Goal: Transaction & Acquisition: Purchase product/service

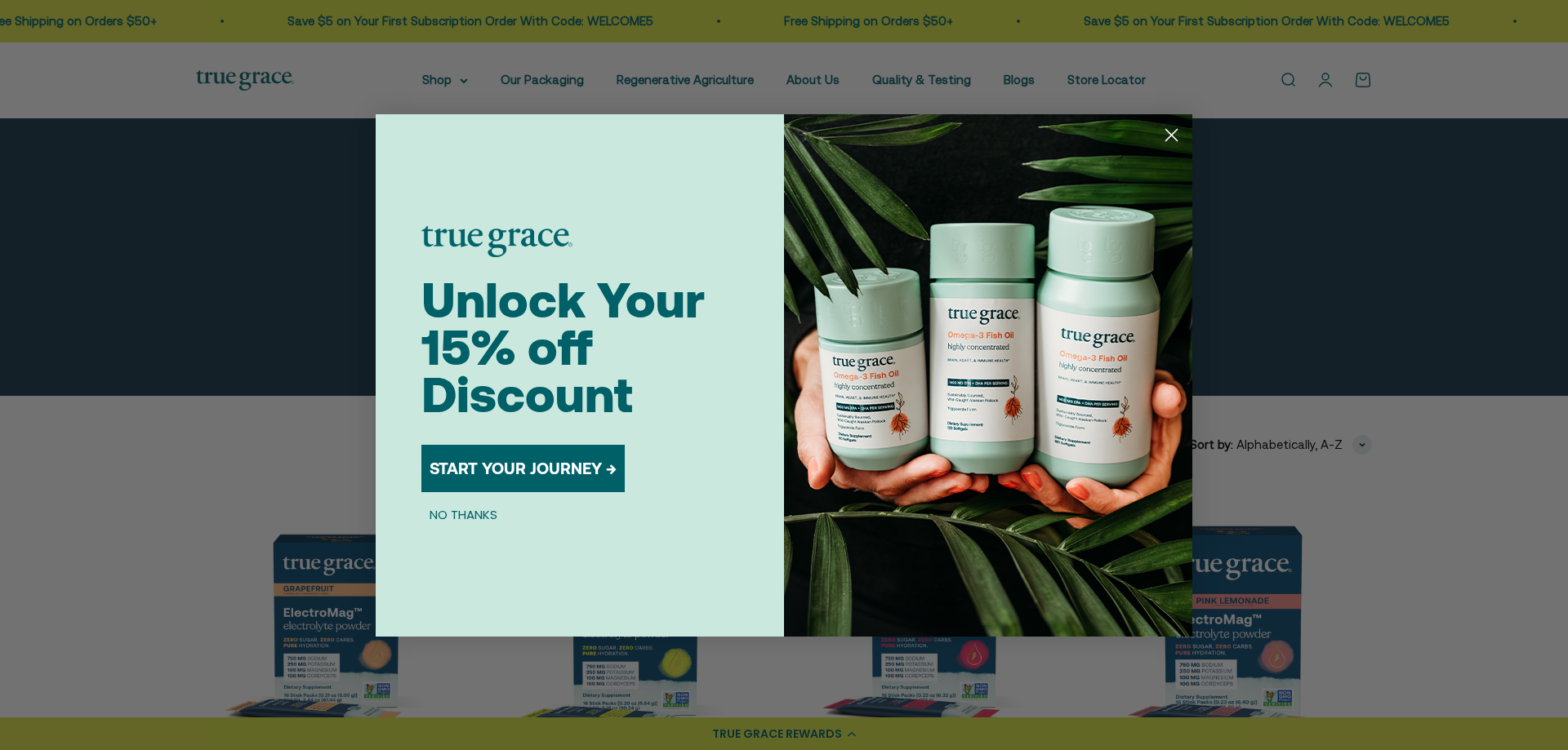
click at [511, 455] on button "START YOUR JOURNEY →" at bounding box center [523, 468] width 204 height 48
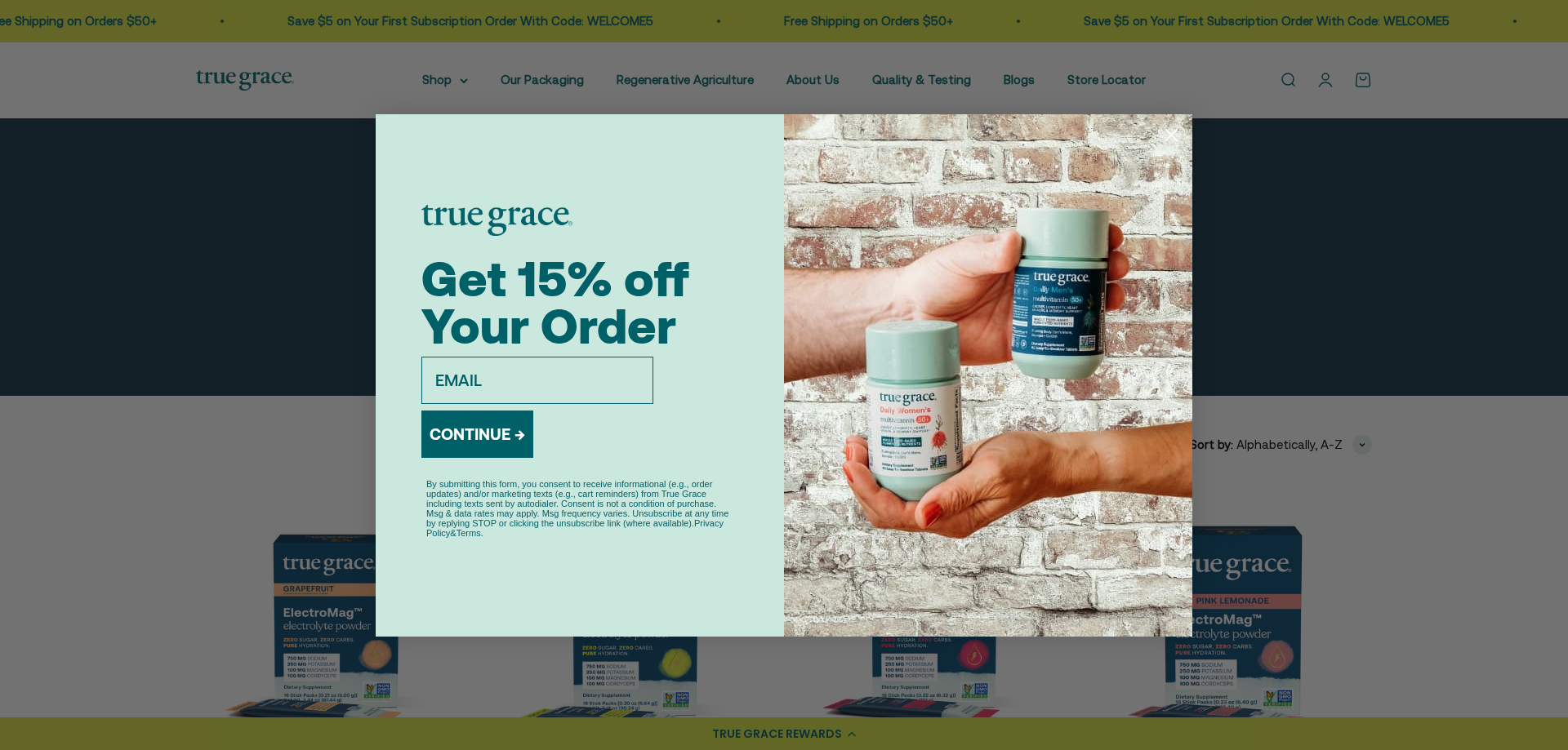
click at [503, 380] on input "email" at bounding box center [537, 380] width 232 height 48
type input "rab@hexagoninc.com"
click at [495, 441] on button "CONTINUE →" at bounding box center [477, 434] width 112 height 48
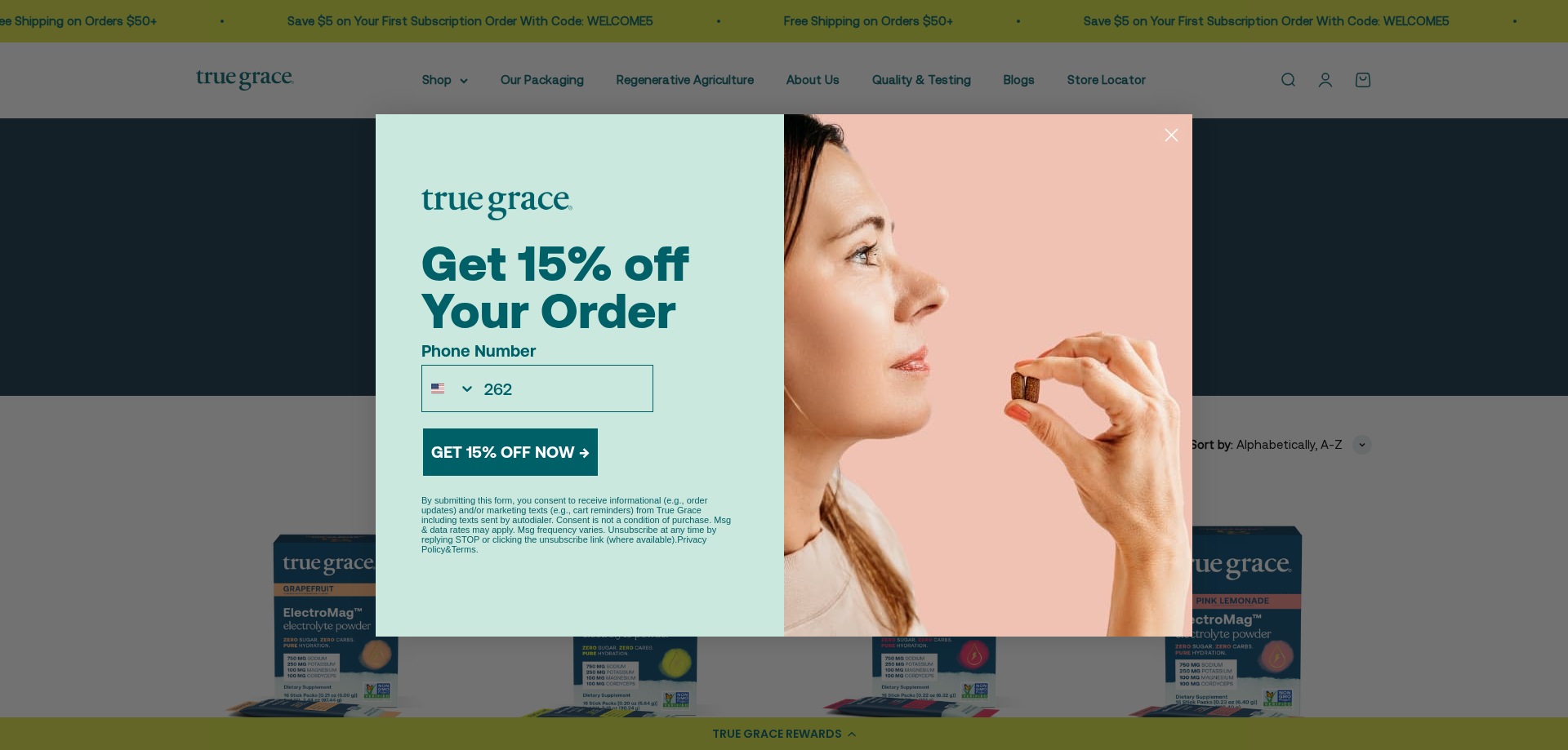
type input "1-262-853-2478"
click at [525, 444] on button "GET 15% OFF NOW →" at bounding box center [510, 452] width 174 height 48
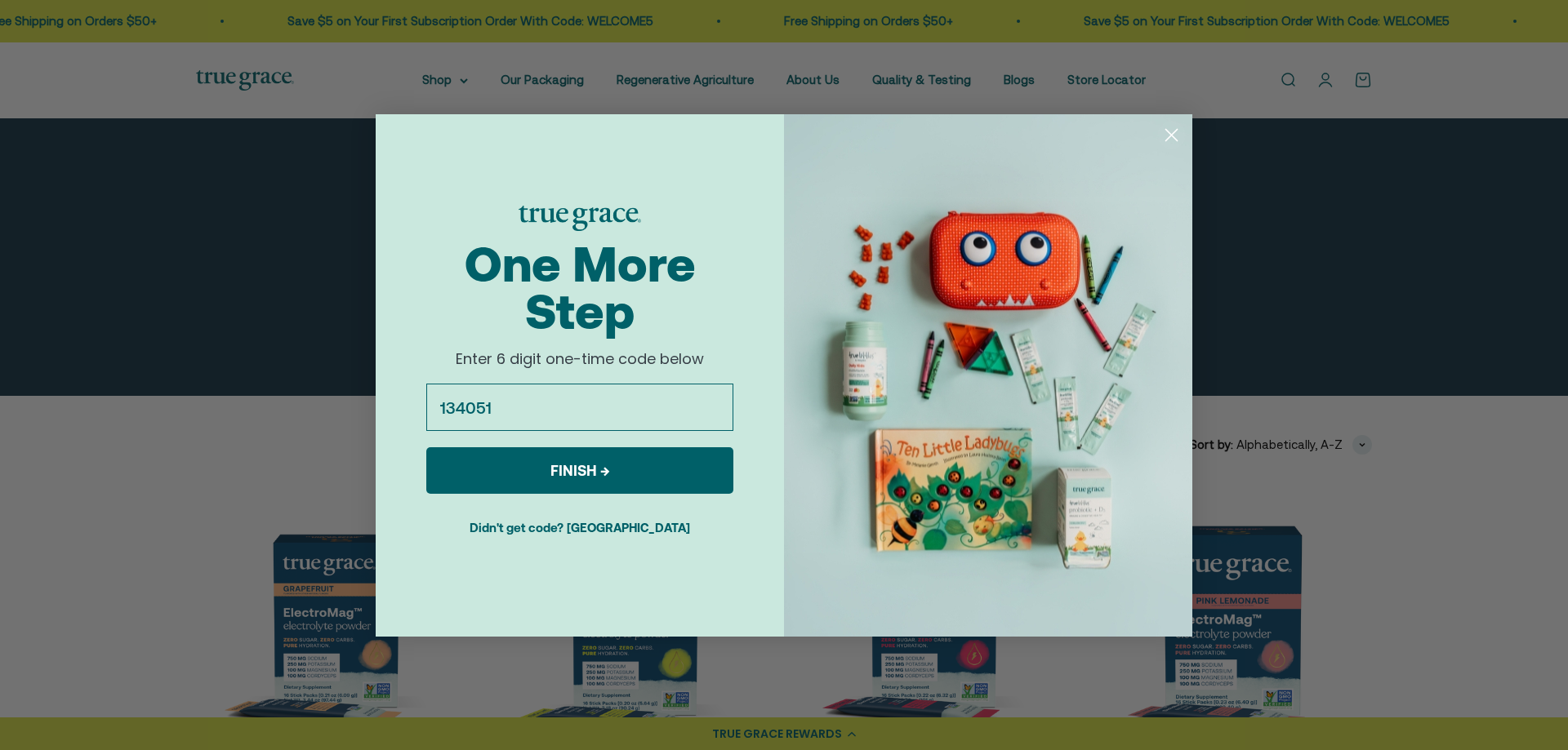
type input "134051"
click at [600, 477] on button "FINISH →" at bounding box center [580, 471] width 307 height 47
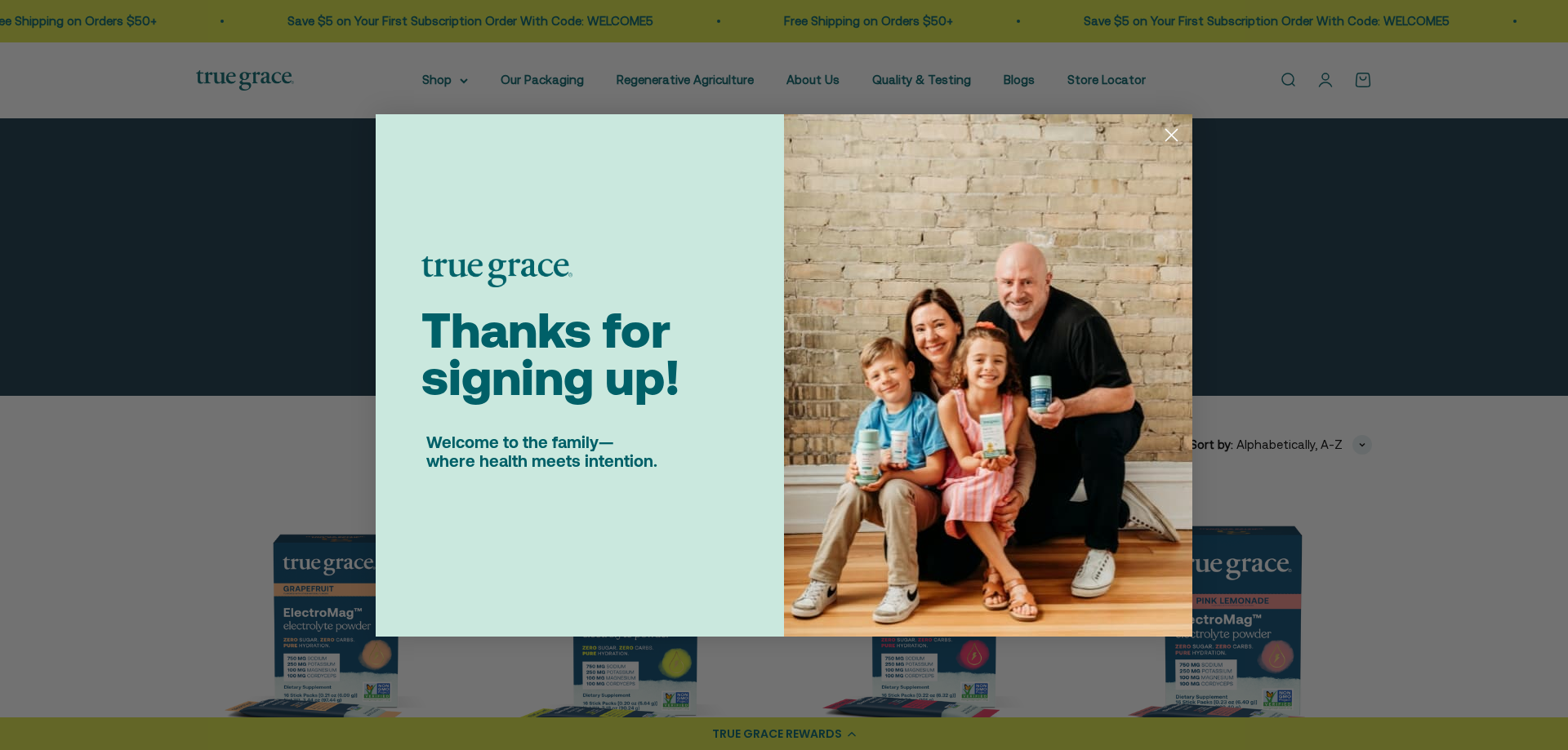
click at [1172, 129] on circle "Close dialog" at bounding box center [1172, 134] width 27 height 27
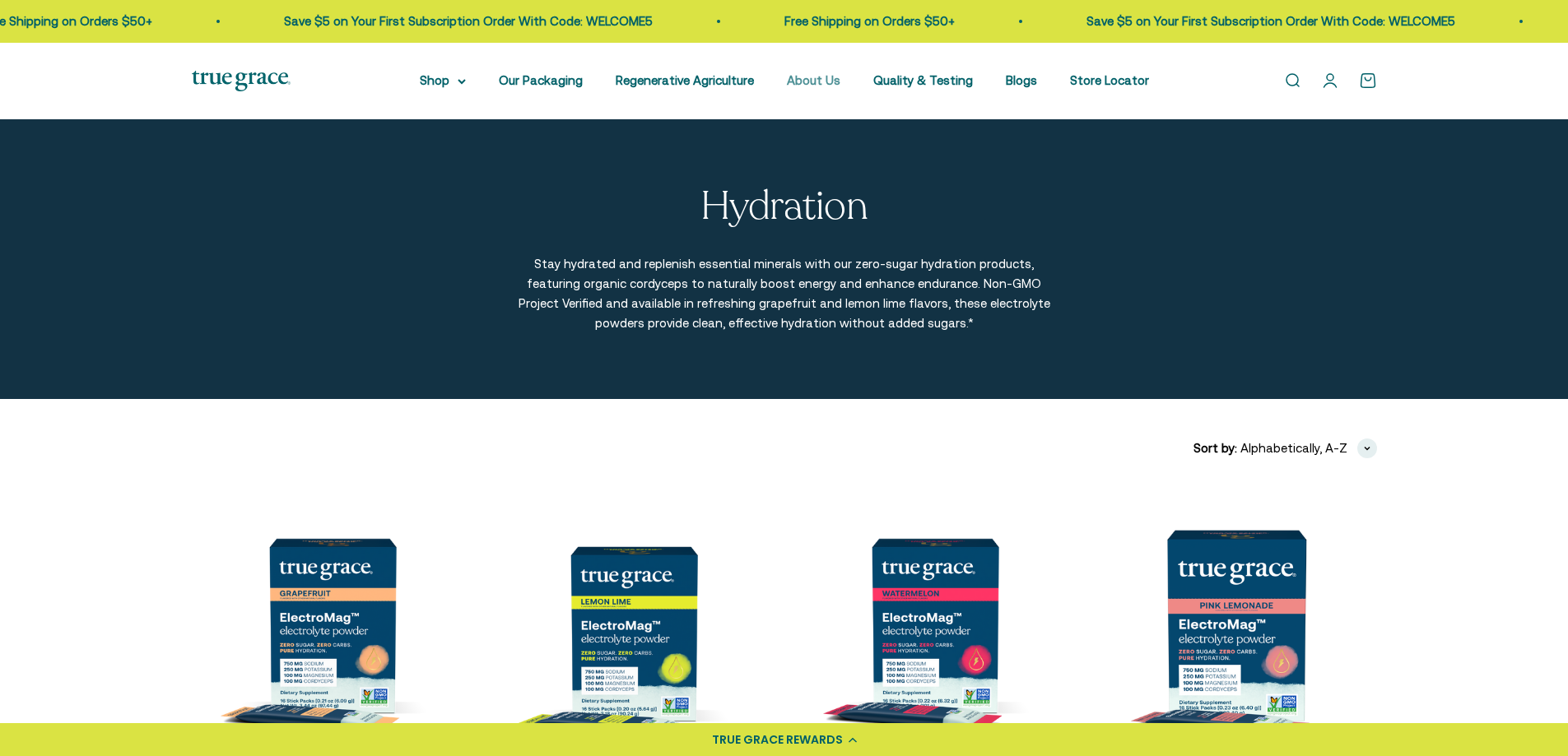
click at [820, 78] on link "About Us" at bounding box center [814, 80] width 54 height 14
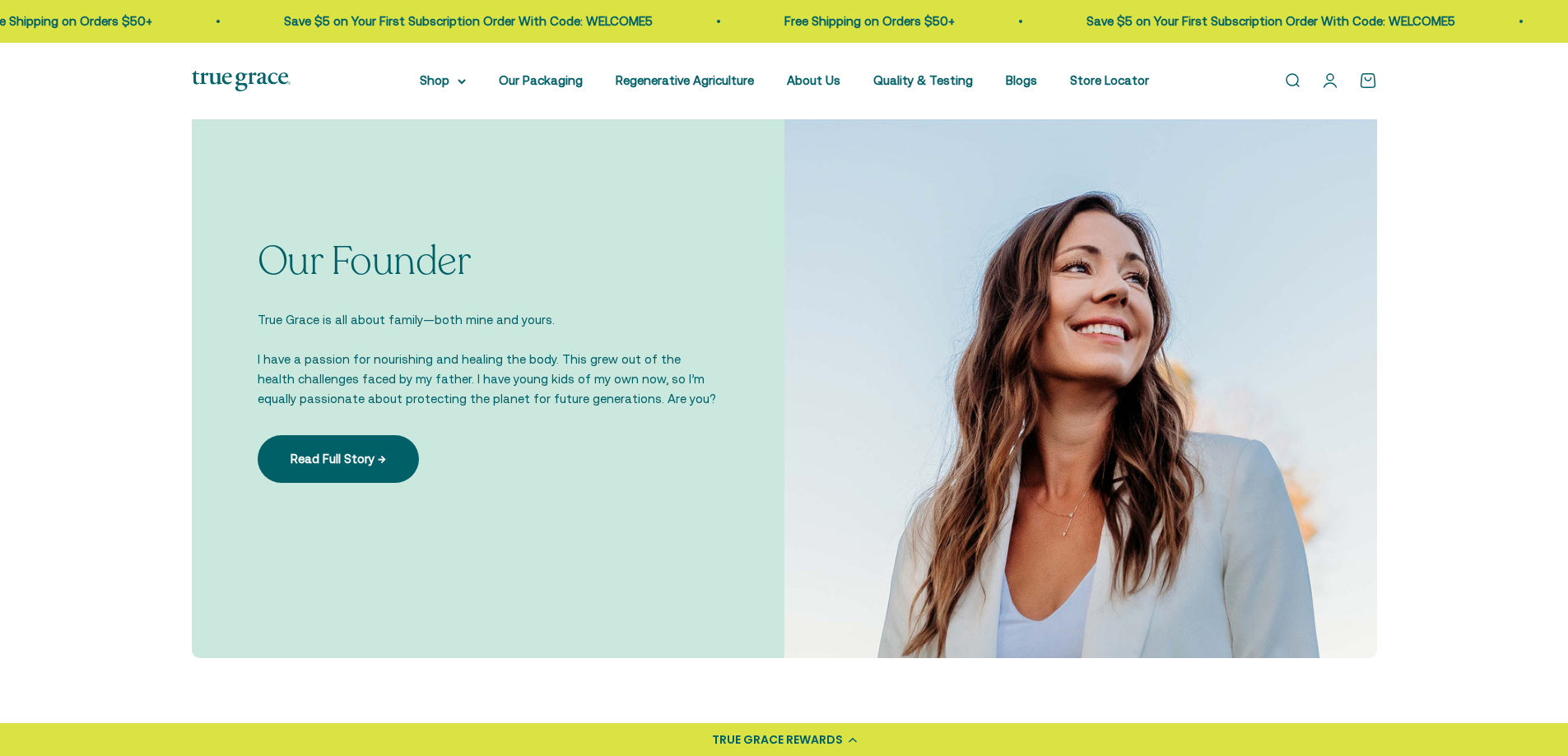
scroll to position [1132, 0]
click at [326, 455] on link "Read Full Story →" at bounding box center [338, 457] width 161 height 48
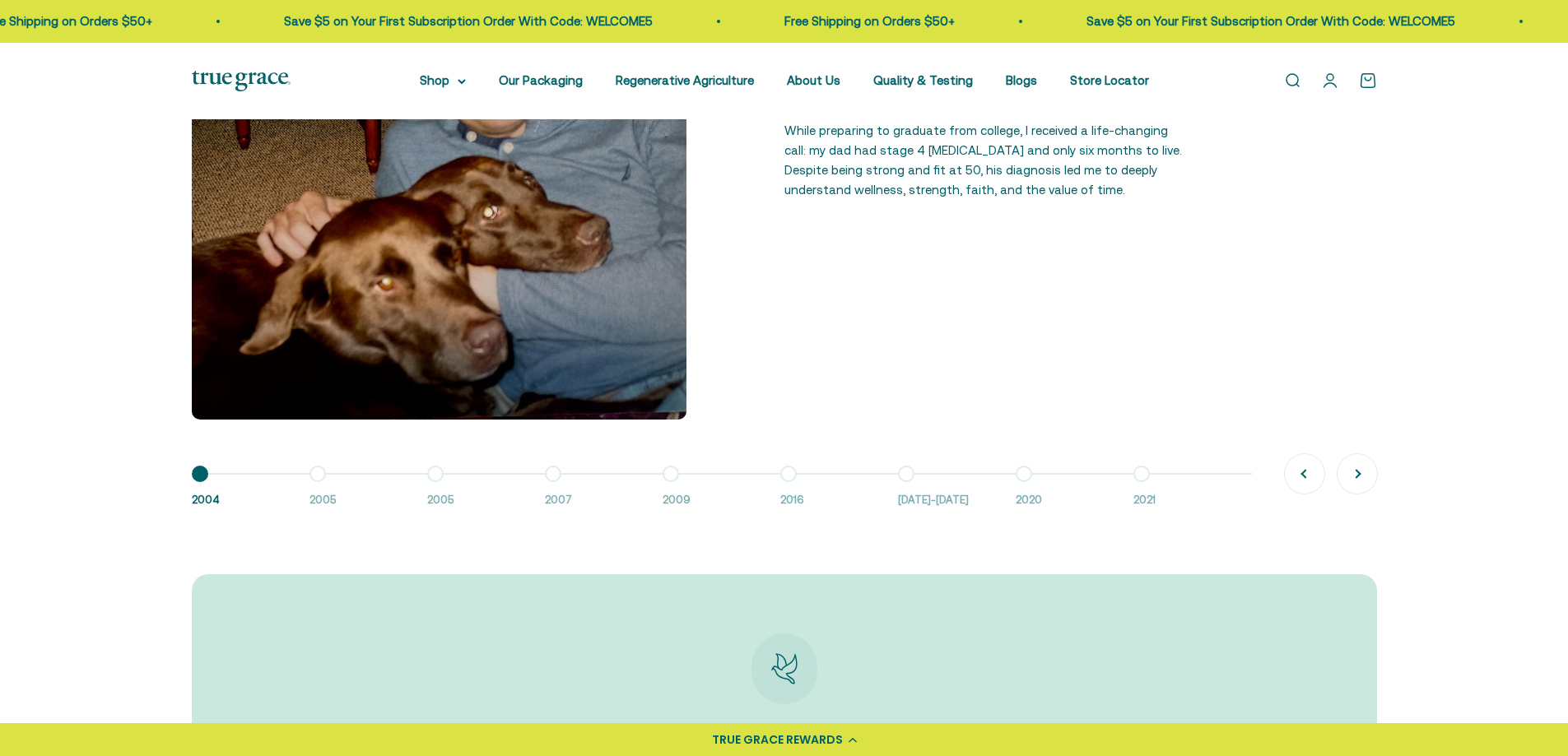
scroll to position [1388, 0]
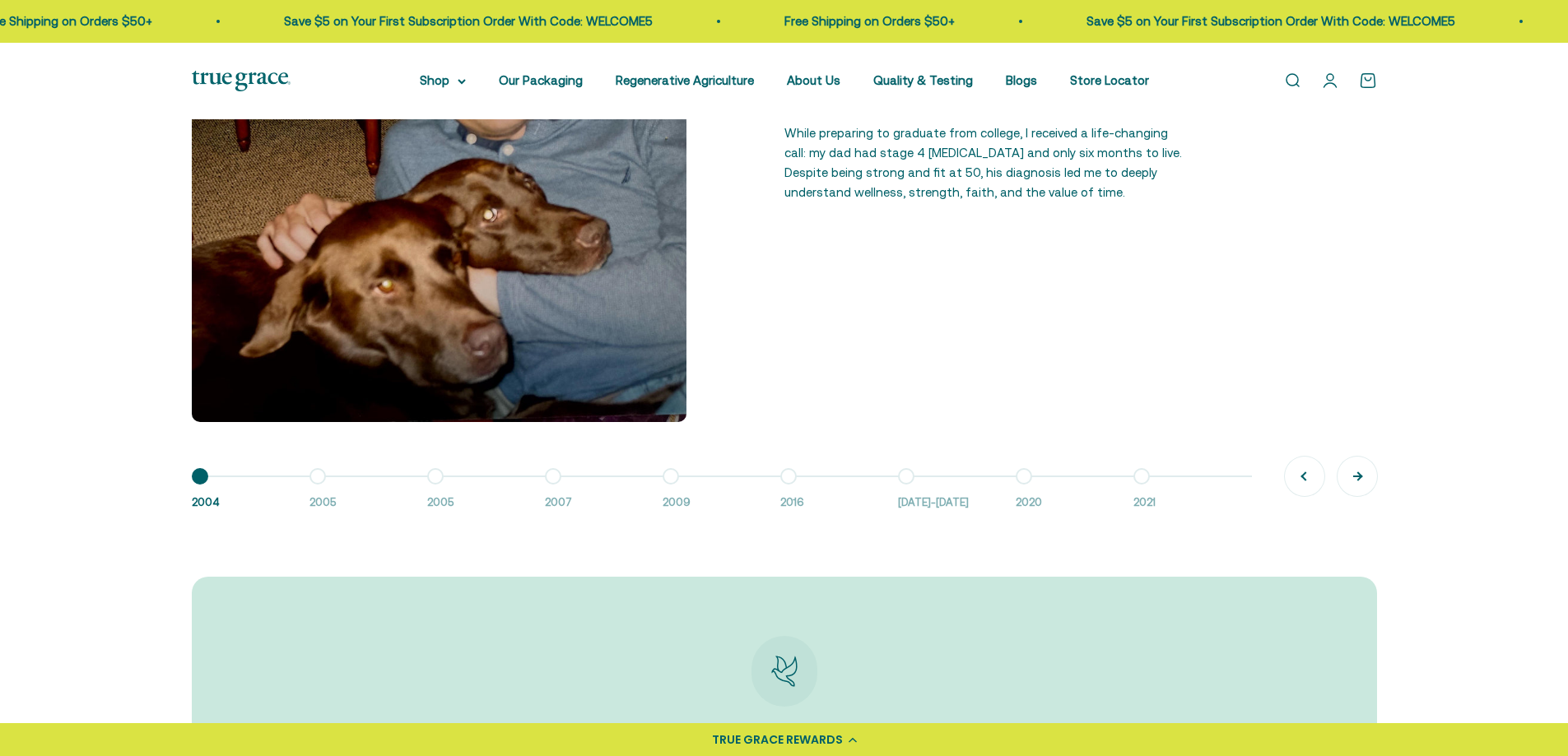
click at [1360, 490] on button "Next" at bounding box center [1357, 476] width 40 height 40
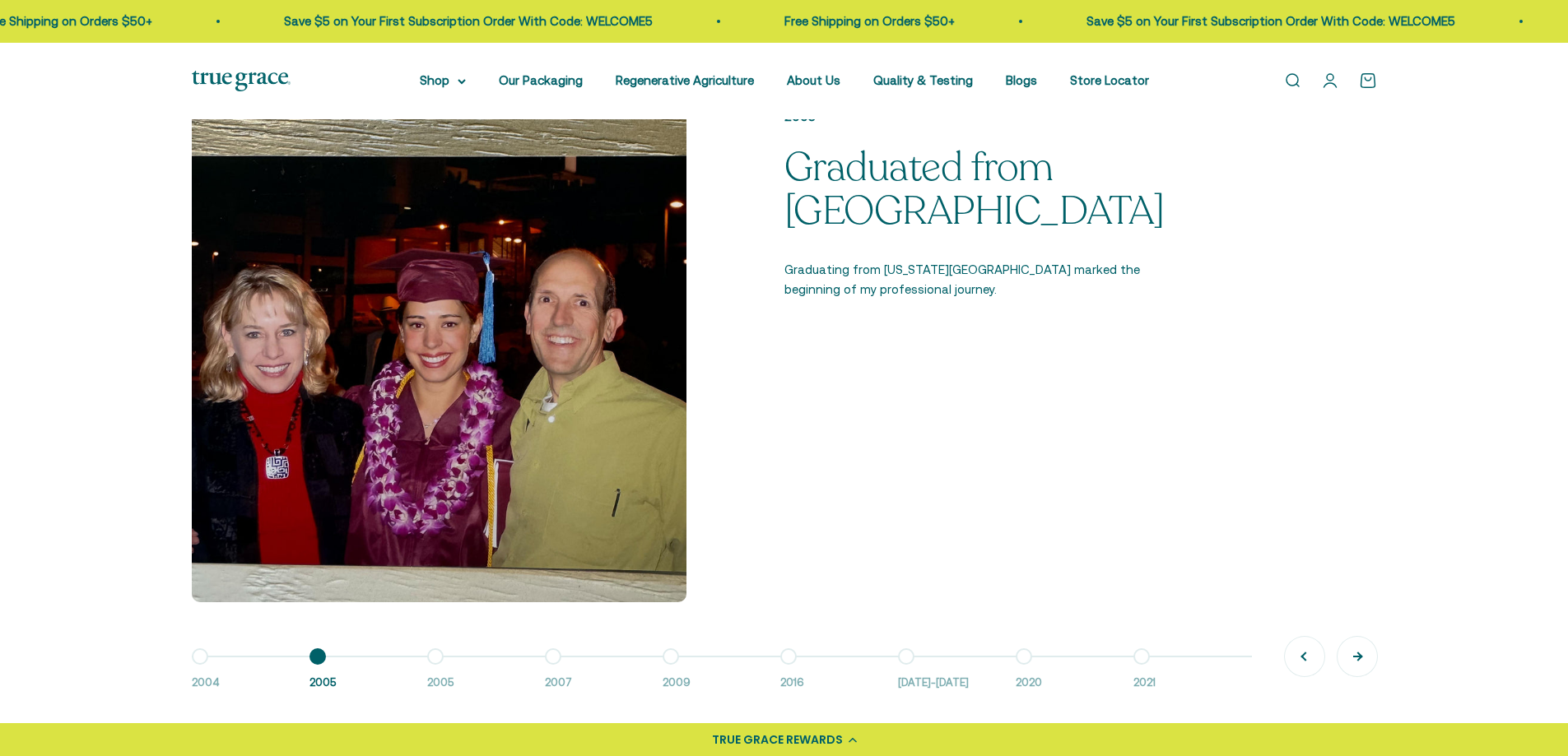
scroll to position [1203, 0]
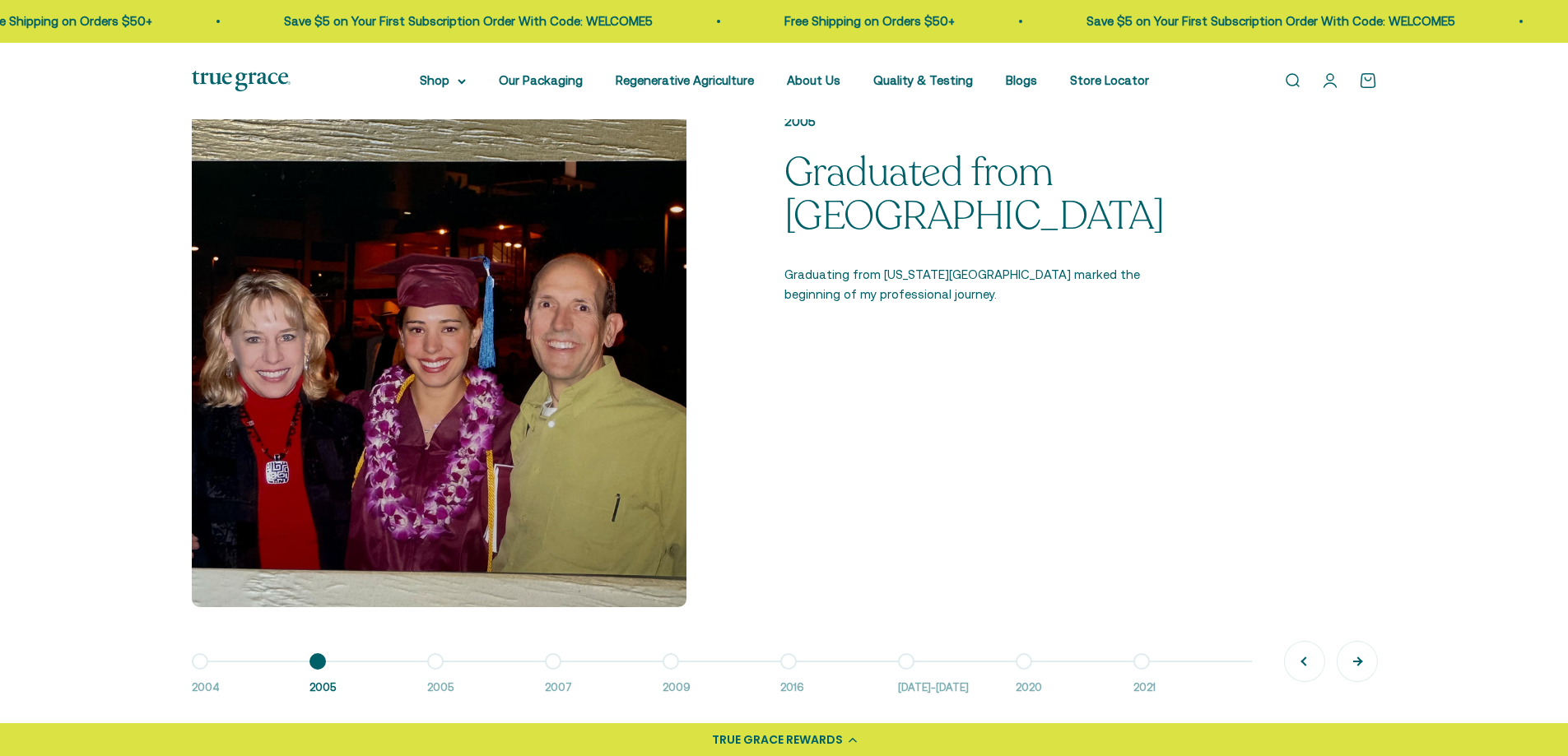
click at [1357, 669] on button "Next" at bounding box center [1357, 661] width 40 height 40
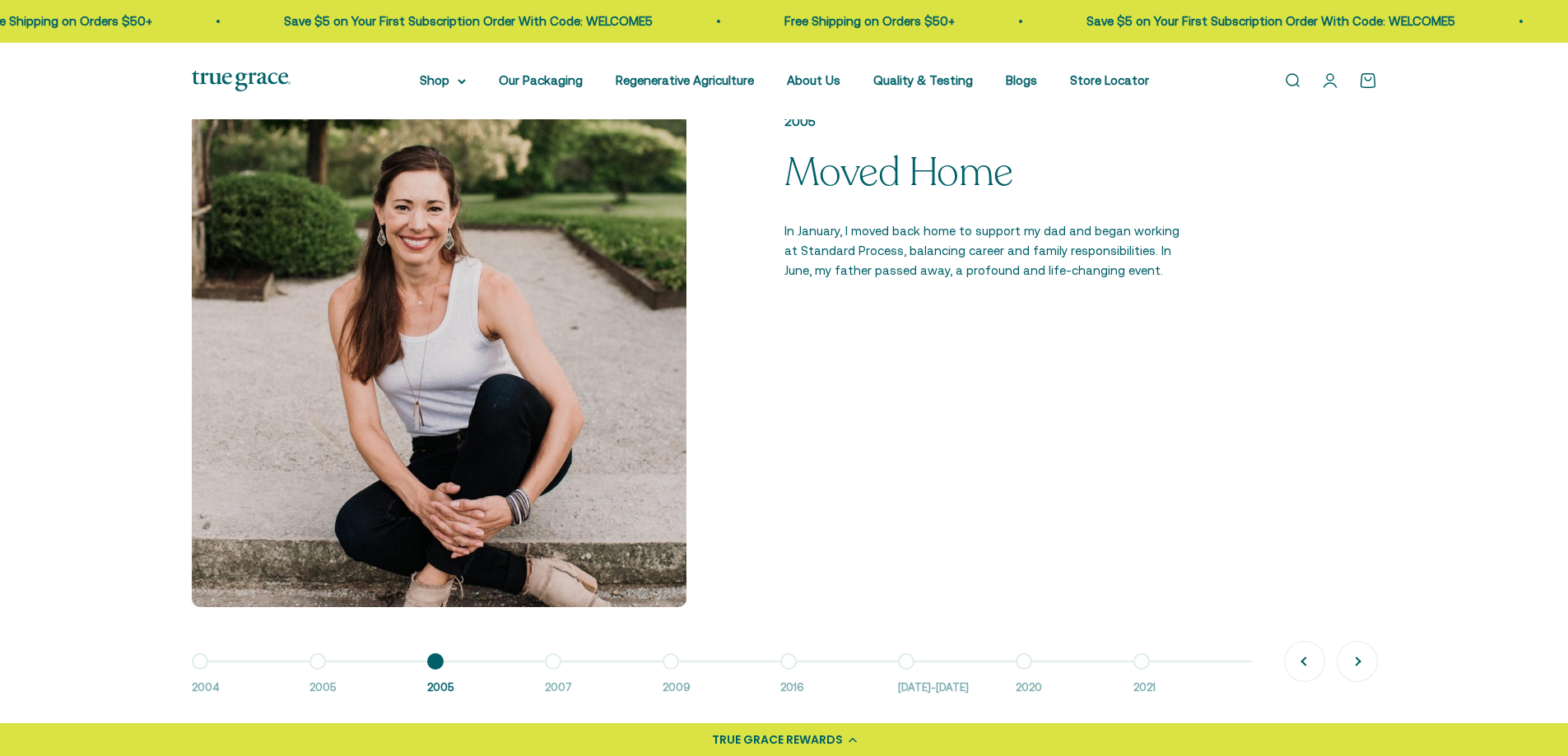
click at [1396, 696] on div "2004 Dad’s Stage 4 Cancer Diagnosis While preparing to graduate from college, I…" at bounding box center [784, 436] width 1568 height 650
click at [1358, 665] on button "Next" at bounding box center [1357, 661] width 40 height 40
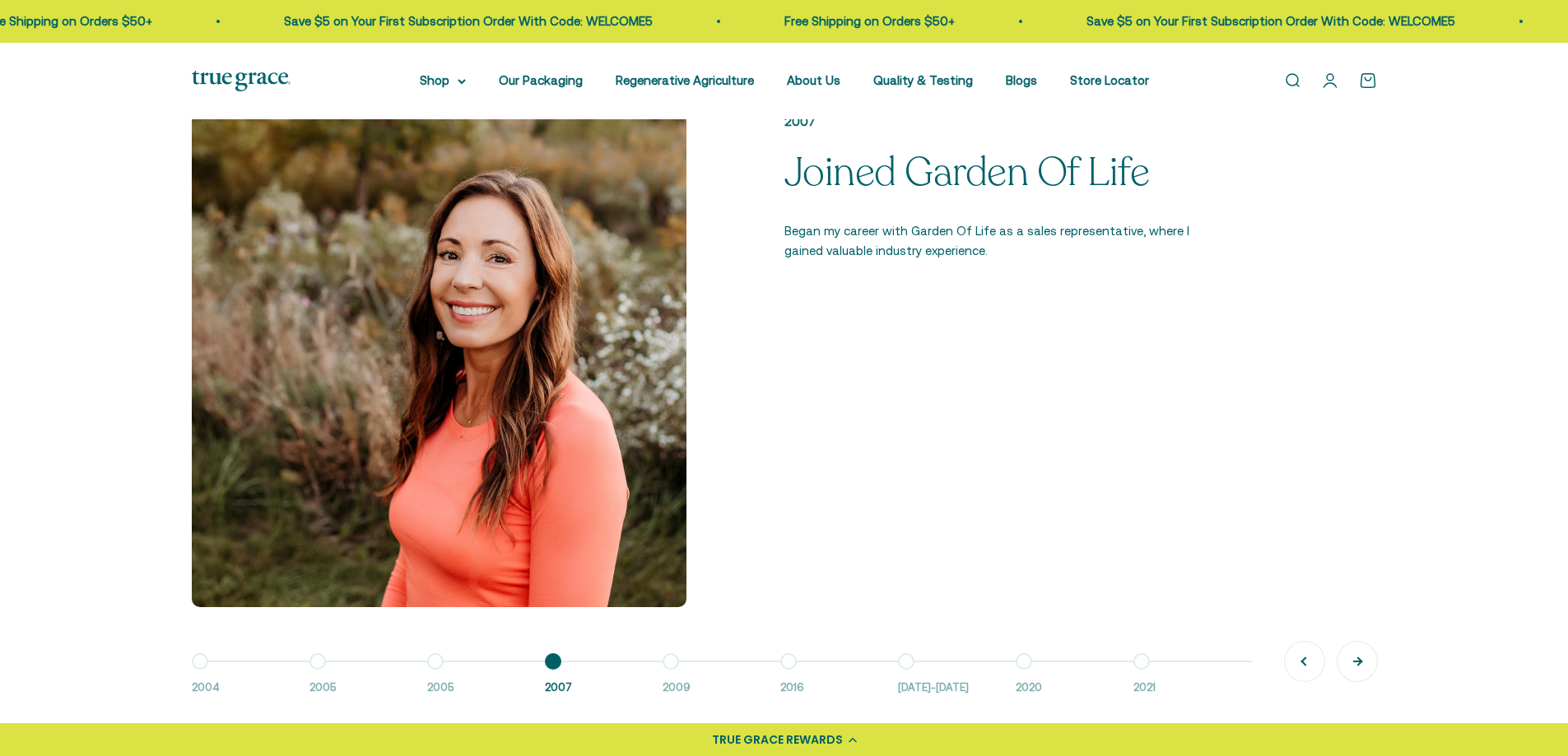
click at [1349, 668] on button "Next" at bounding box center [1357, 661] width 40 height 40
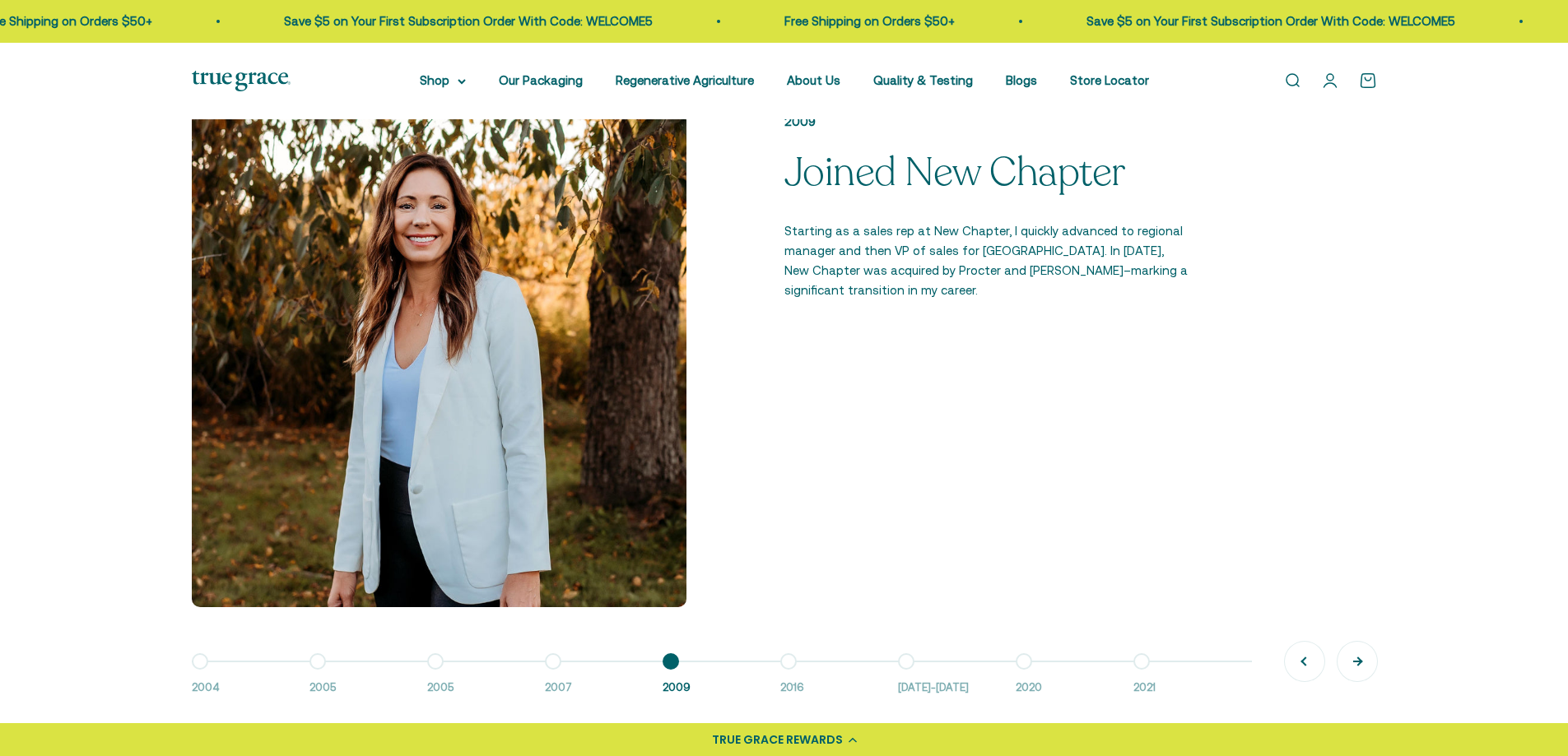
click at [1348, 665] on button "Next" at bounding box center [1357, 661] width 40 height 40
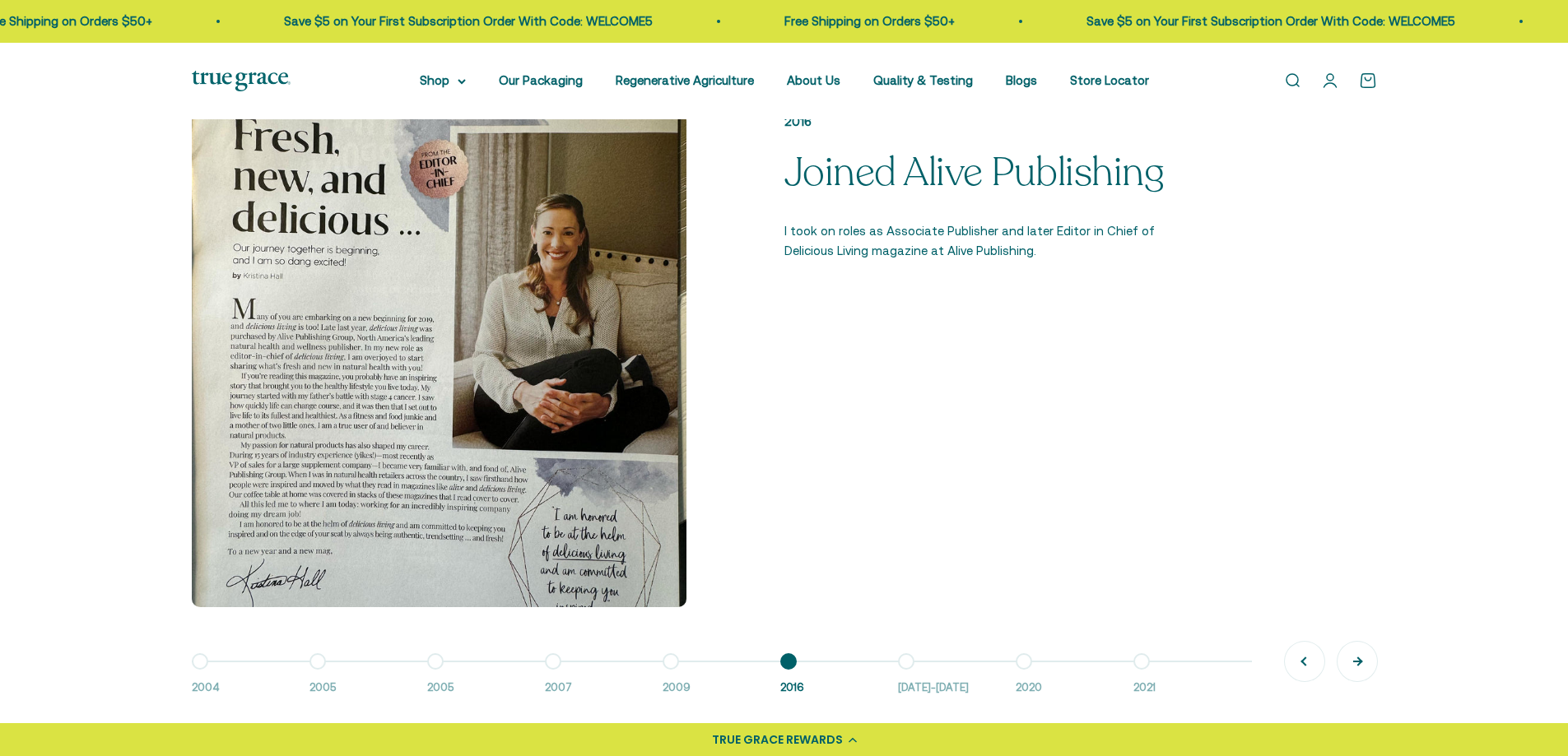
click at [1350, 666] on button "Next" at bounding box center [1357, 661] width 40 height 40
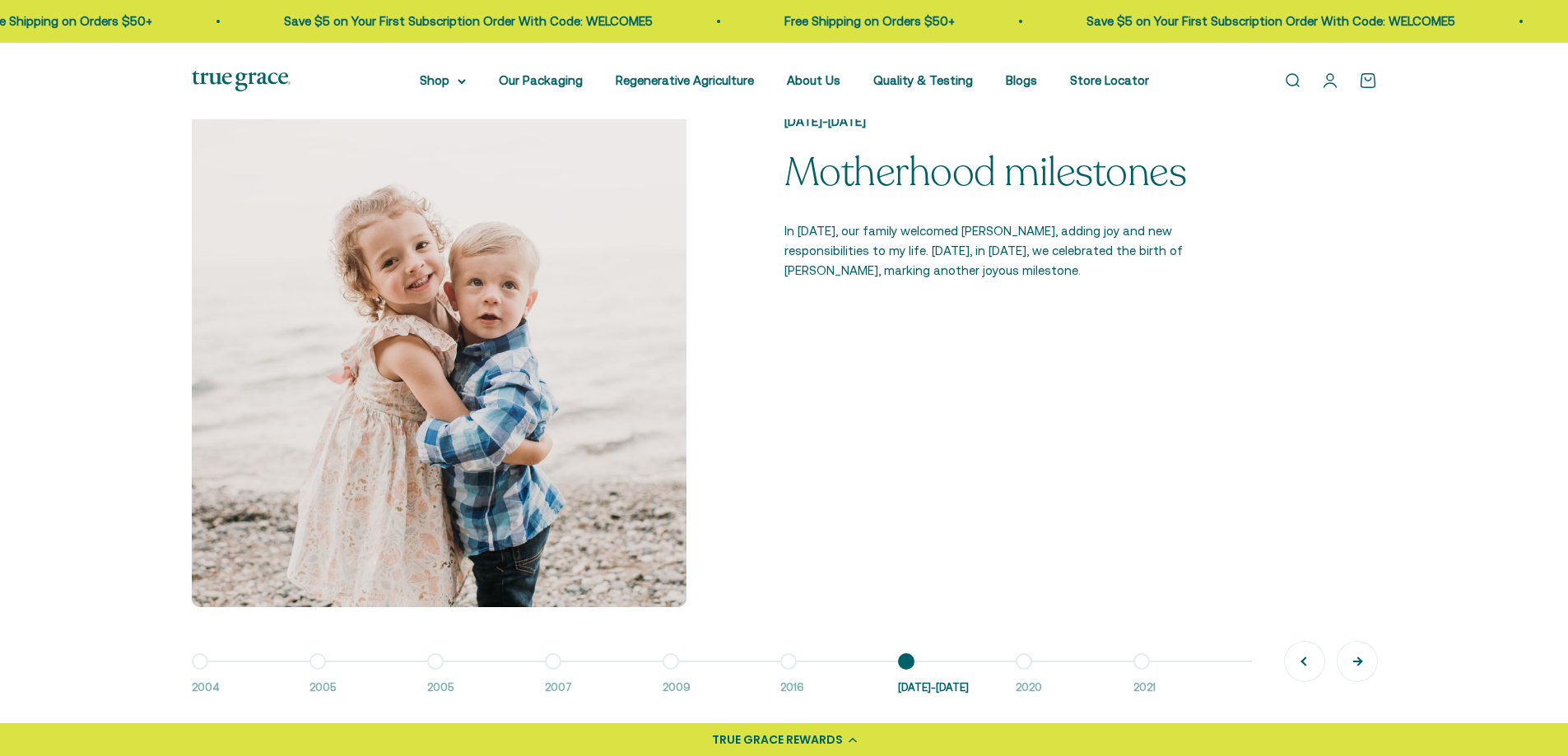
click at [1349, 671] on button "Next" at bounding box center [1357, 661] width 40 height 40
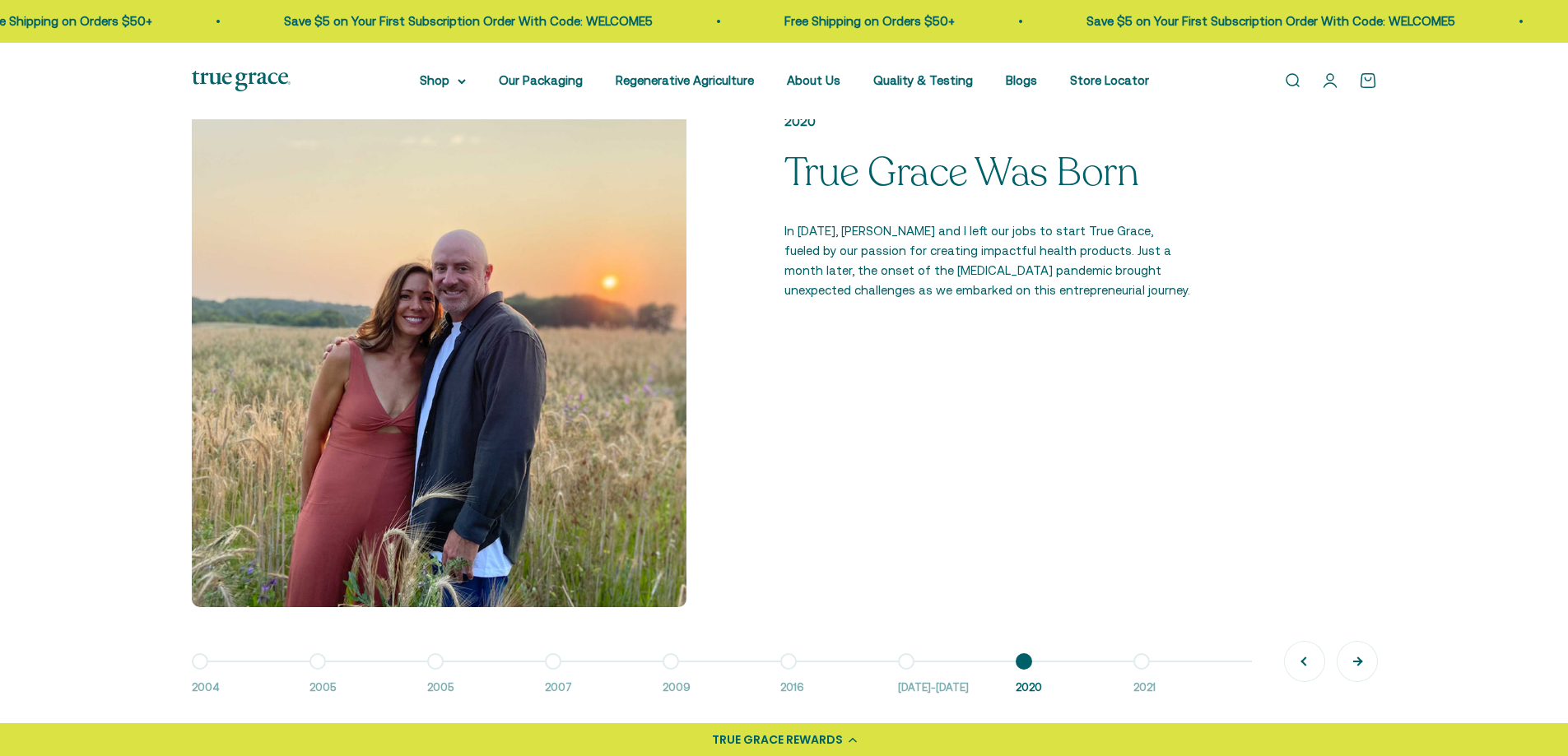
click at [1353, 666] on button "Next" at bounding box center [1357, 661] width 40 height 40
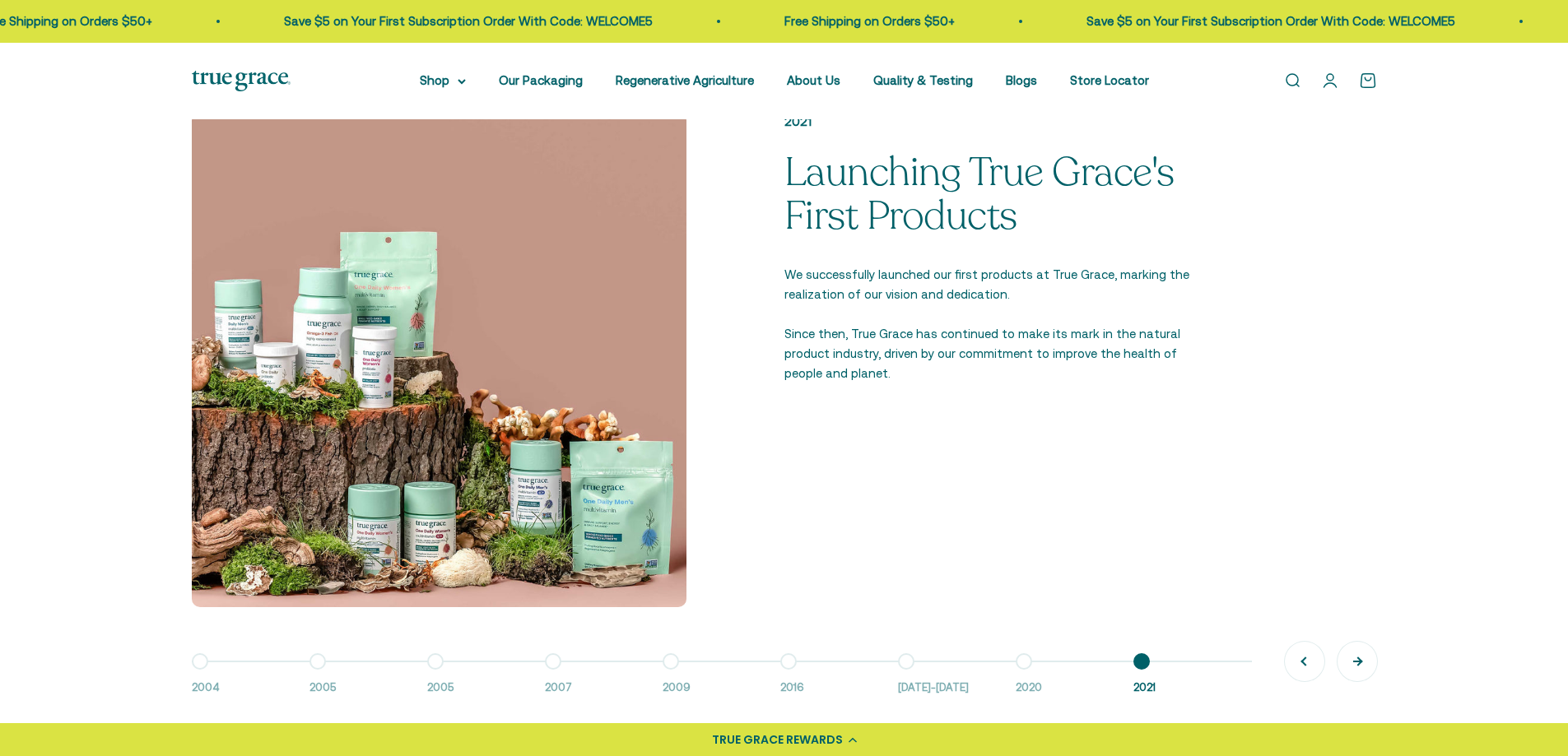
click at [1353, 667] on button "Next" at bounding box center [1357, 661] width 40 height 40
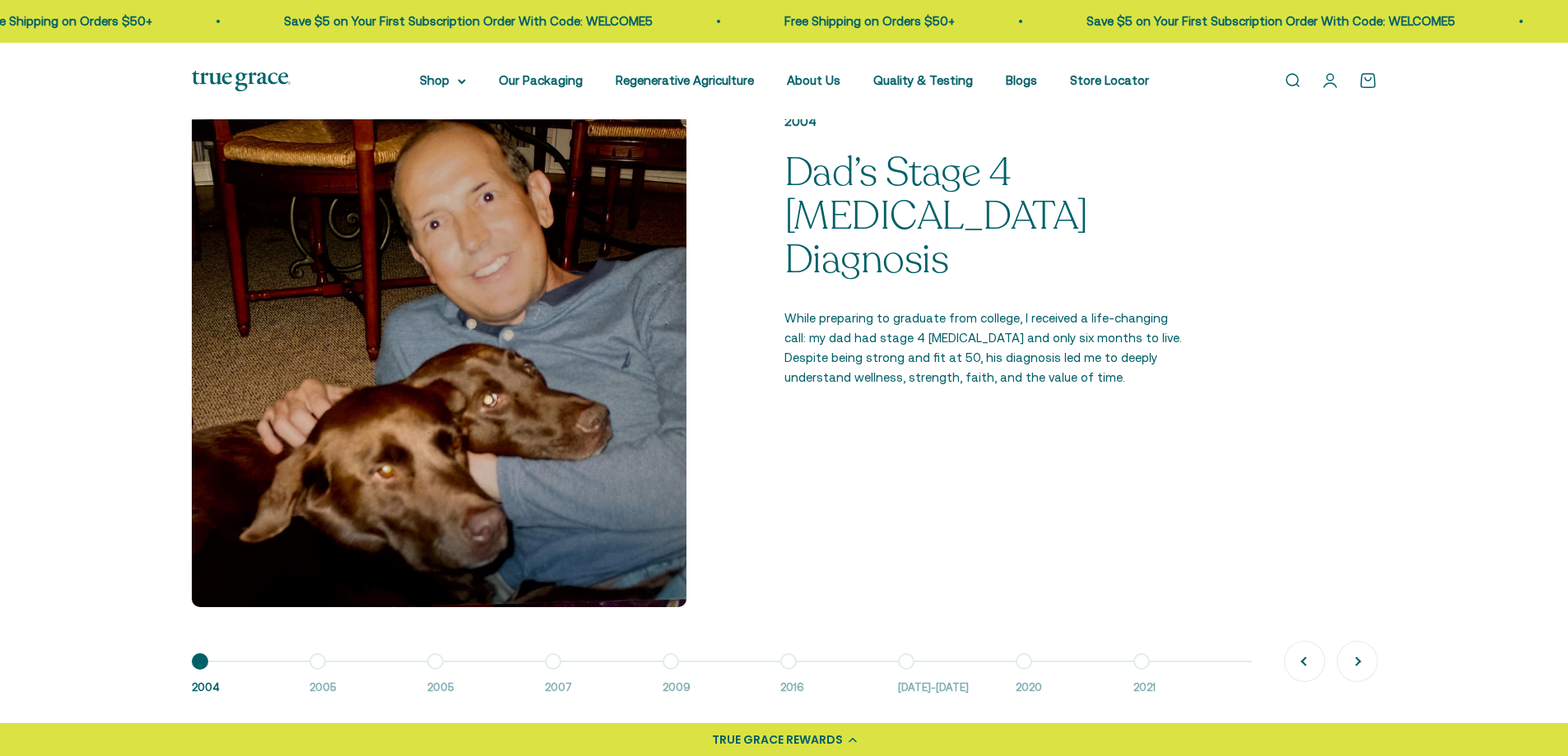
click at [692, 98] on div "Open navigation menu Open search Shop Multivitamins Women's Multivitamin Women'…" at bounding box center [784, 81] width 1568 height 77
click at [717, 97] on div "Open navigation menu Open search Shop Multivitamins Women's Multivitamin Women'…" at bounding box center [784, 81] width 1568 height 77
click at [705, 86] on link "Regenerative Agriculture" at bounding box center [684, 80] width 138 height 14
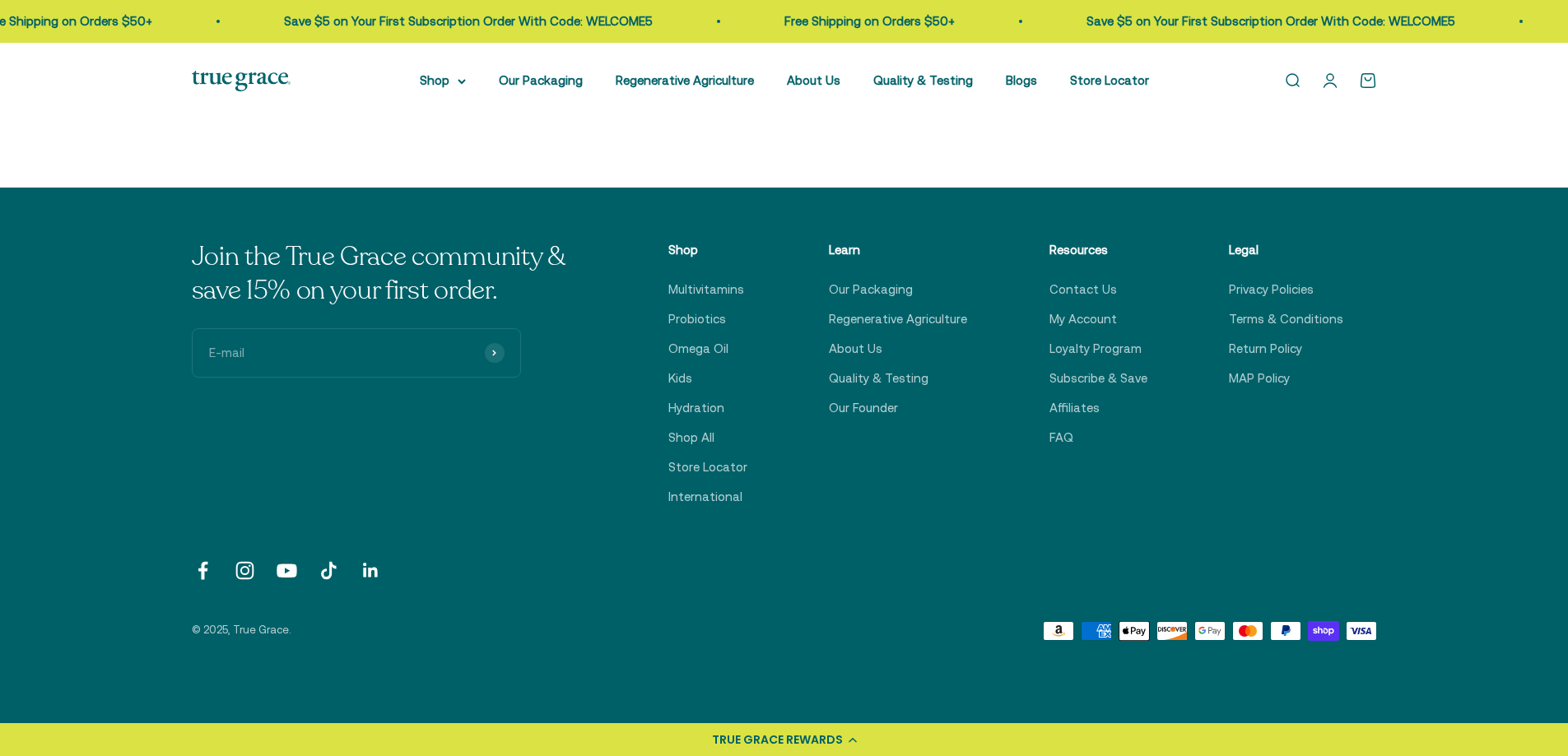
scroll to position [6598, 0]
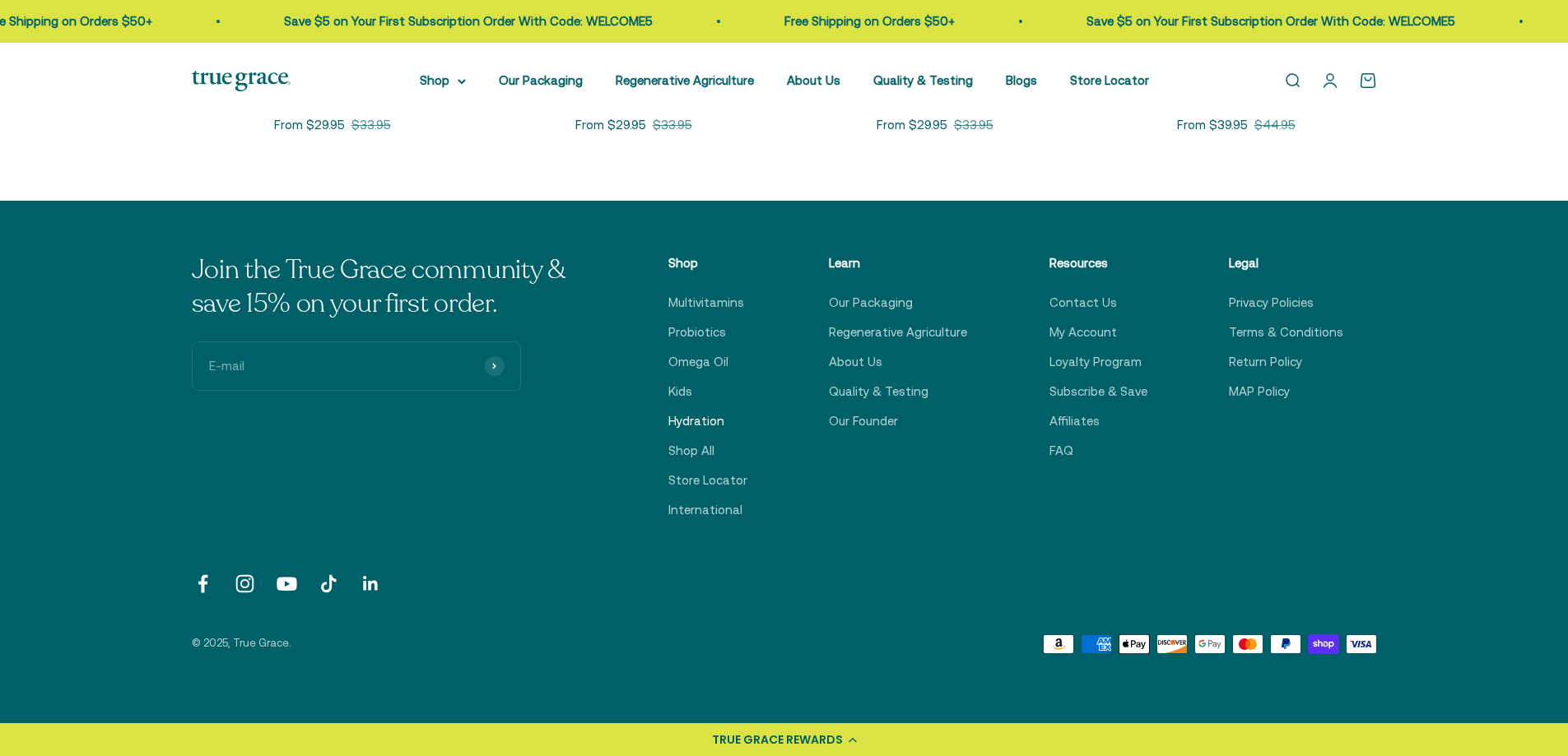
click at [698, 413] on link "Hydration" at bounding box center [696, 420] width 56 height 19
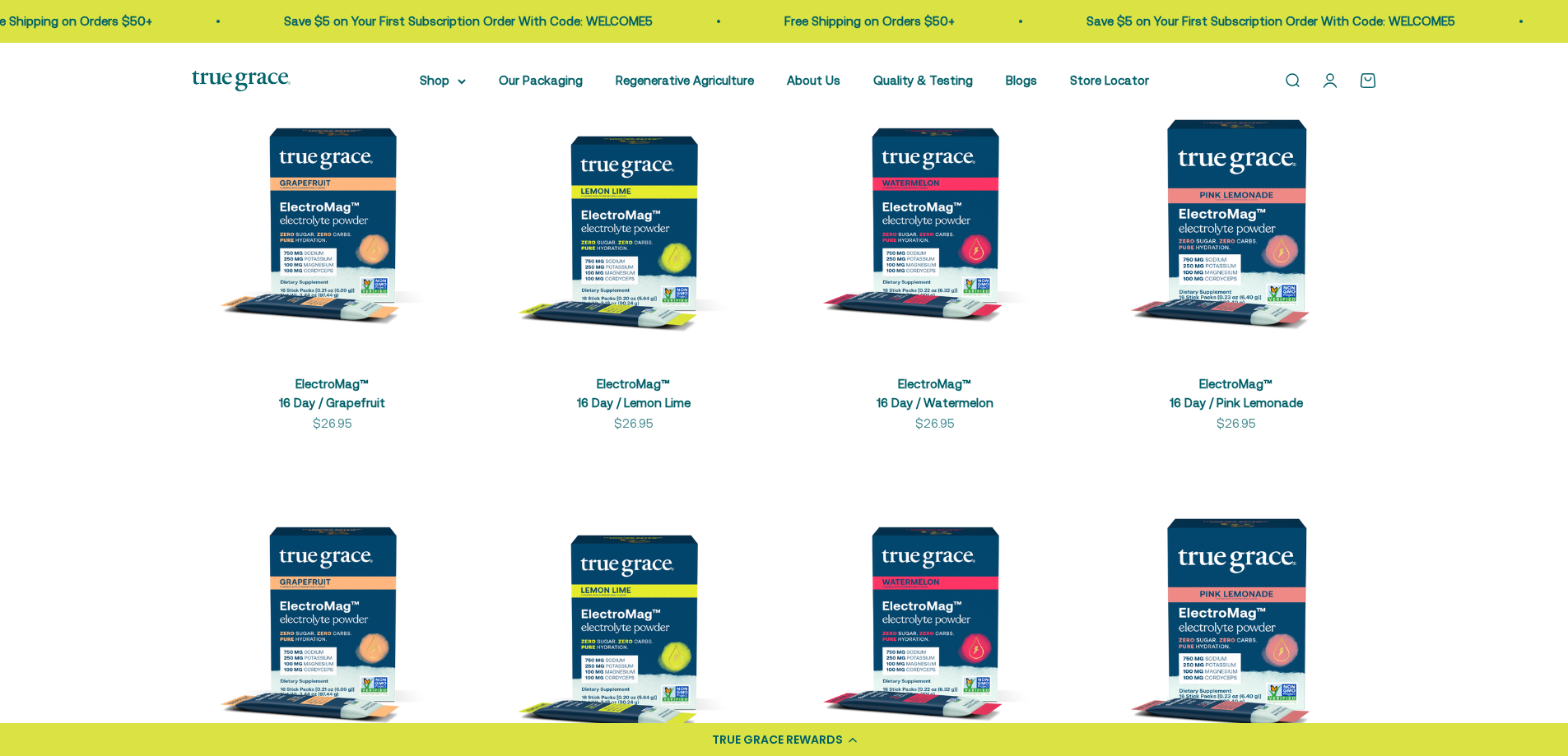
scroll to position [414, 0]
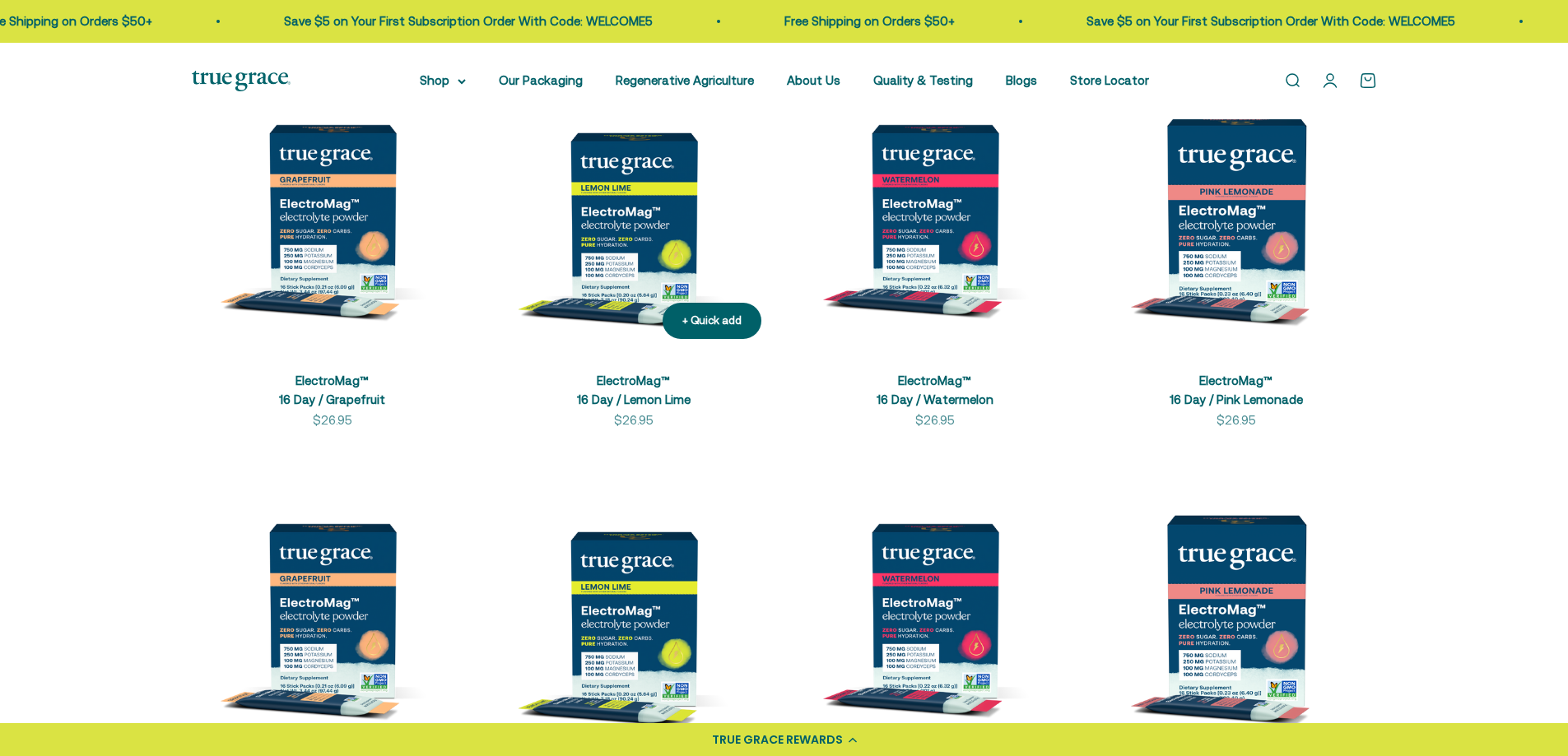
click at [605, 230] on img at bounding box center [633, 211] width 282 height 282
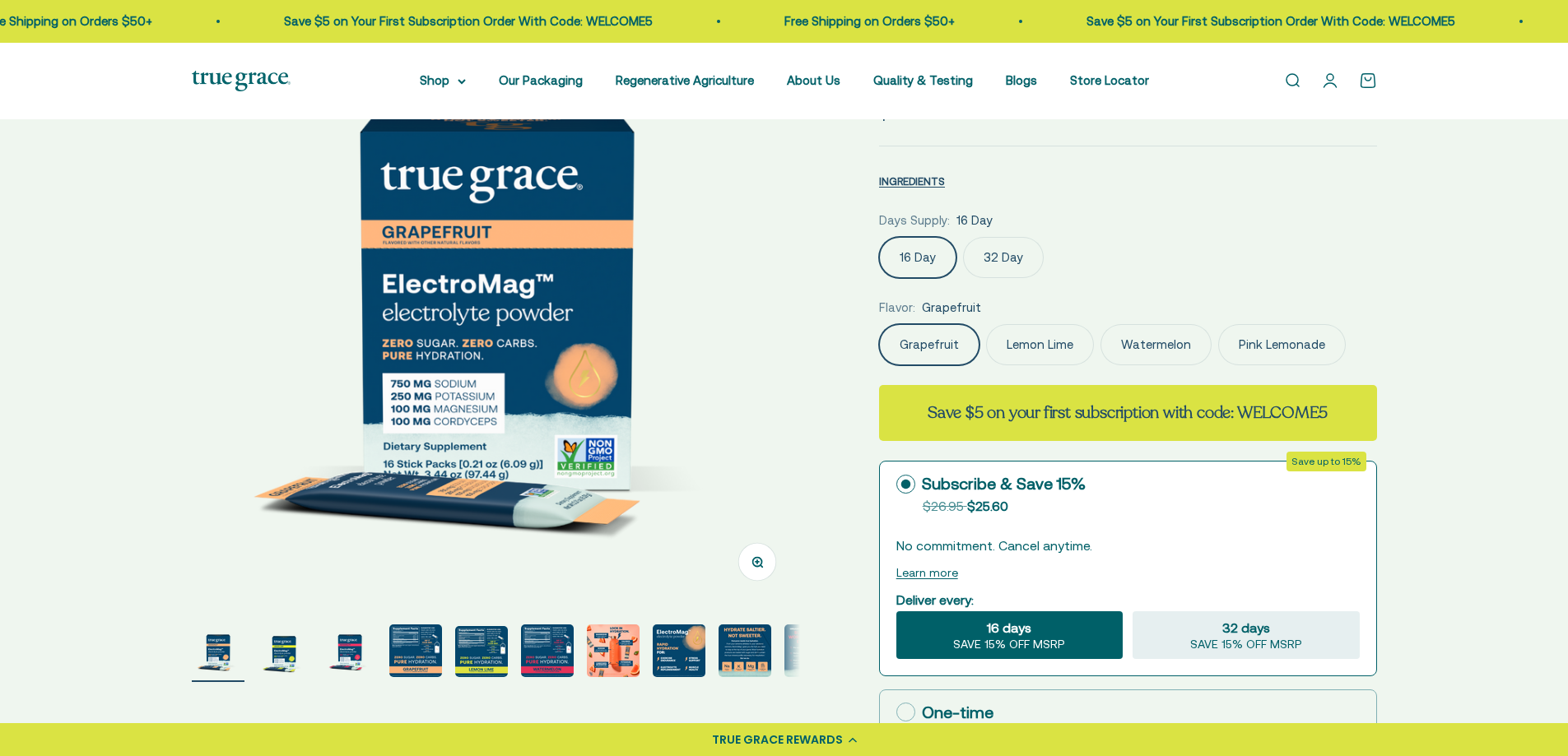
select select "3"
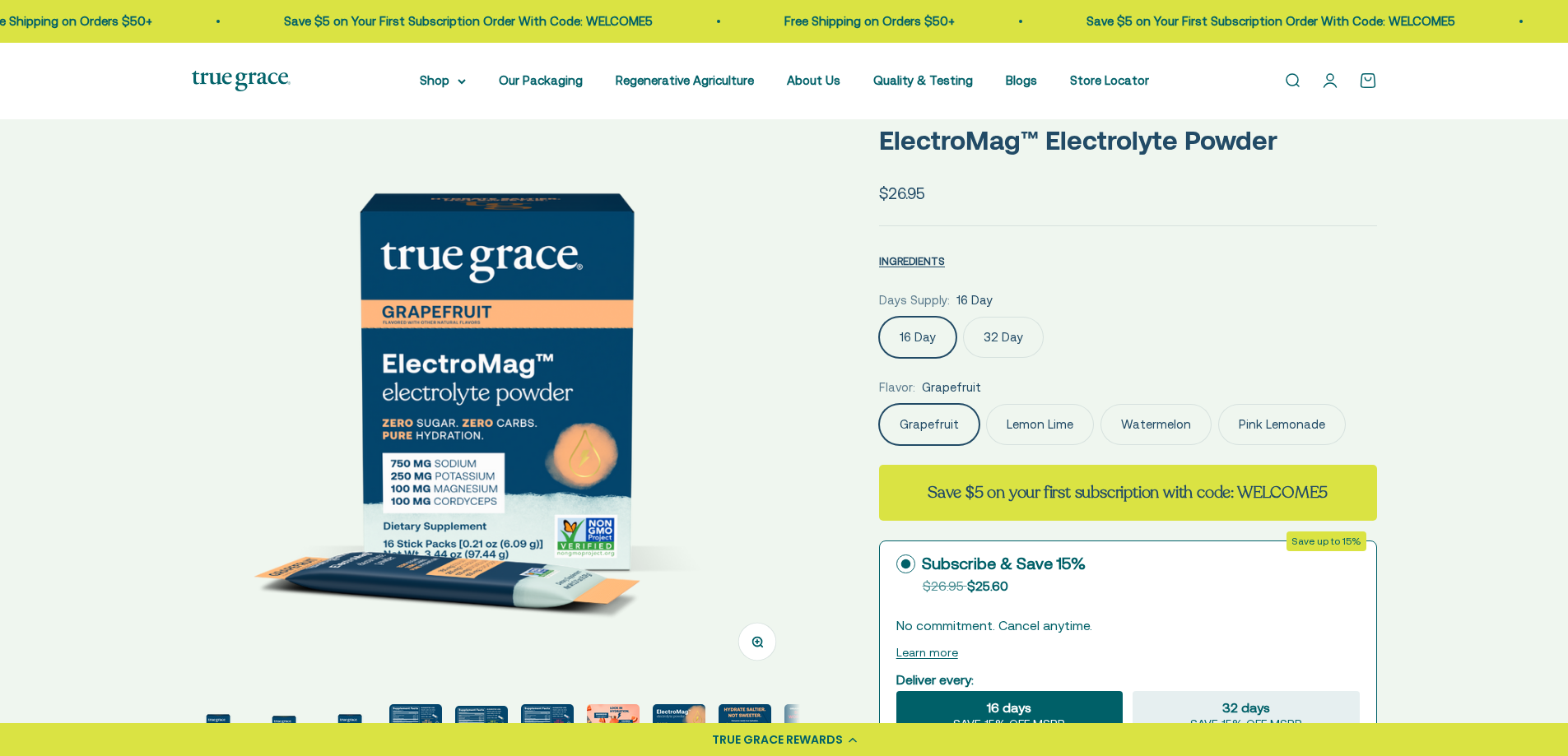
scroll to position [86, 0]
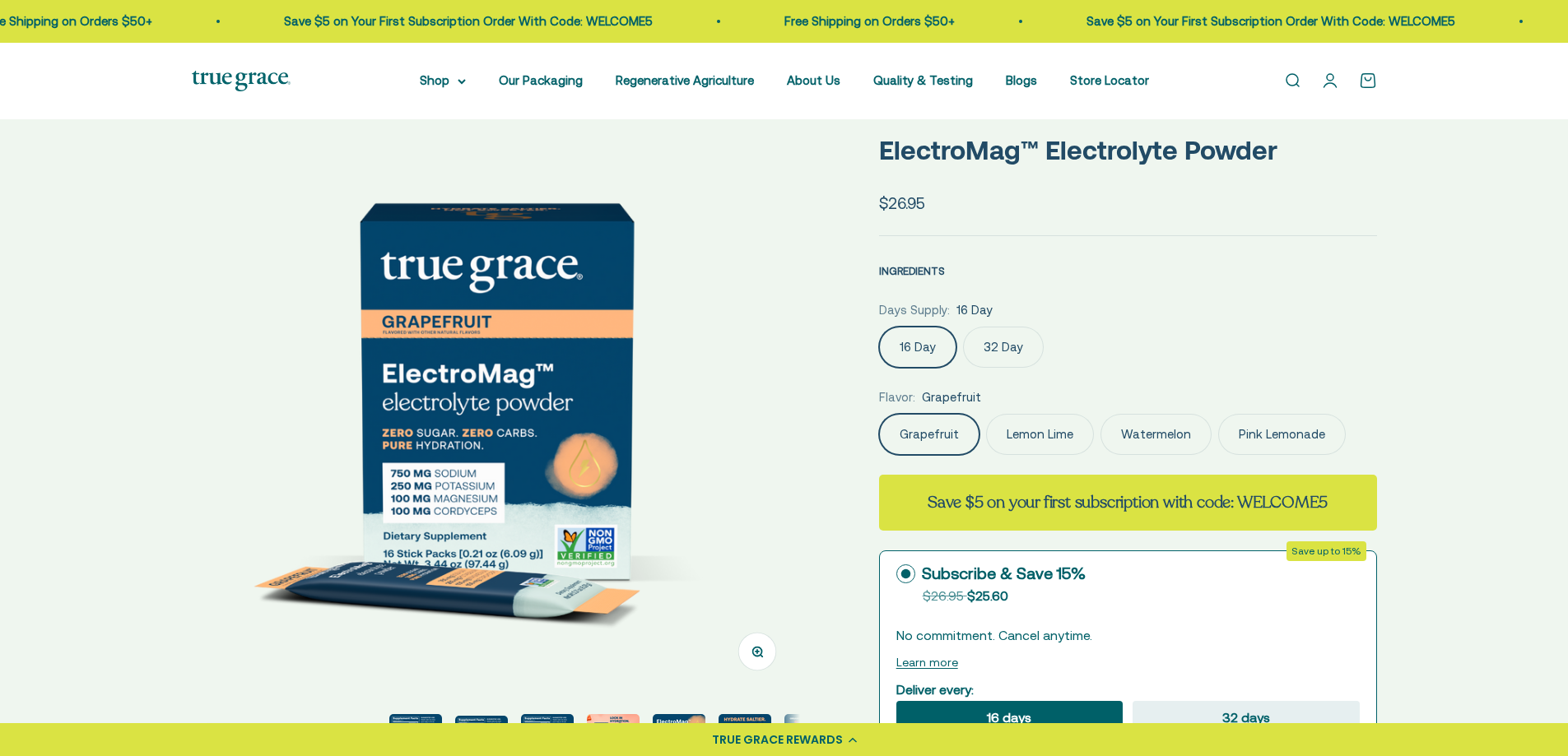
click at [921, 269] on span "INGREDIENTS" at bounding box center [911, 271] width 66 height 13
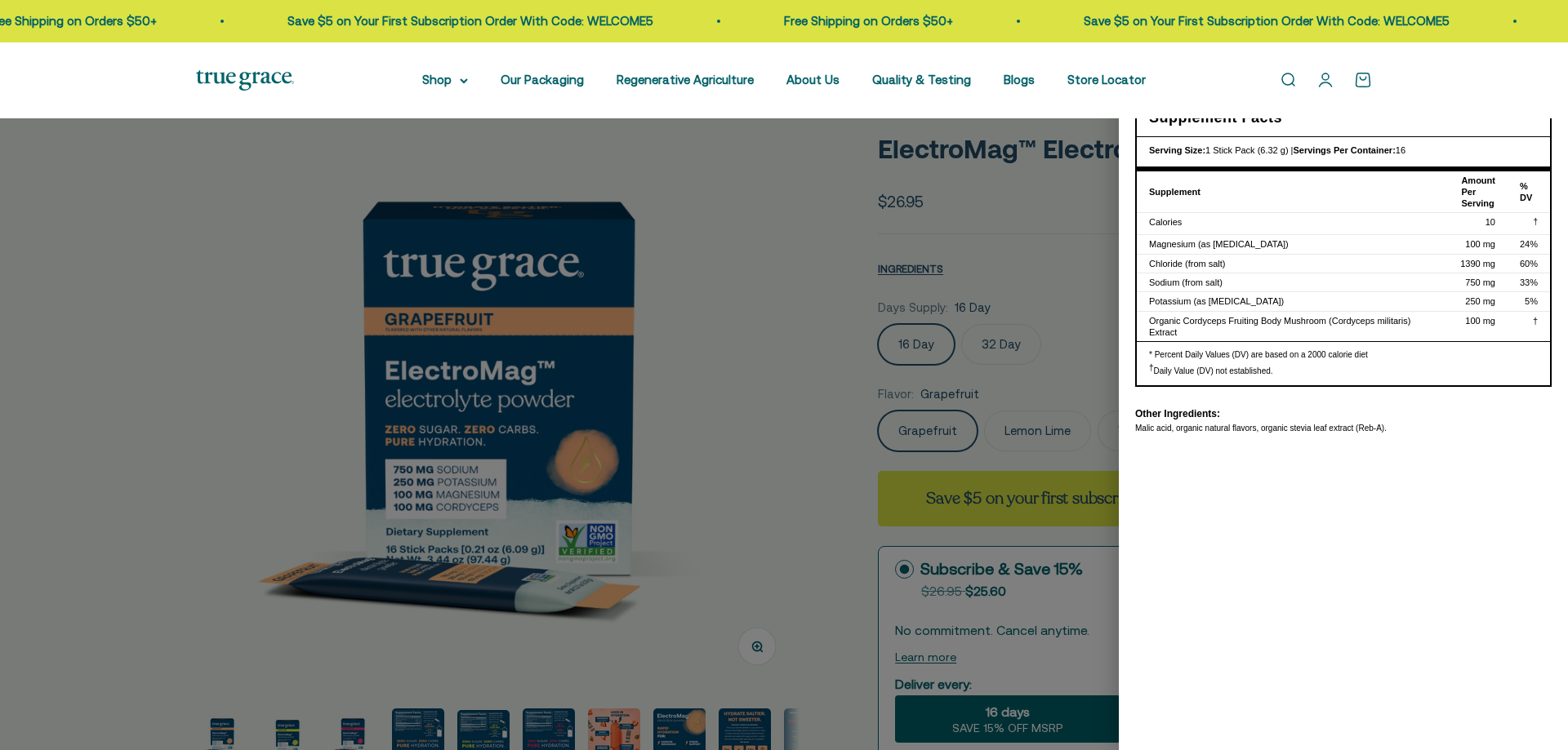
click at [821, 208] on div at bounding box center [784, 375] width 1568 height 750
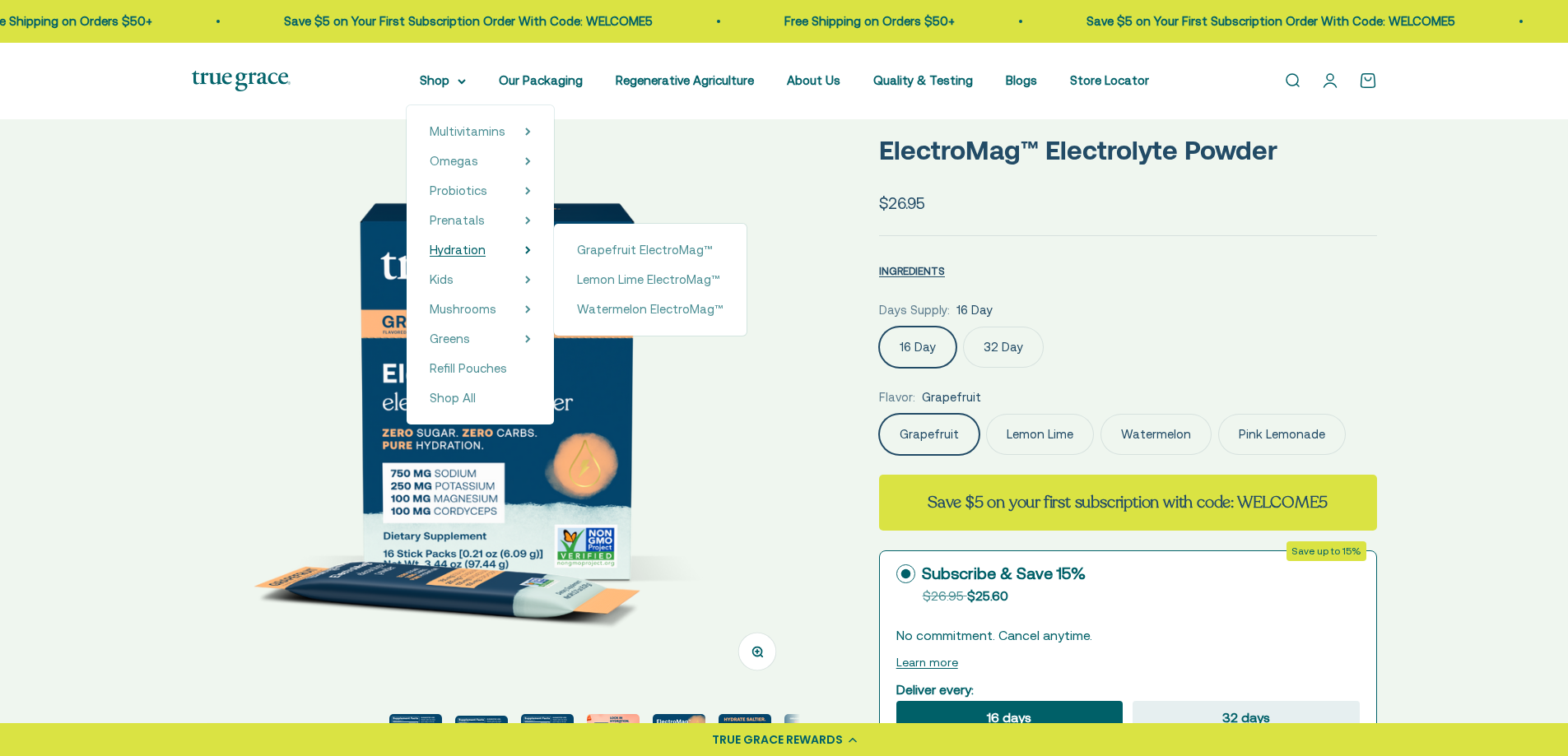
click at [472, 255] on span "Hydration" at bounding box center [457, 250] width 56 height 14
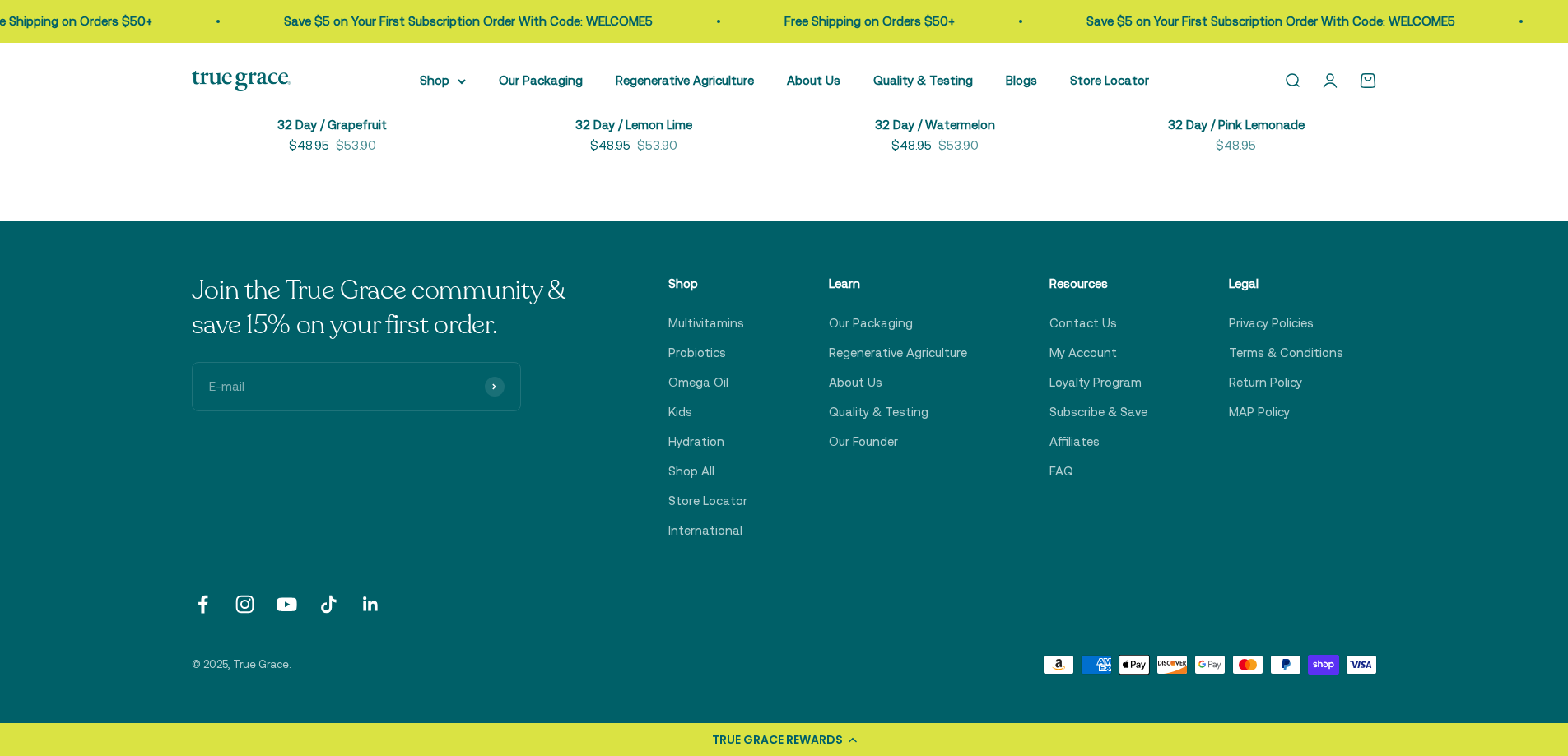
scroll to position [1100, 0]
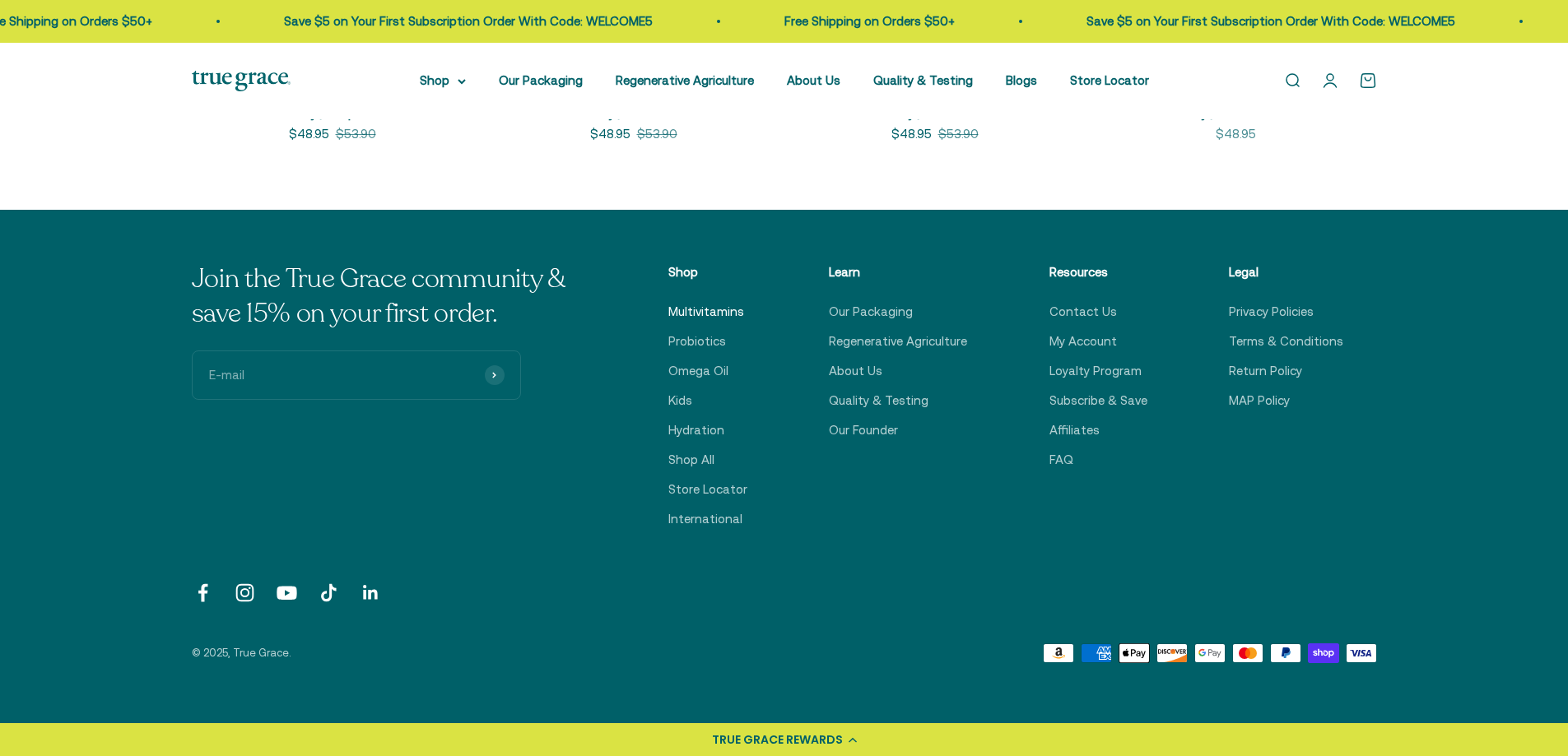
click at [698, 309] on link "Multivitamins" at bounding box center [706, 311] width 76 height 19
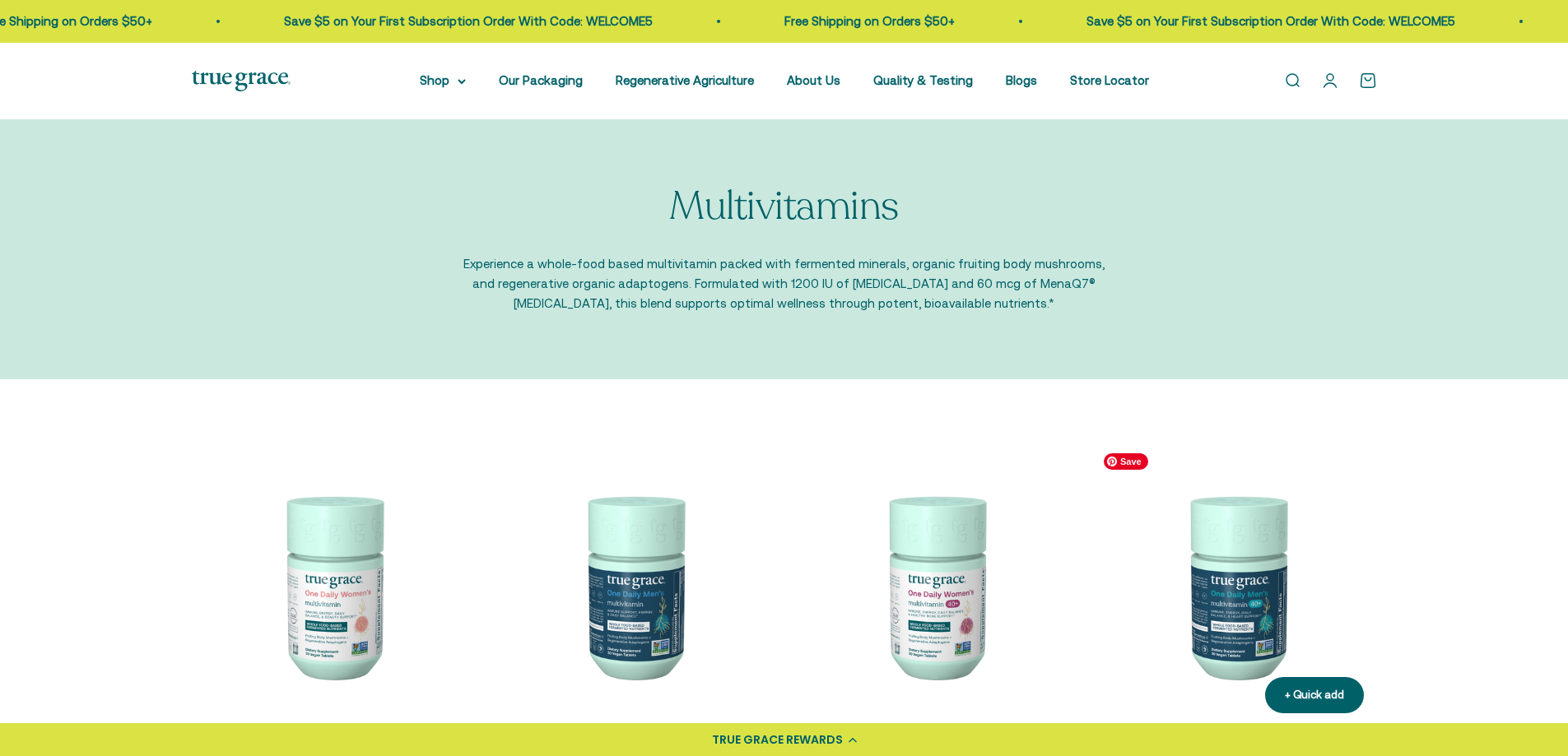
click at [1217, 596] on img at bounding box center [1236, 586] width 282 height 282
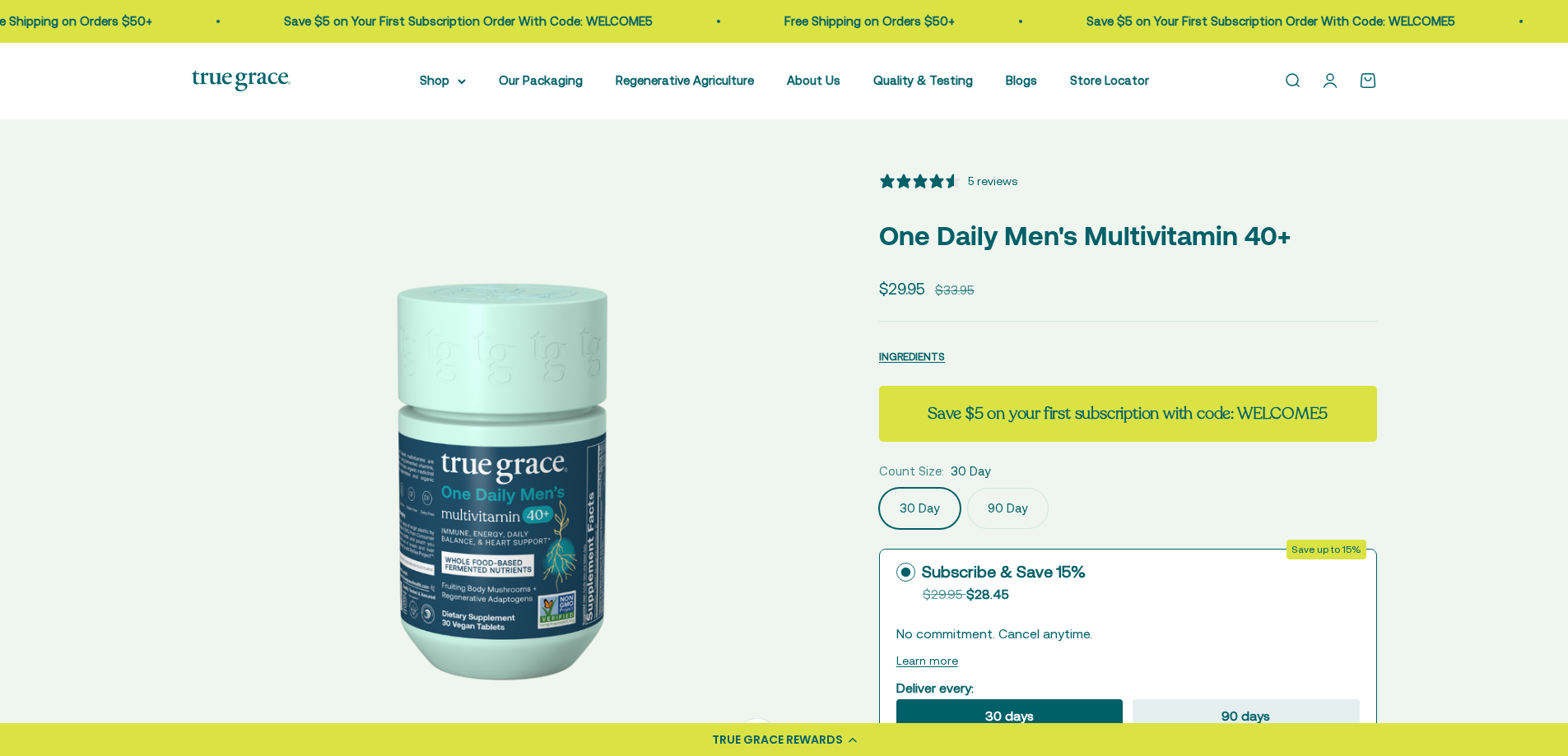
select select "3"
click at [464, 87] on summary "Shop" at bounding box center [442, 80] width 46 height 19
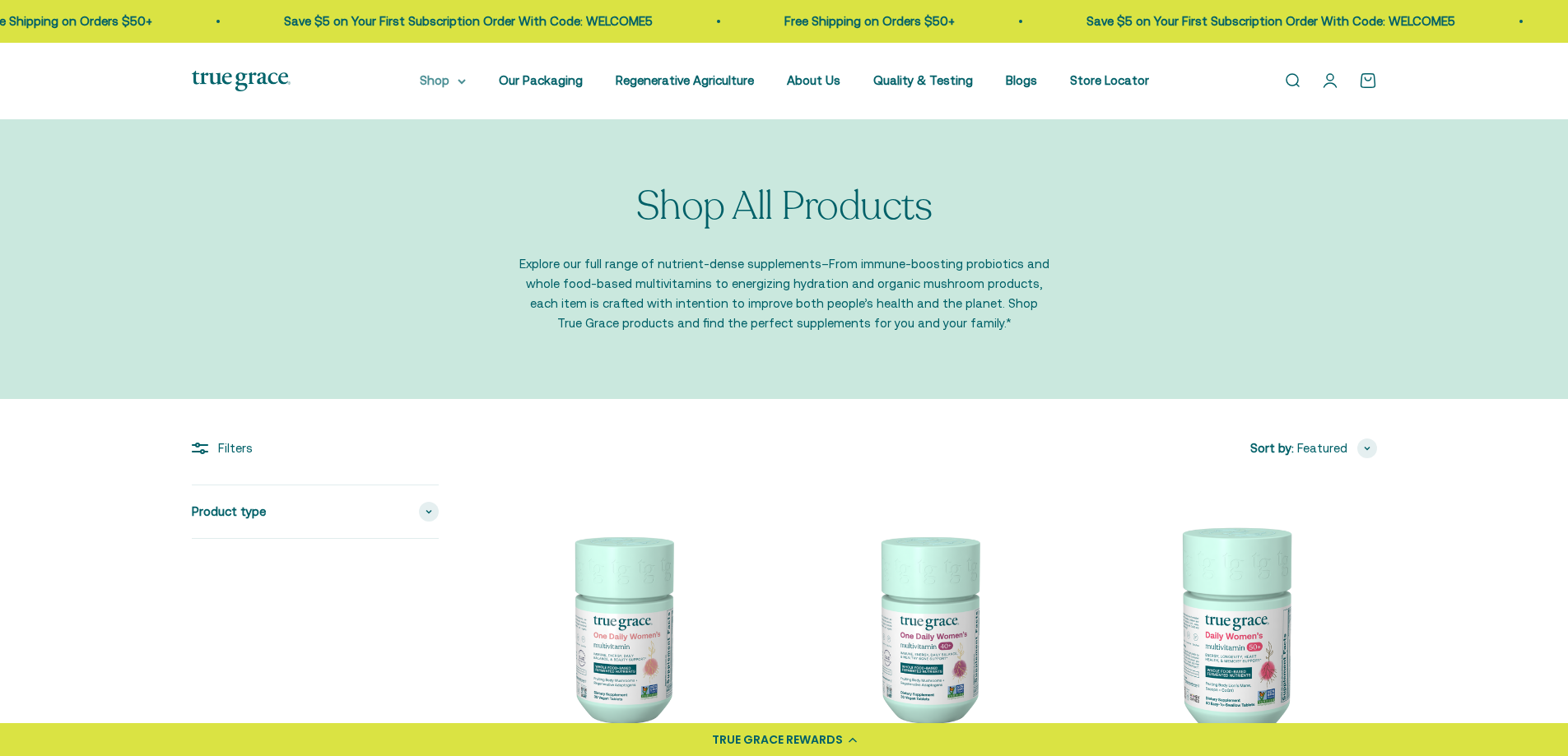
click at [465, 87] on summary "Shop" at bounding box center [442, 80] width 46 height 19
click at [457, 77] on summary "Shop" at bounding box center [442, 80] width 46 height 19
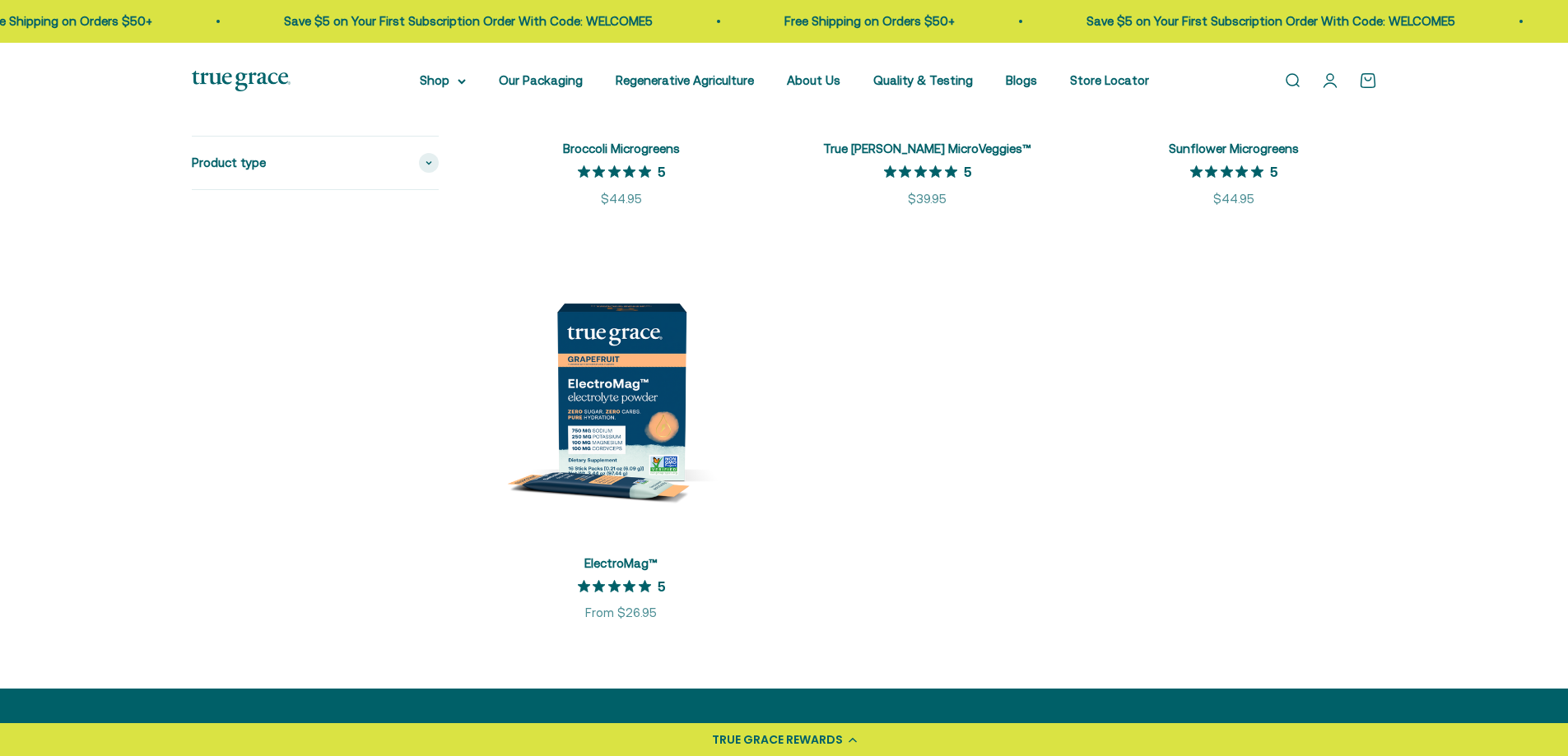
scroll to position [3148, 0]
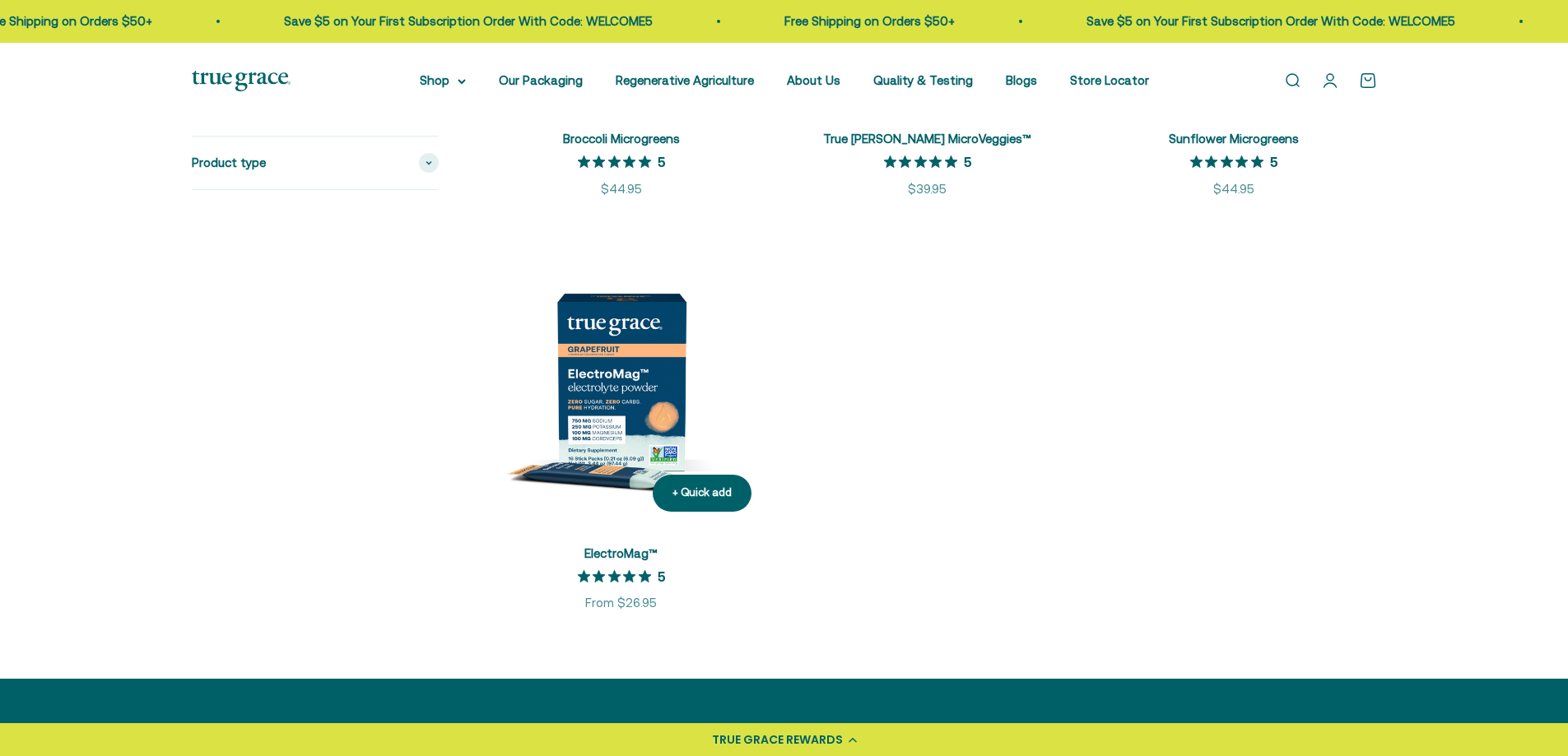
click at [614, 430] on img at bounding box center [621, 382] width 287 height 287
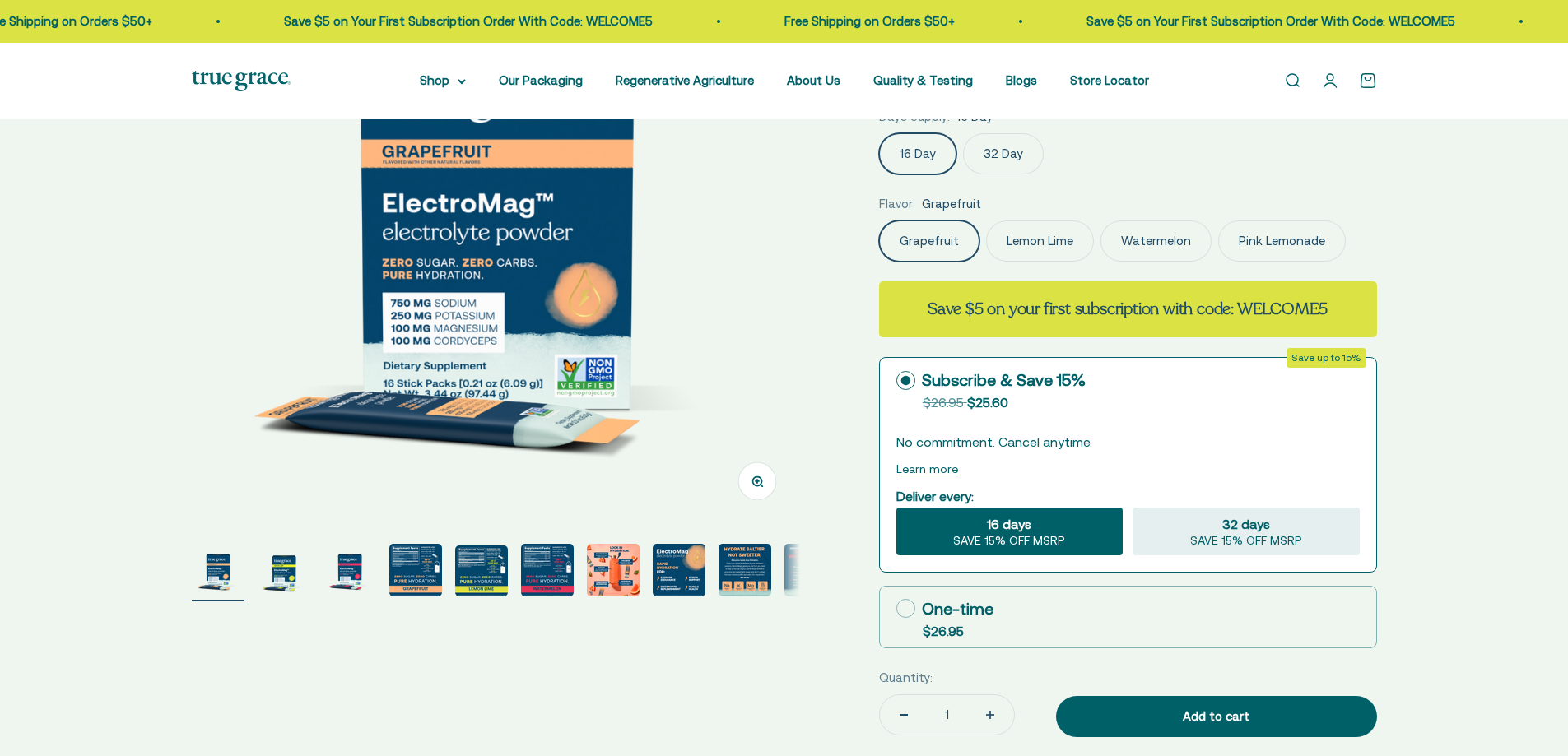
select select "3"
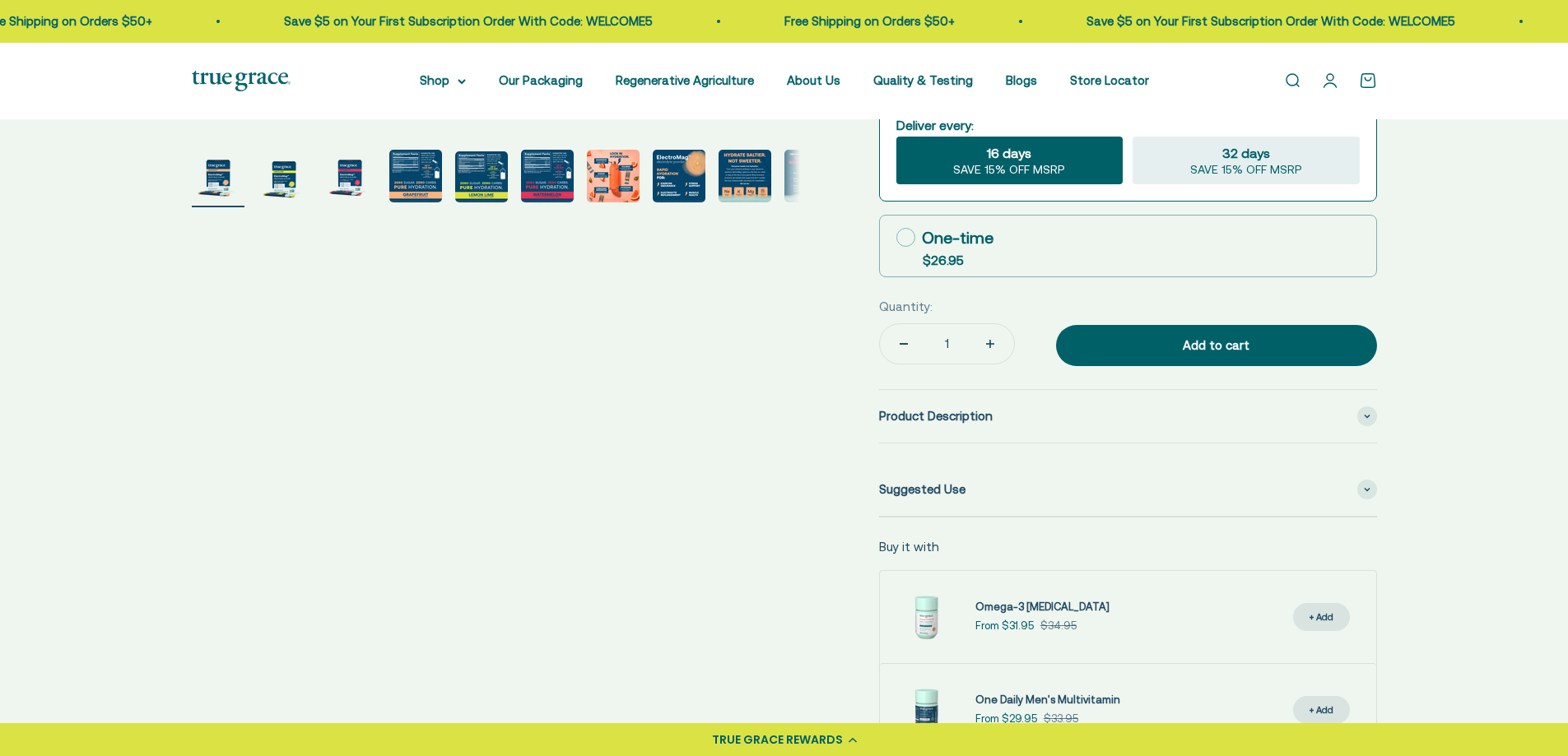
scroll to position [684, 0]
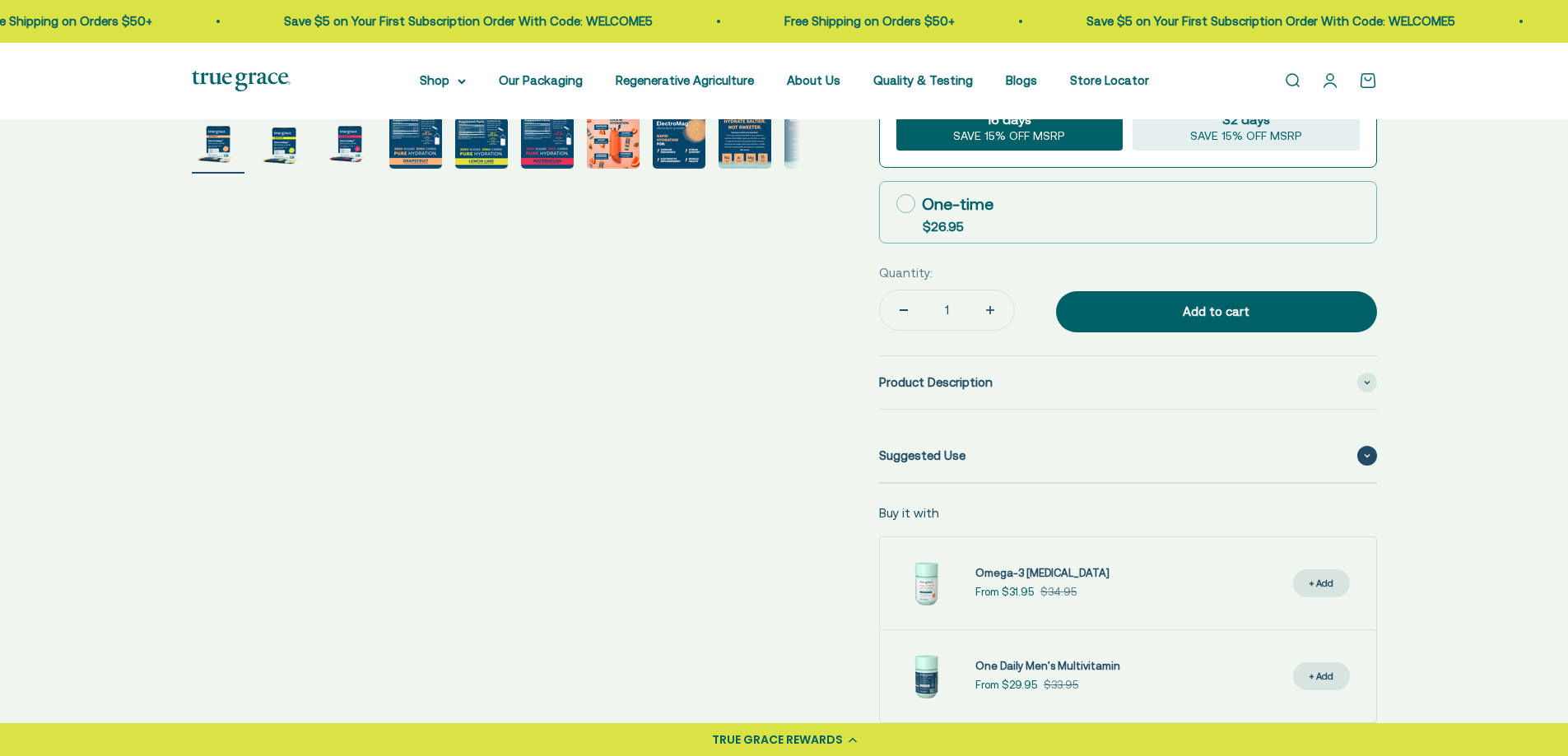
click at [1356, 468] on div "Suggested Use" at bounding box center [1127, 456] width 498 height 53
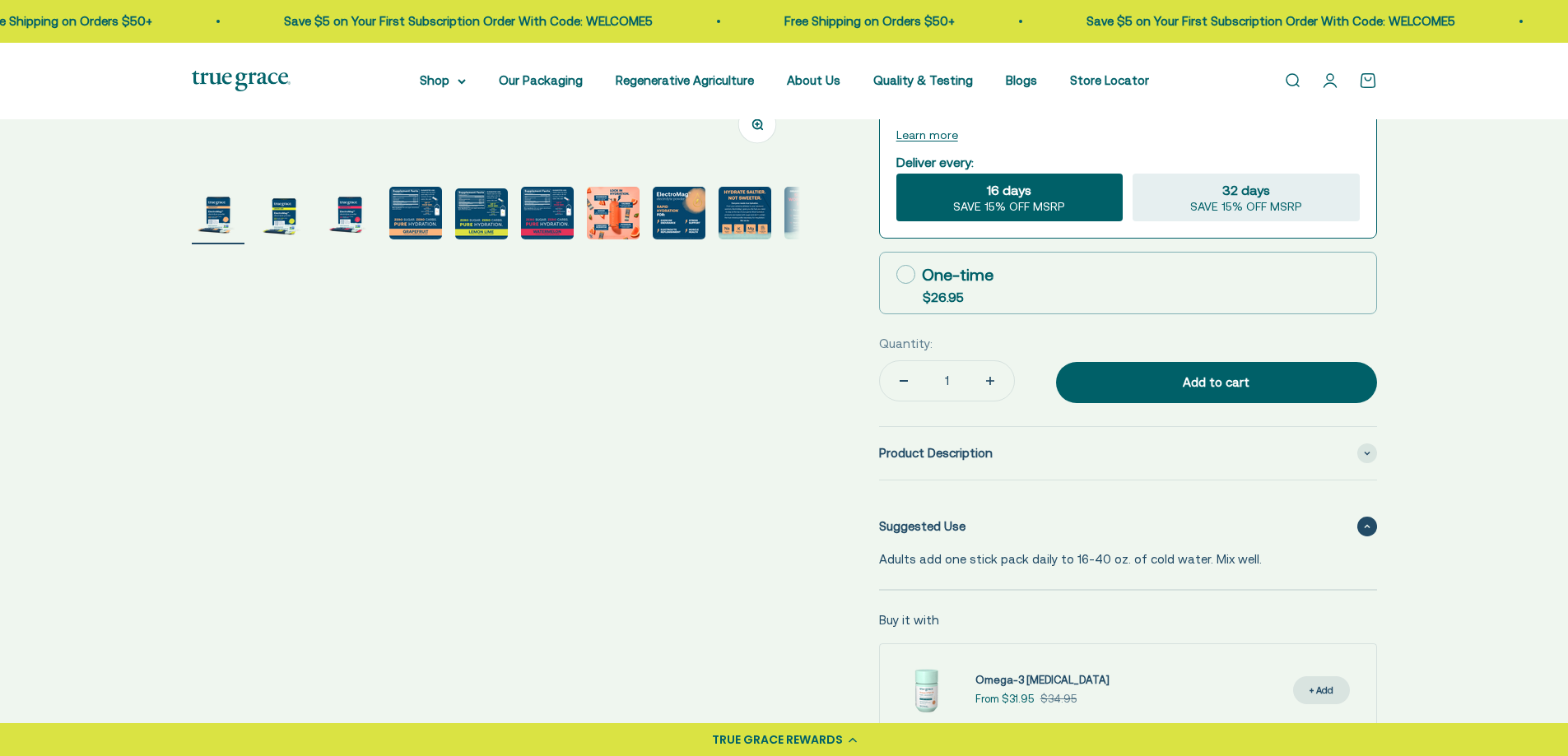
scroll to position [611, 0]
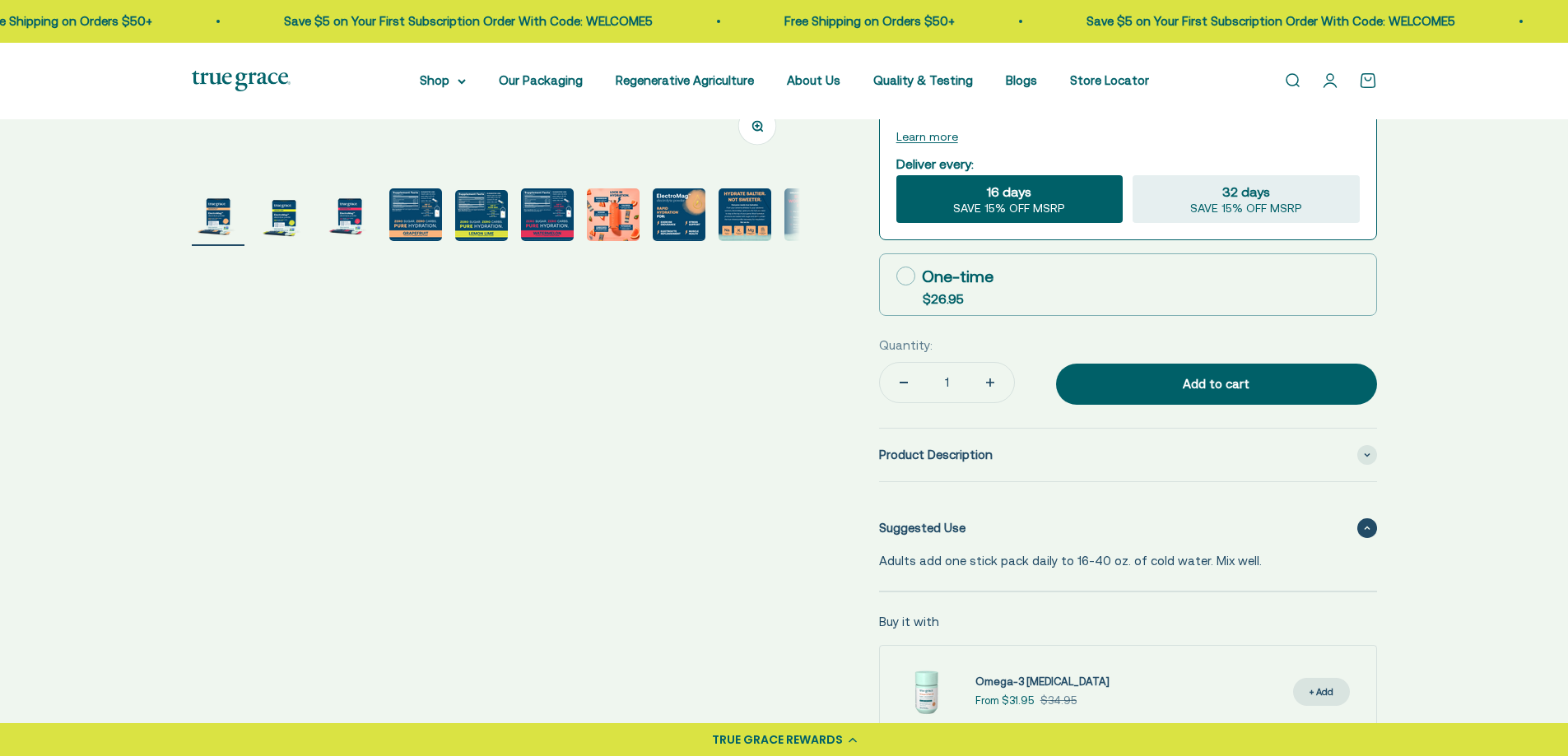
click at [1368, 536] on span at bounding box center [1366, 528] width 19 height 19
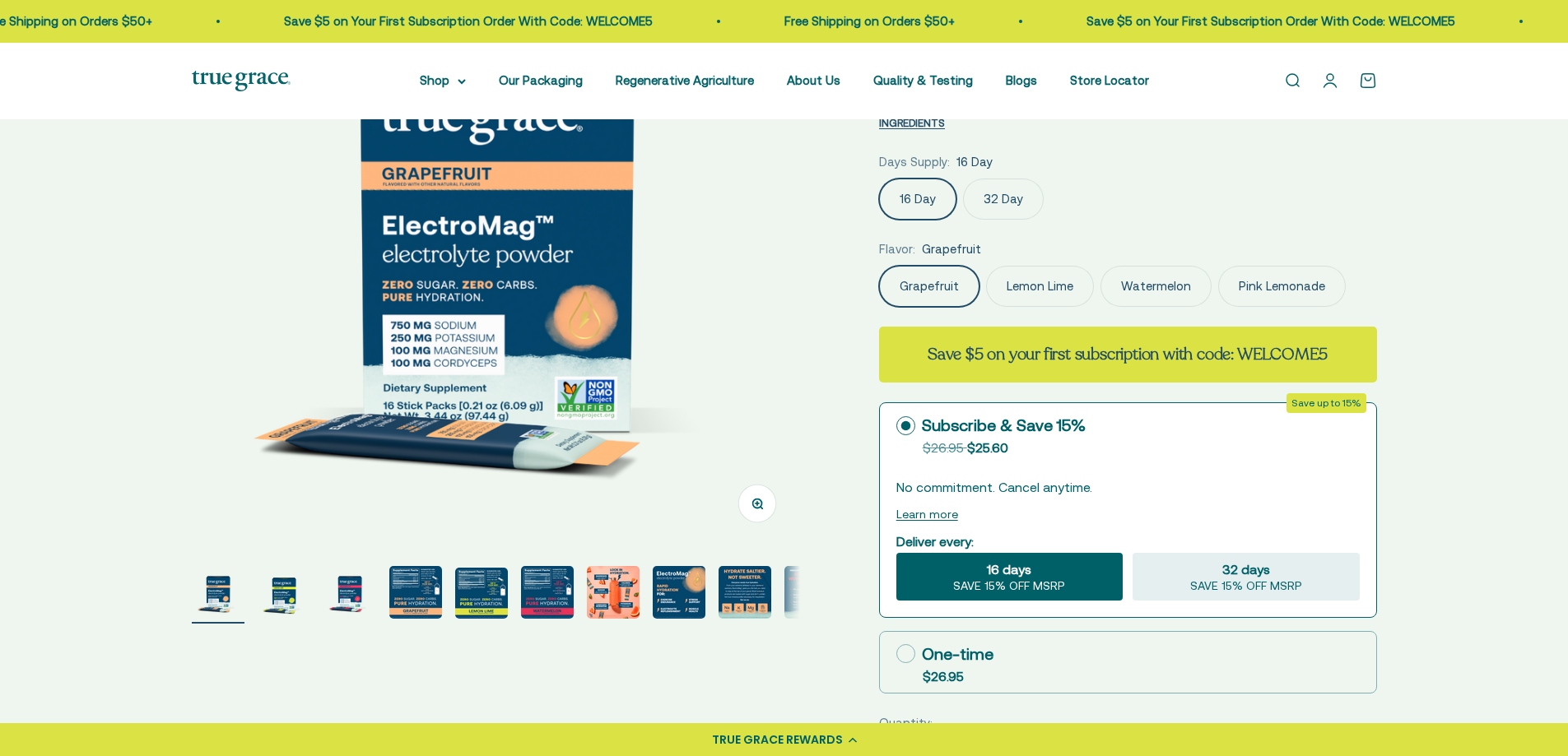
scroll to position [219, 0]
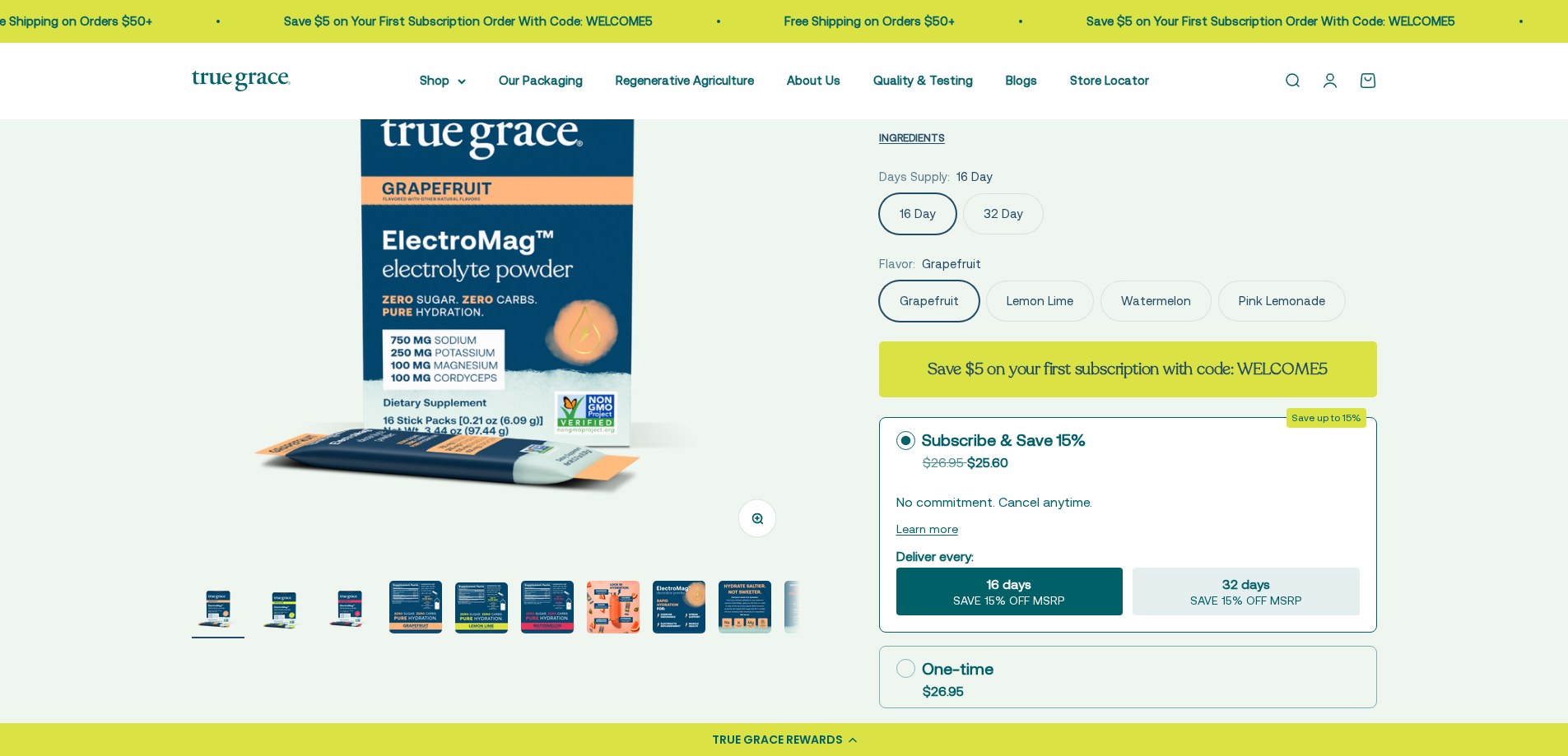
click at [1457, 649] on div "Zoom Go to item 1 Go to item 2 Go to item 3 Go to item 4 Go to item 5 Go to ite…" at bounding box center [784, 571] width 1568 height 1340
click at [1464, 669] on div "Zoom Go to item 1 Go to item 2 Go to item 3 Go to item 4 Go to item 5 Go to ite…" at bounding box center [784, 571] width 1568 height 1340
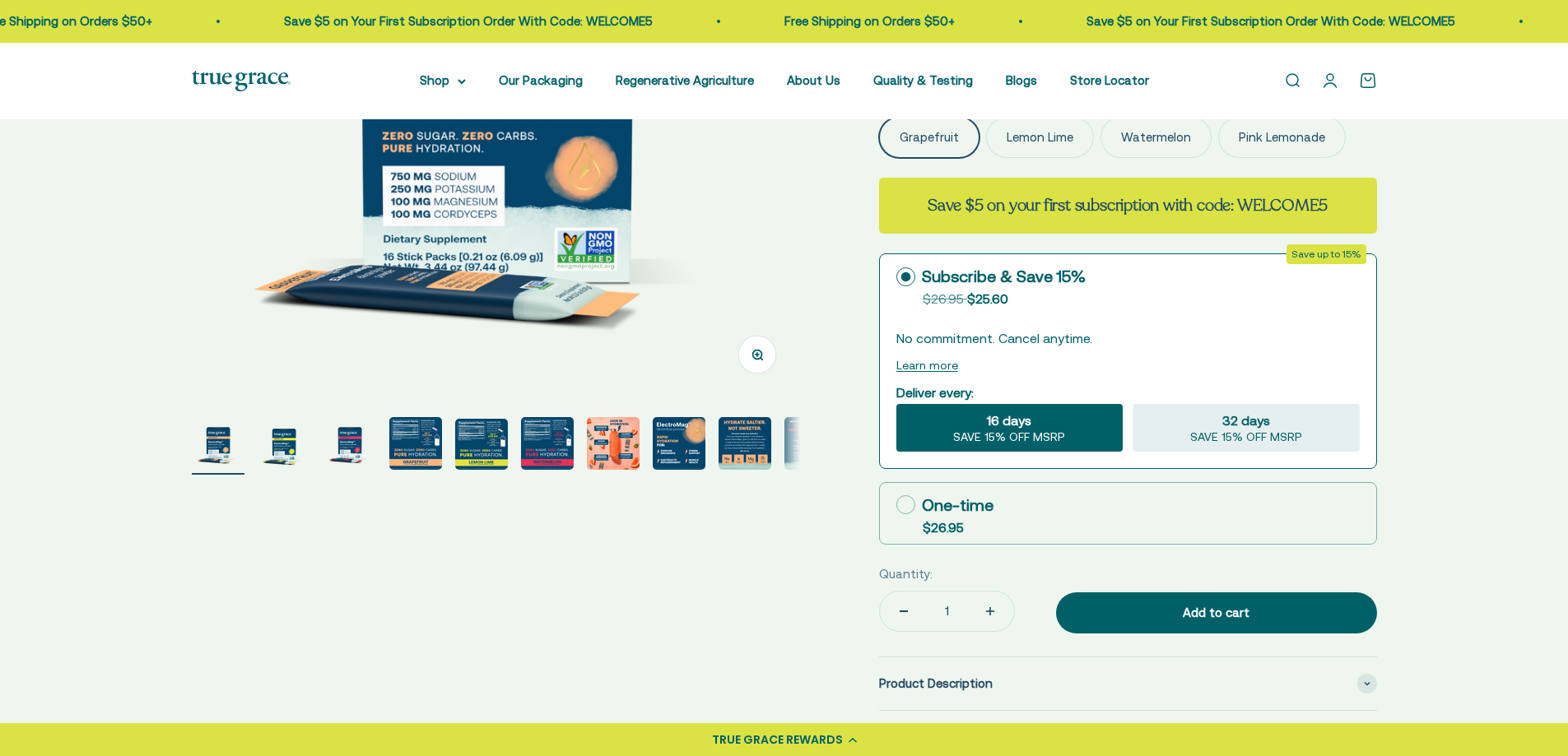
scroll to position [381, 0]
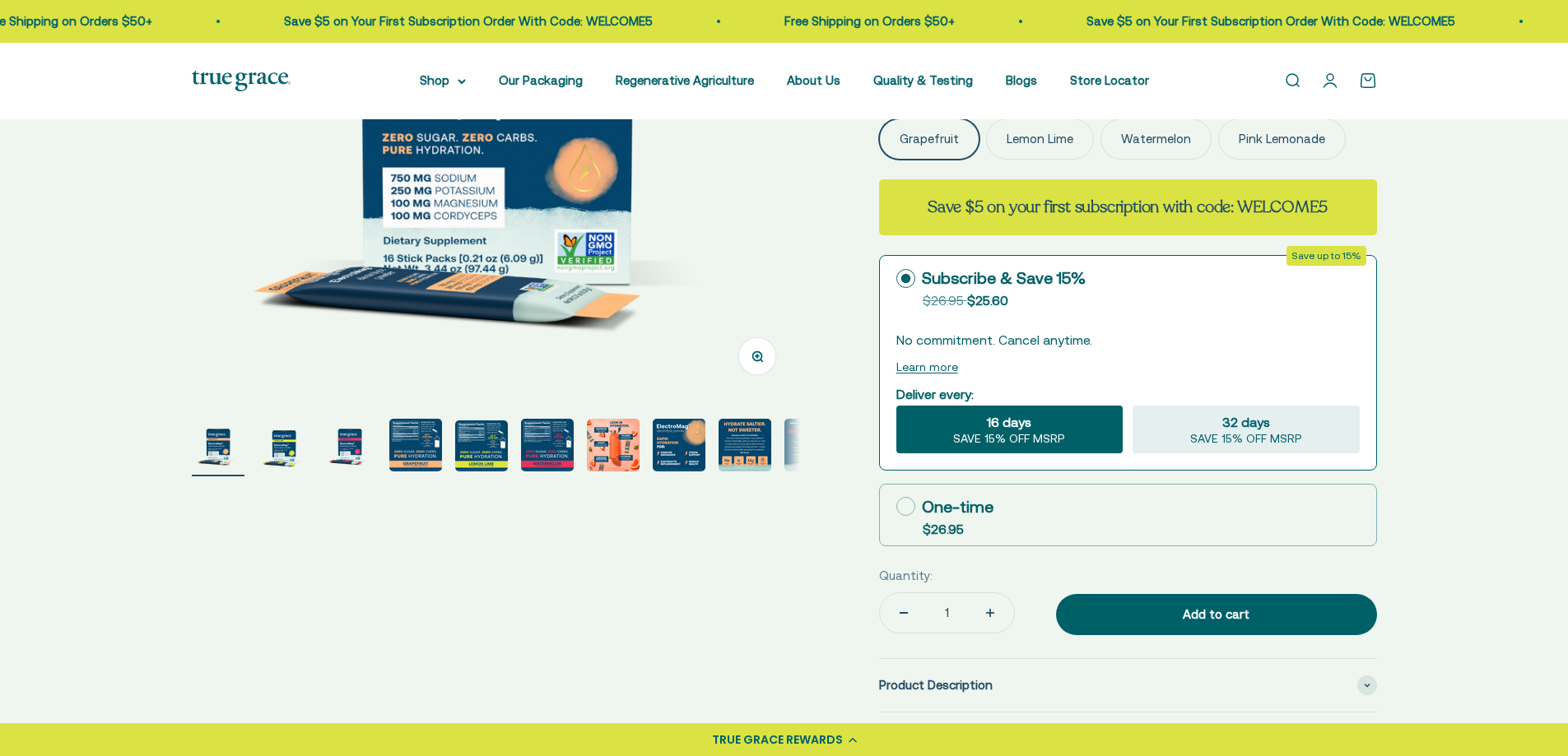
click at [1291, 523] on label "One-time $26.95" at bounding box center [1127, 515] width 496 height 61
click at [896, 507] on input "One-time $26.95" at bounding box center [895, 506] width 1 height 1
radio input "true"
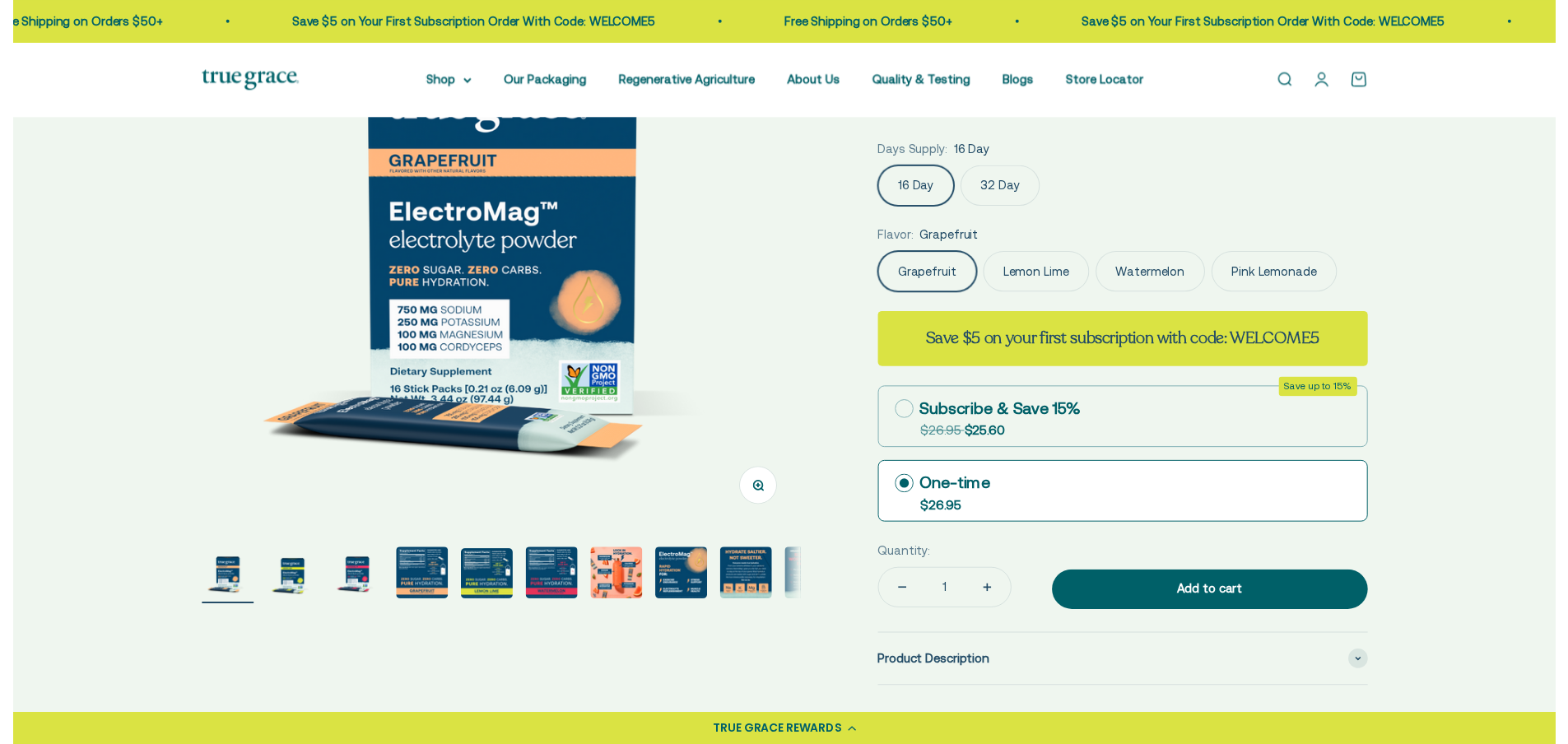
scroll to position [230, 0]
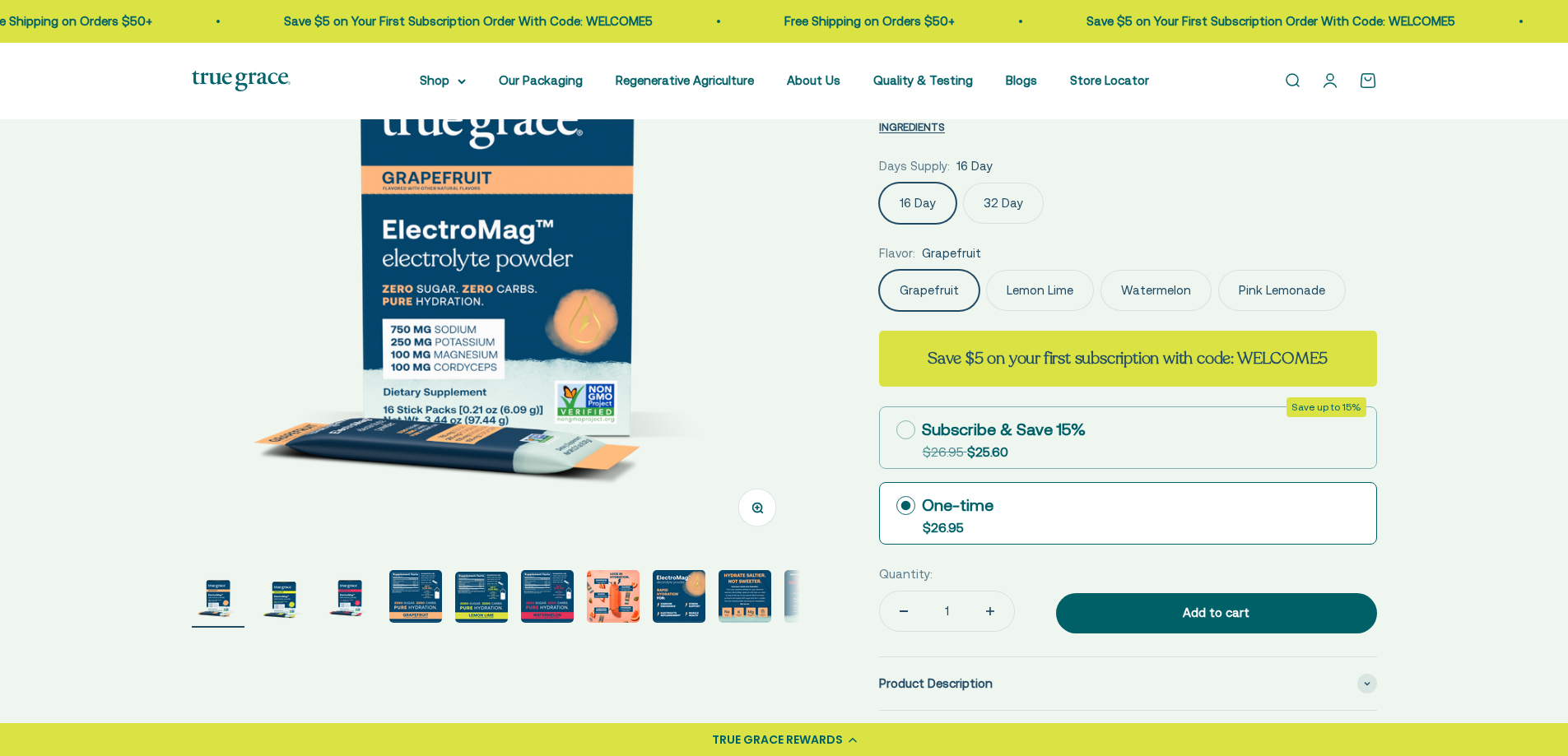
click at [1006, 213] on label "32 Day" at bounding box center [1003, 203] width 81 height 41
click at [879, 182] on input "32 Day" at bounding box center [878, 182] width 1 height 1
click at [1493, 525] on div "Zoom Go to item 1 Go to item 2 Go to item 3 Go to item 4 Go to item 5 Go to ite…" at bounding box center [784, 484] width 1568 height 1188
click at [1008, 209] on label "32 Day" at bounding box center [1003, 203] width 81 height 41
click at [879, 182] on input "32 Day" at bounding box center [878, 182] width 1 height 1
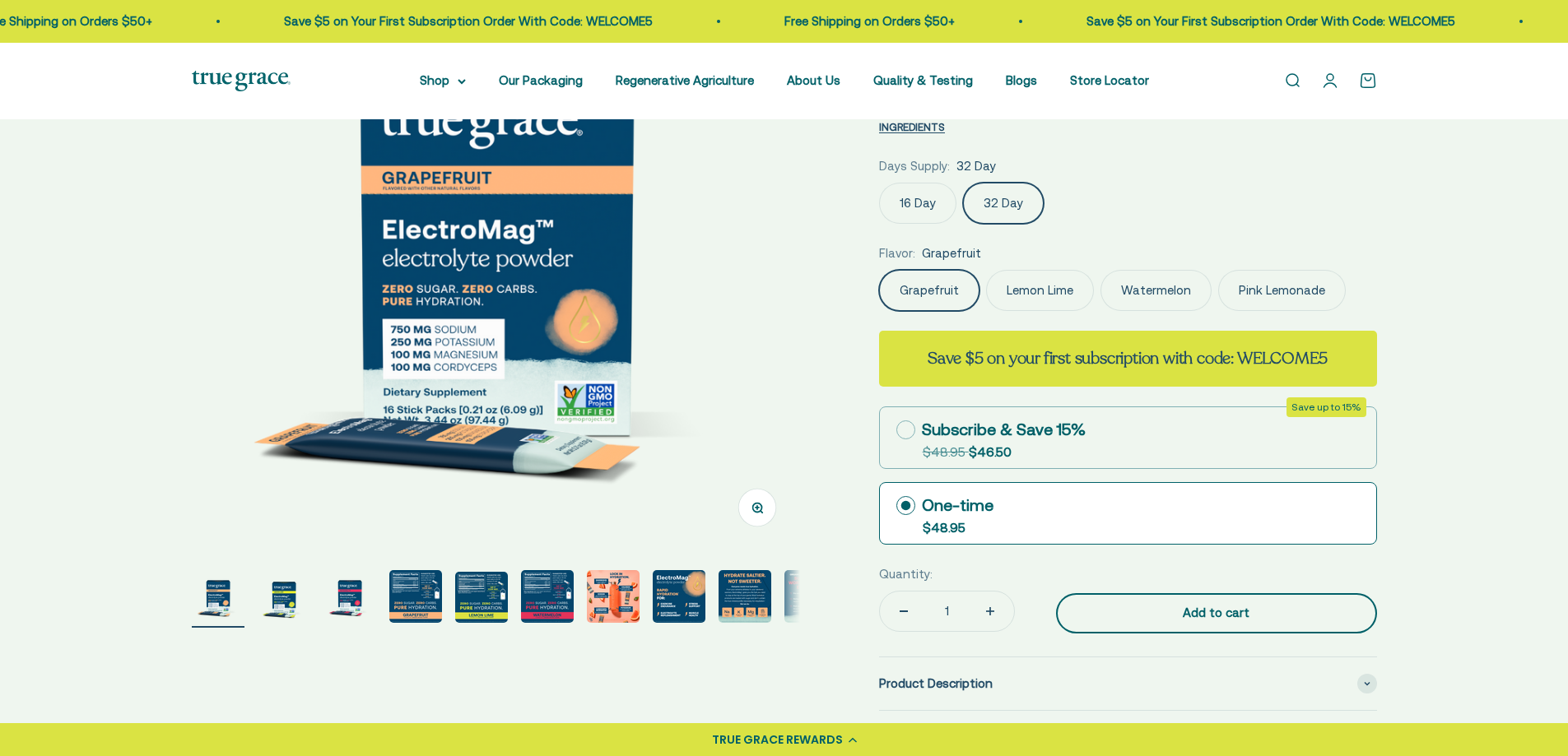
click at [1203, 617] on div "Add to cart" at bounding box center [1216, 612] width 255 height 19
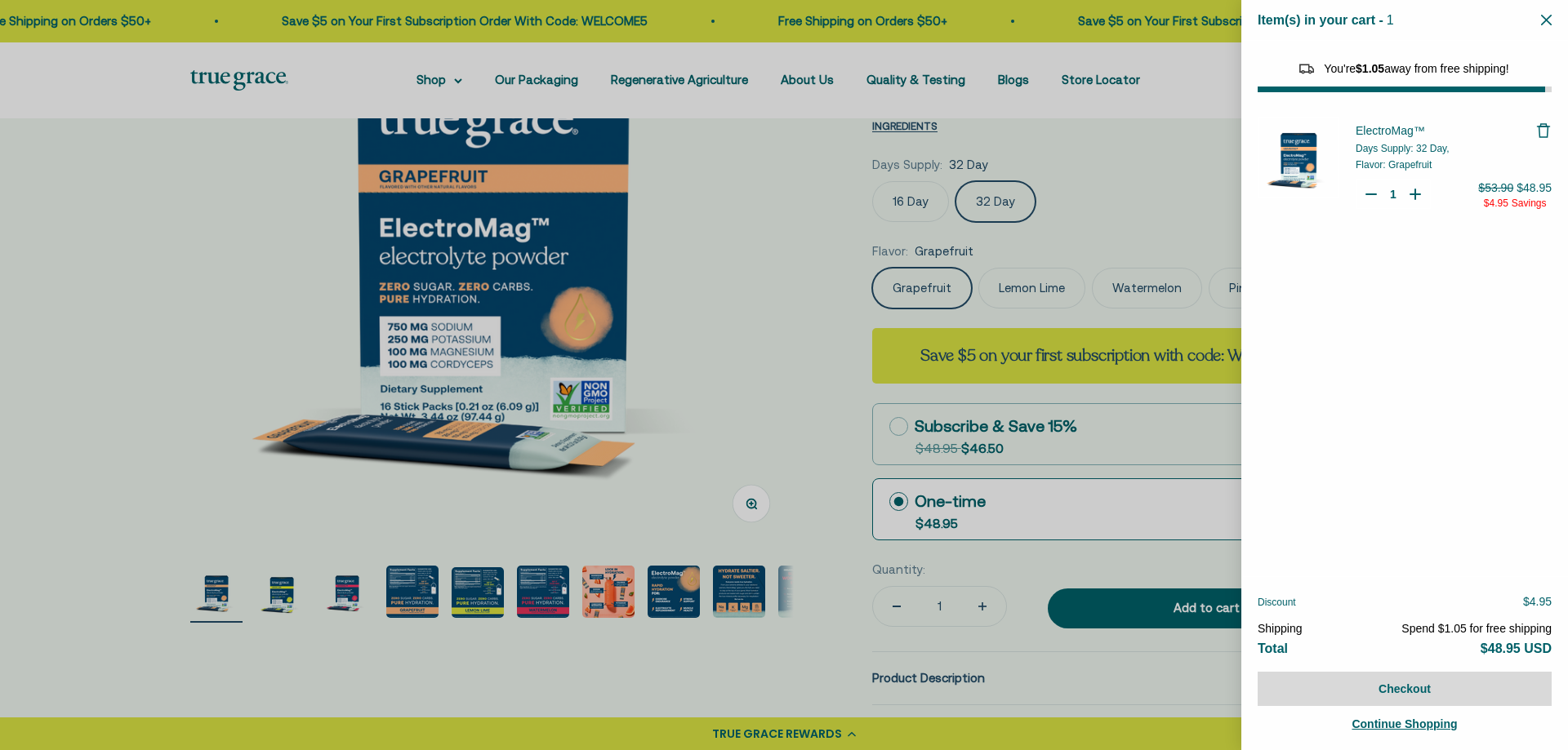
select select "44878154563798"
select select "40055698129088"
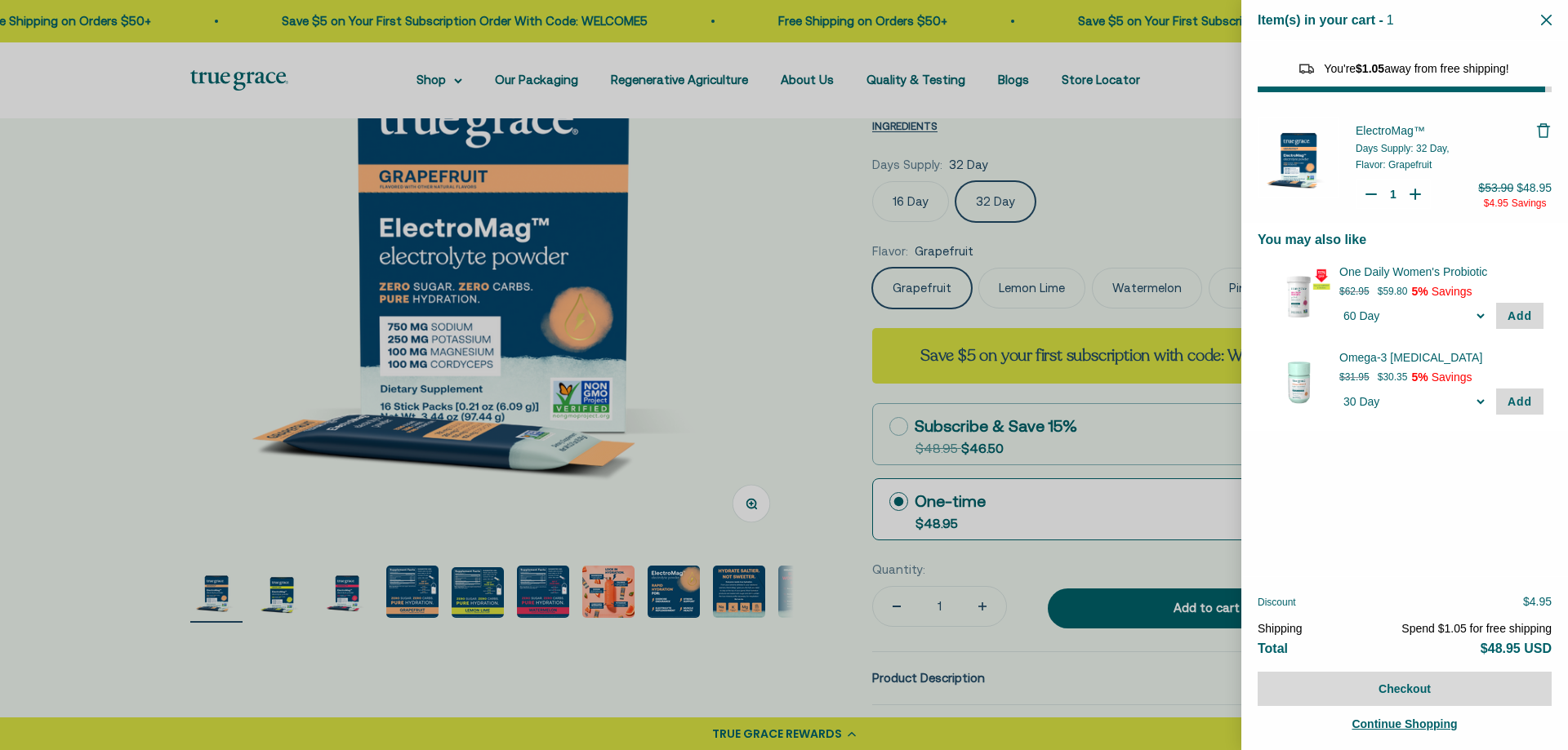
click at [1126, 296] on div at bounding box center [784, 375] width 1568 height 750
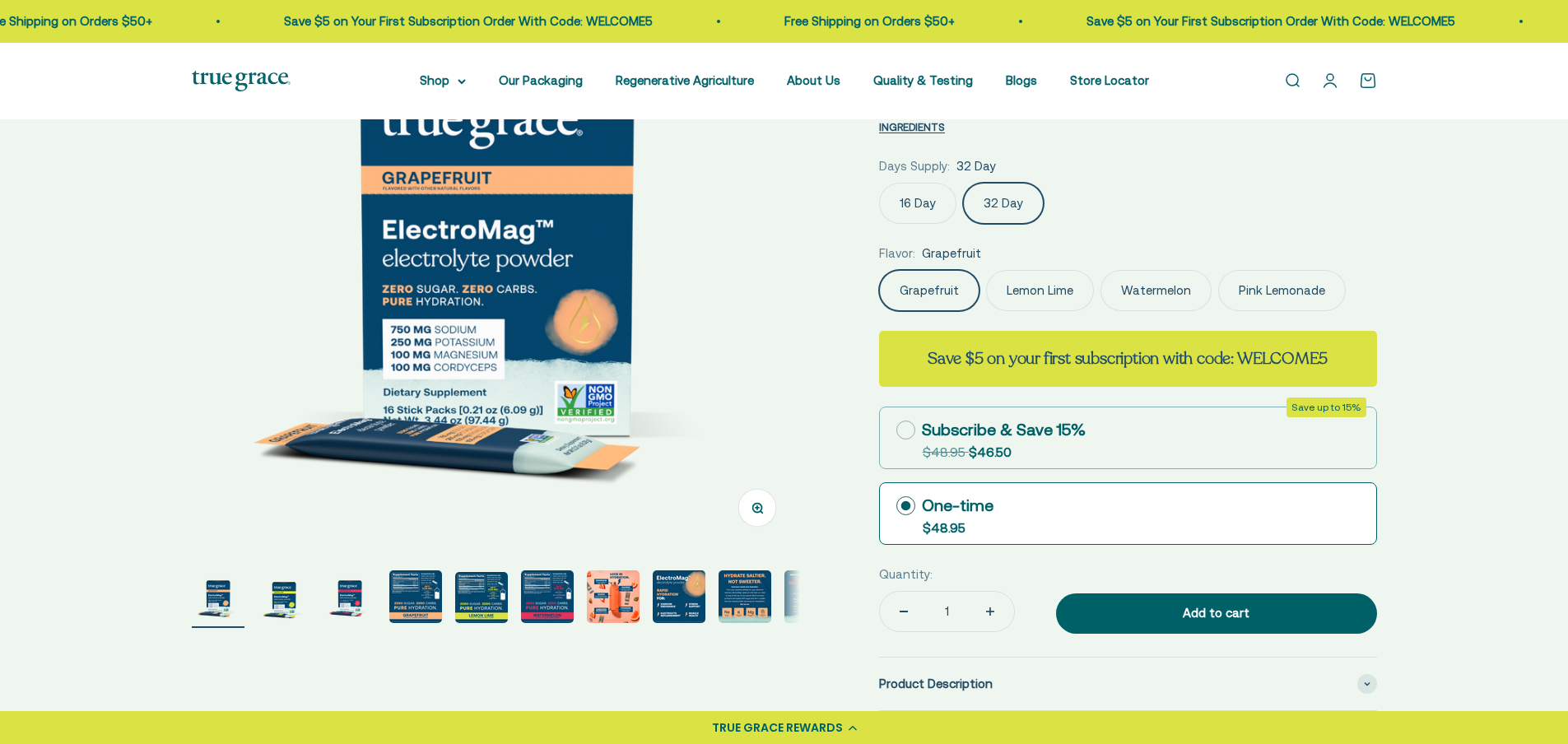
click at [1138, 295] on label "Watermelon" at bounding box center [1156, 290] width 111 height 41
click at [879, 270] on input "Watermelon" at bounding box center [878, 269] width 1 height 1
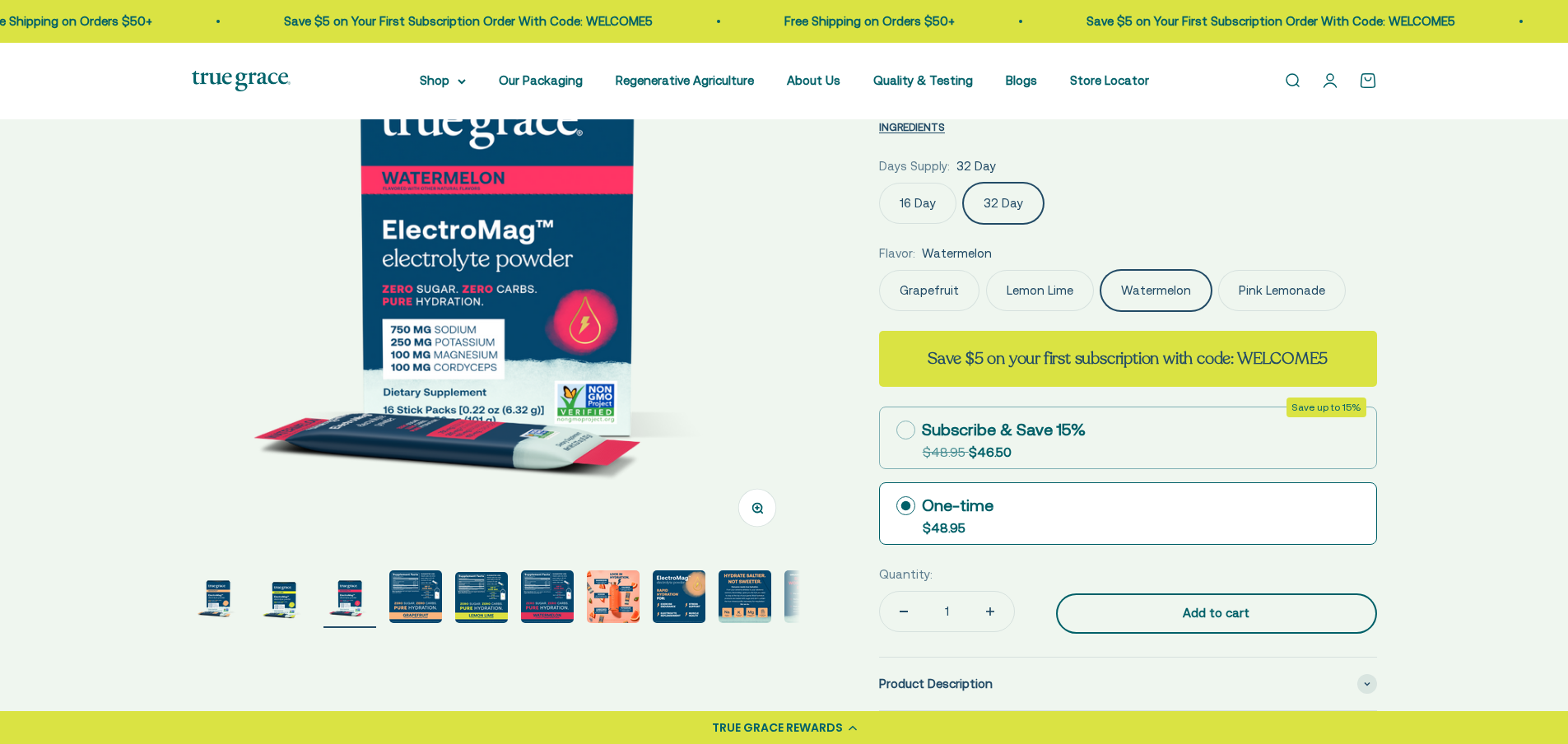
click at [1181, 618] on div "Add to cart" at bounding box center [1216, 612] width 255 height 19
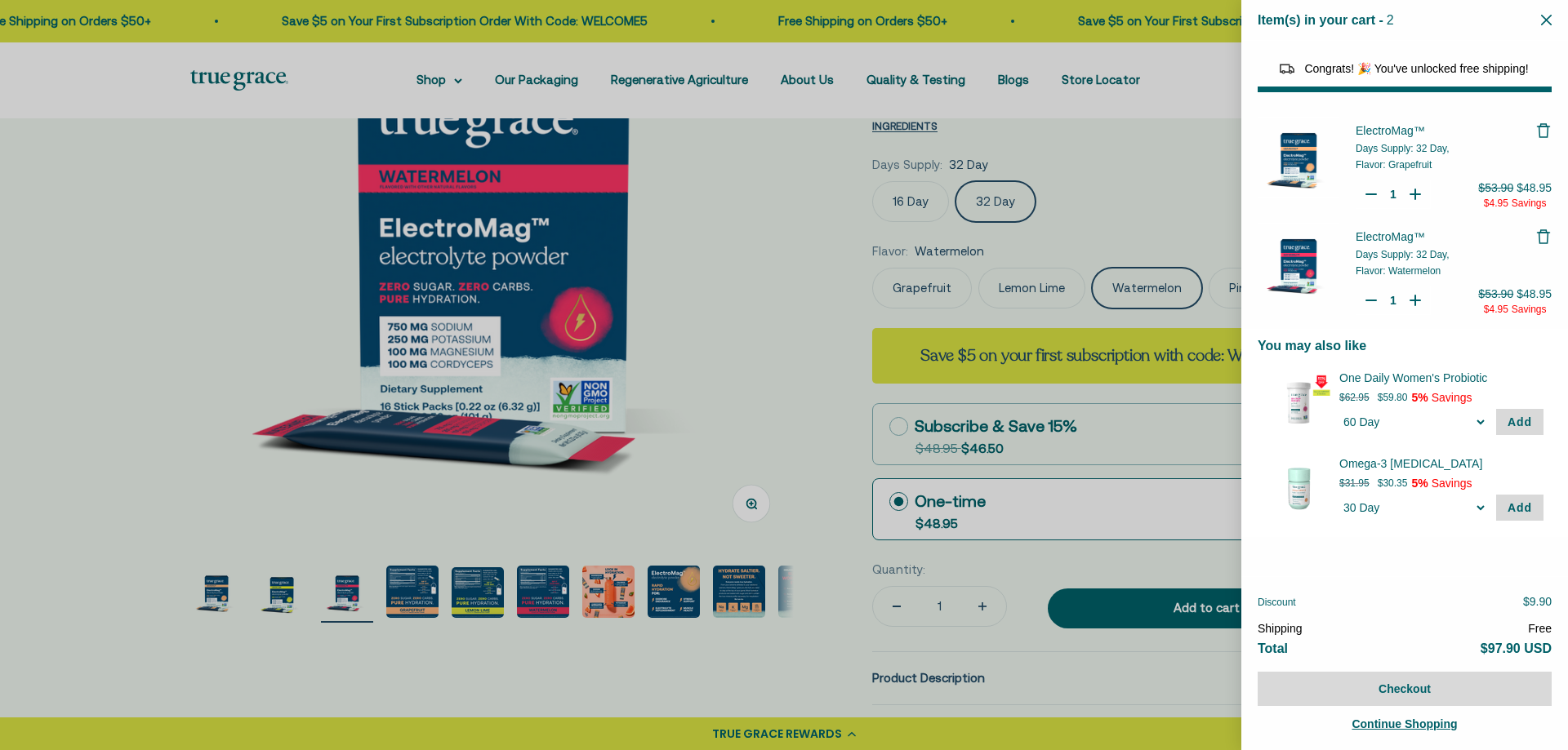
click at [1026, 288] on div at bounding box center [784, 375] width 1568 height 750
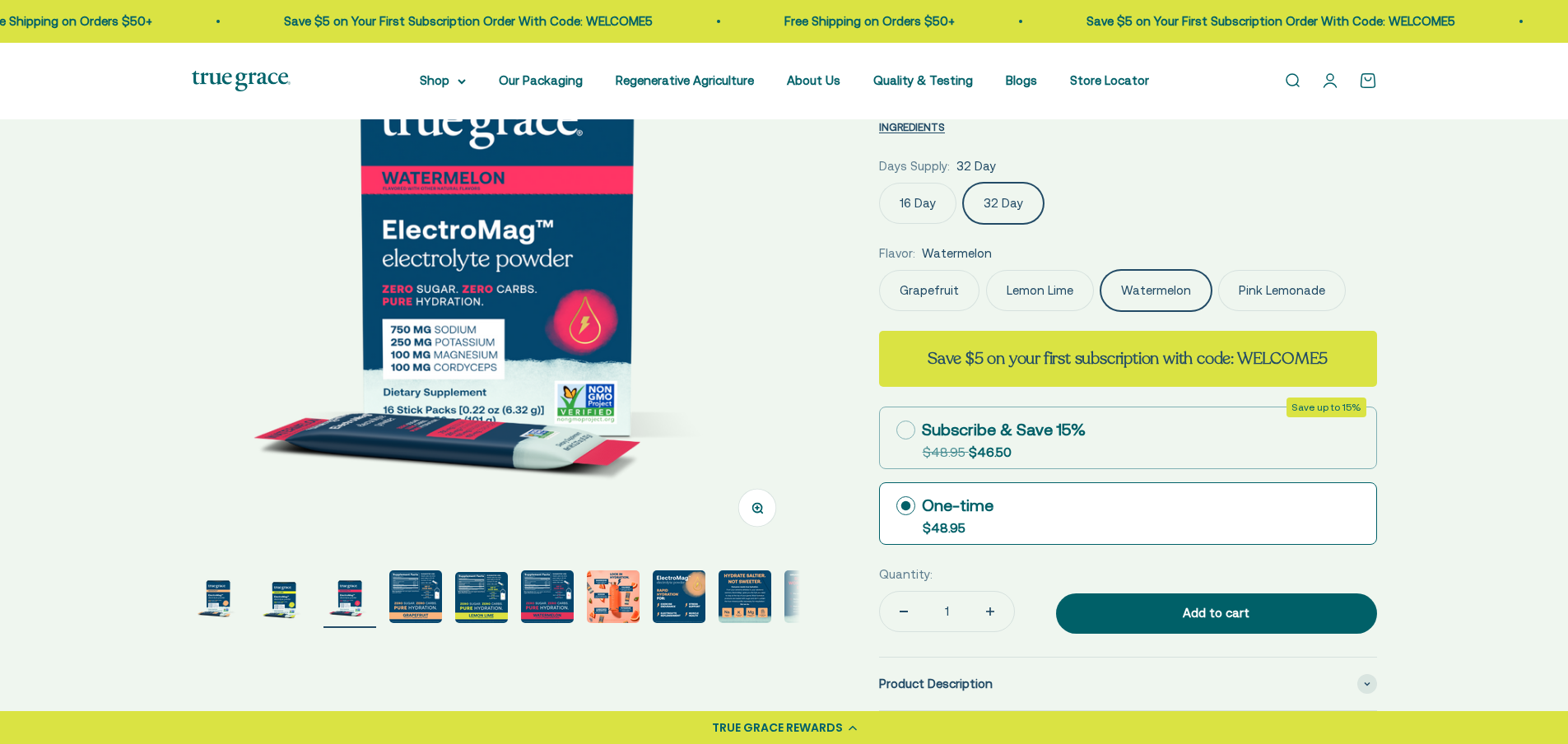
click at [1034, 290] on label "Lemon Lime" at bounding box center [1040, 290] width 108 height 41
click at [879, 270] on input "Lemon Lime" at bounding box center [878, 269] width 1 height 1
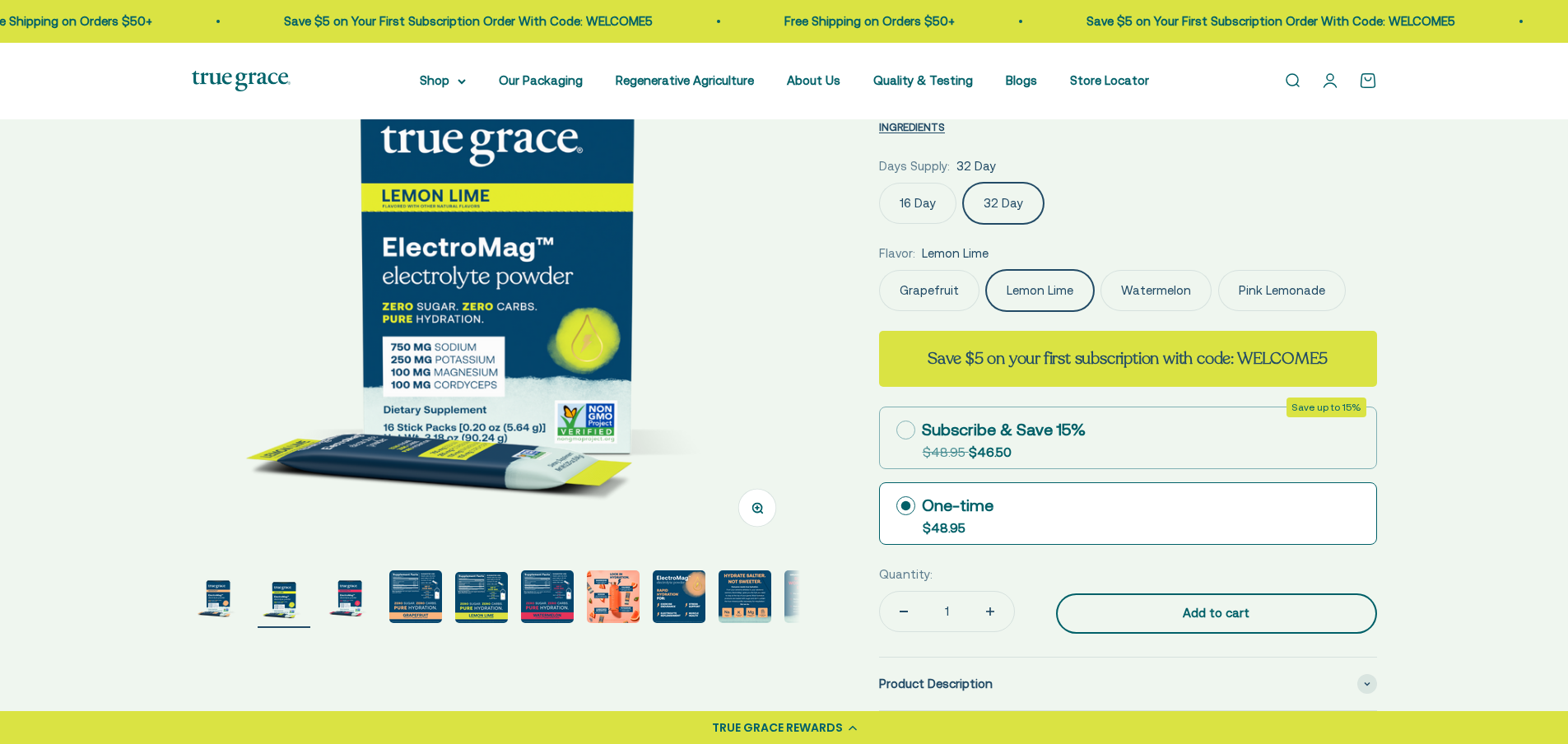
click at [1221, 623] on div "Add to cart" at bounding box center [1216, 612] width 255 height 19
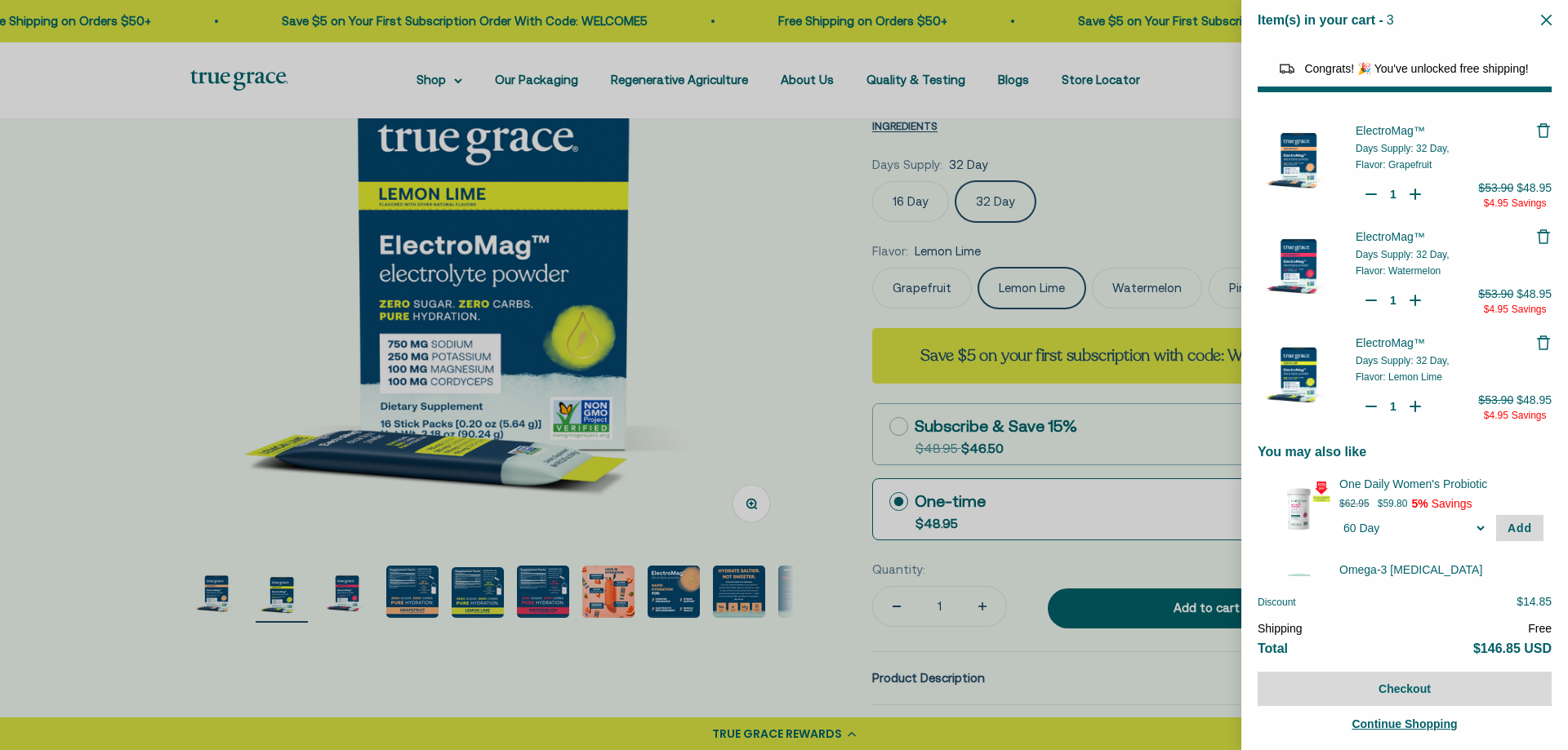
click at [743, 254] on div at bounding box center [784, 375] width 1568 height 750
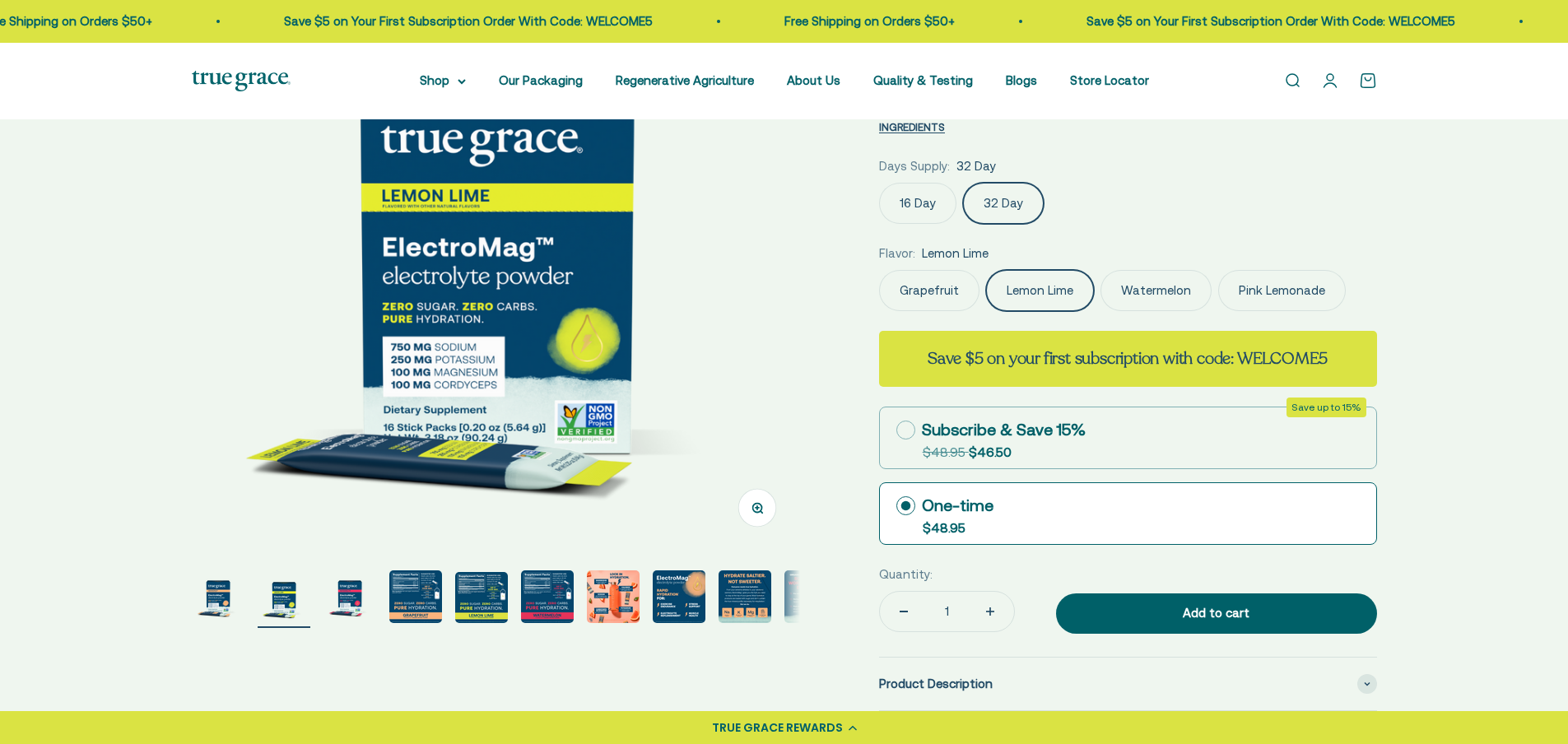
click at [1338, 182] on div "16 Day 32 Day" at bounding box center [1127, 203] width 498 height 41
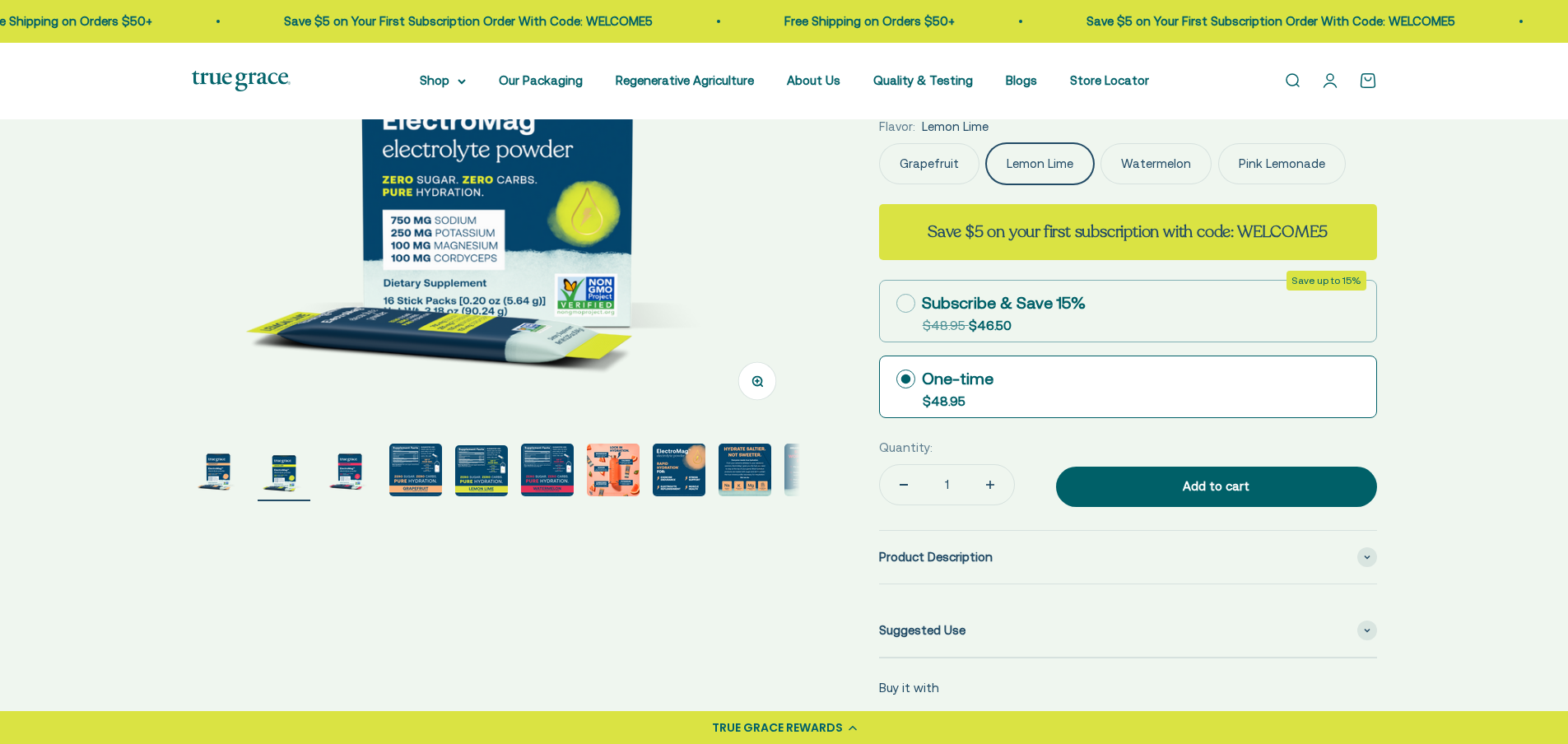
scroll to position [0, 0]
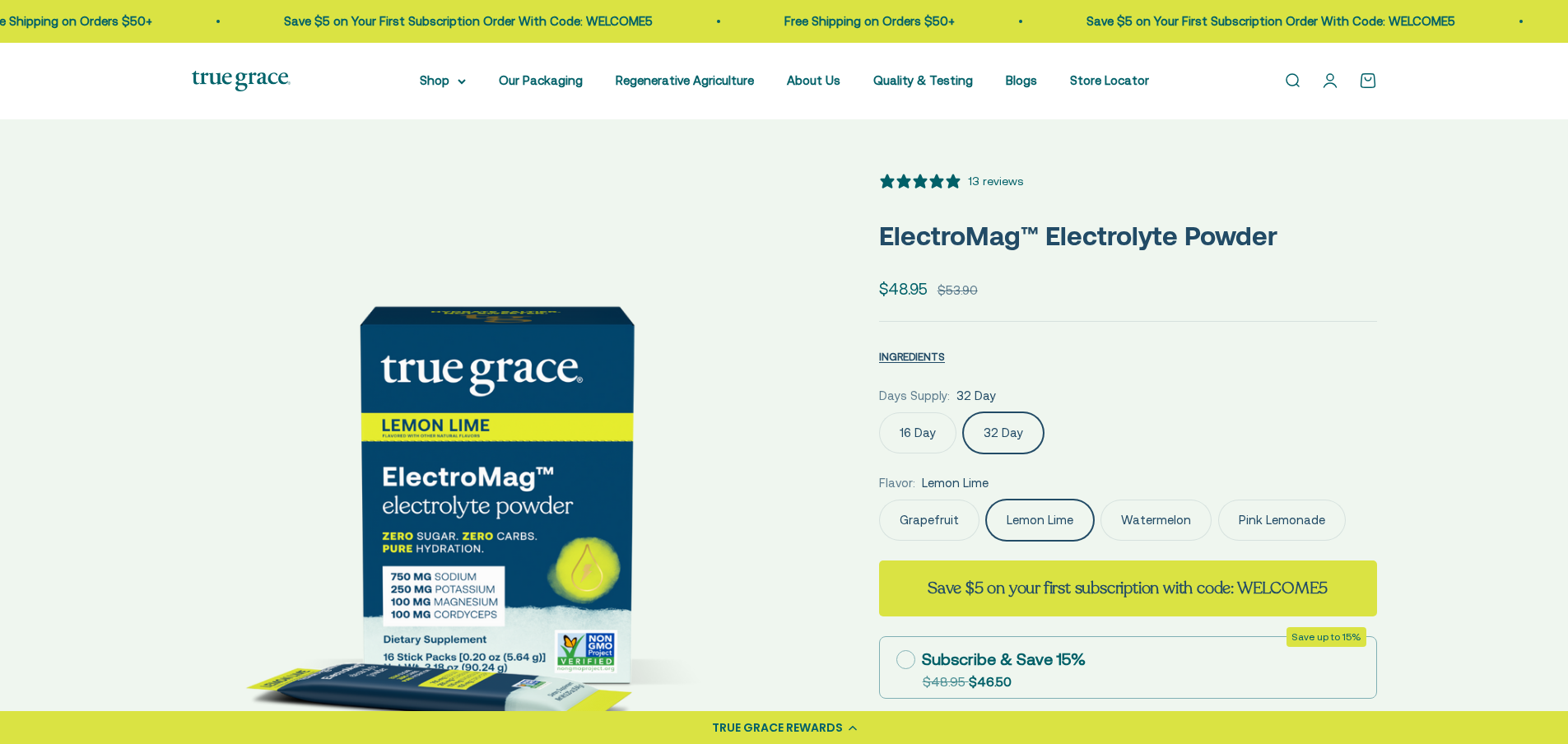
click at [1327, 84] on link "Open account page" at bounding box center [1330, 81] width 18 height 18
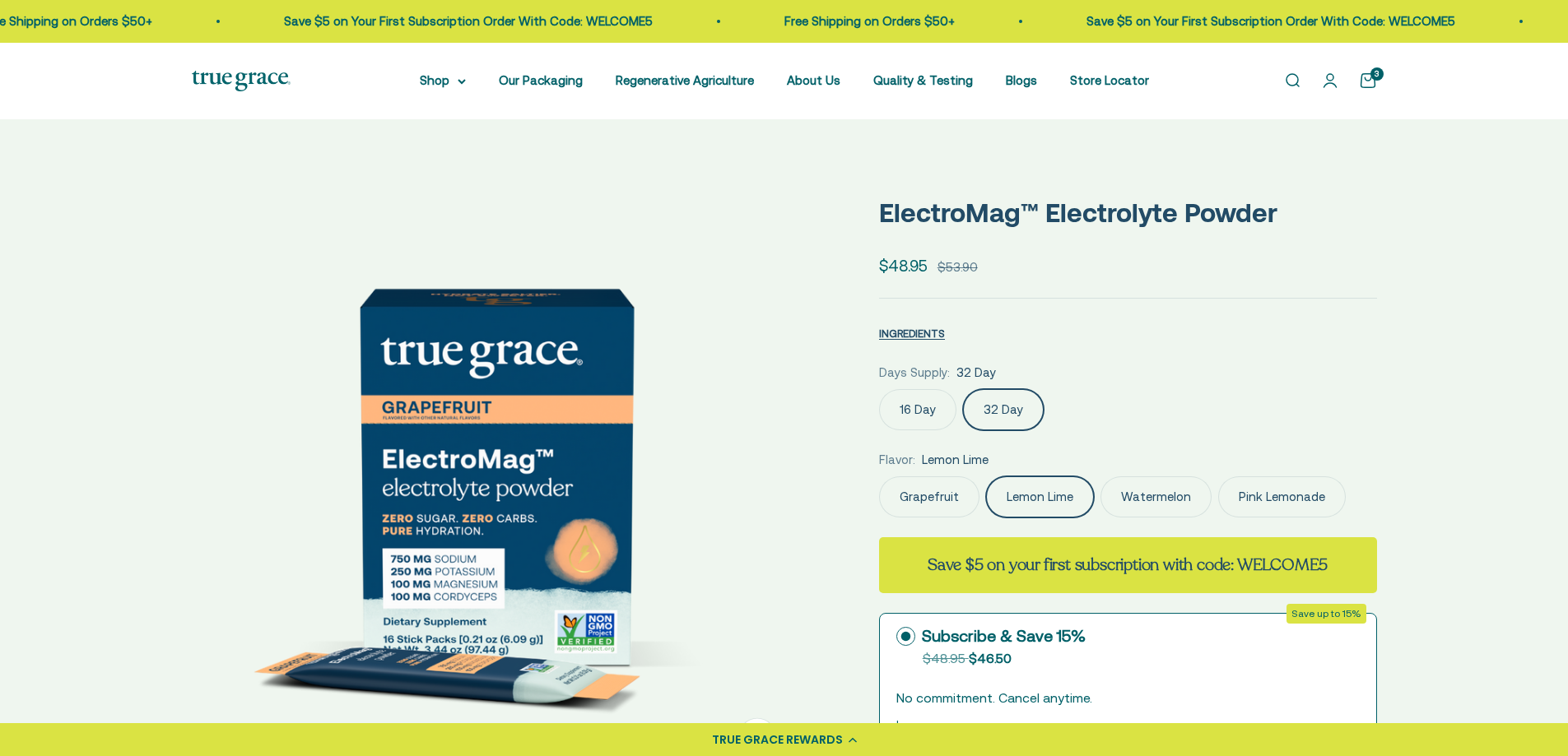
scroll to position [0, 628]
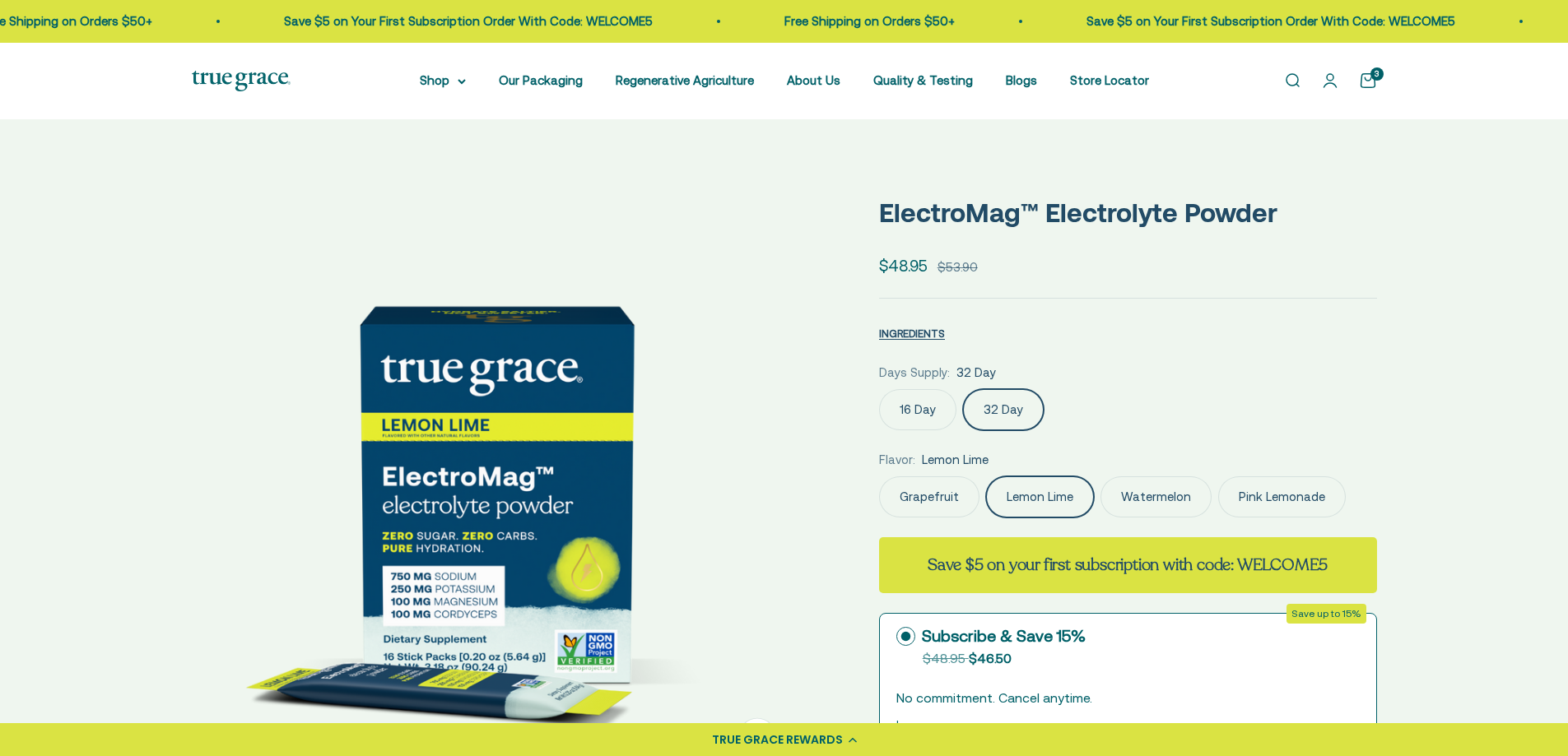
select select "3"
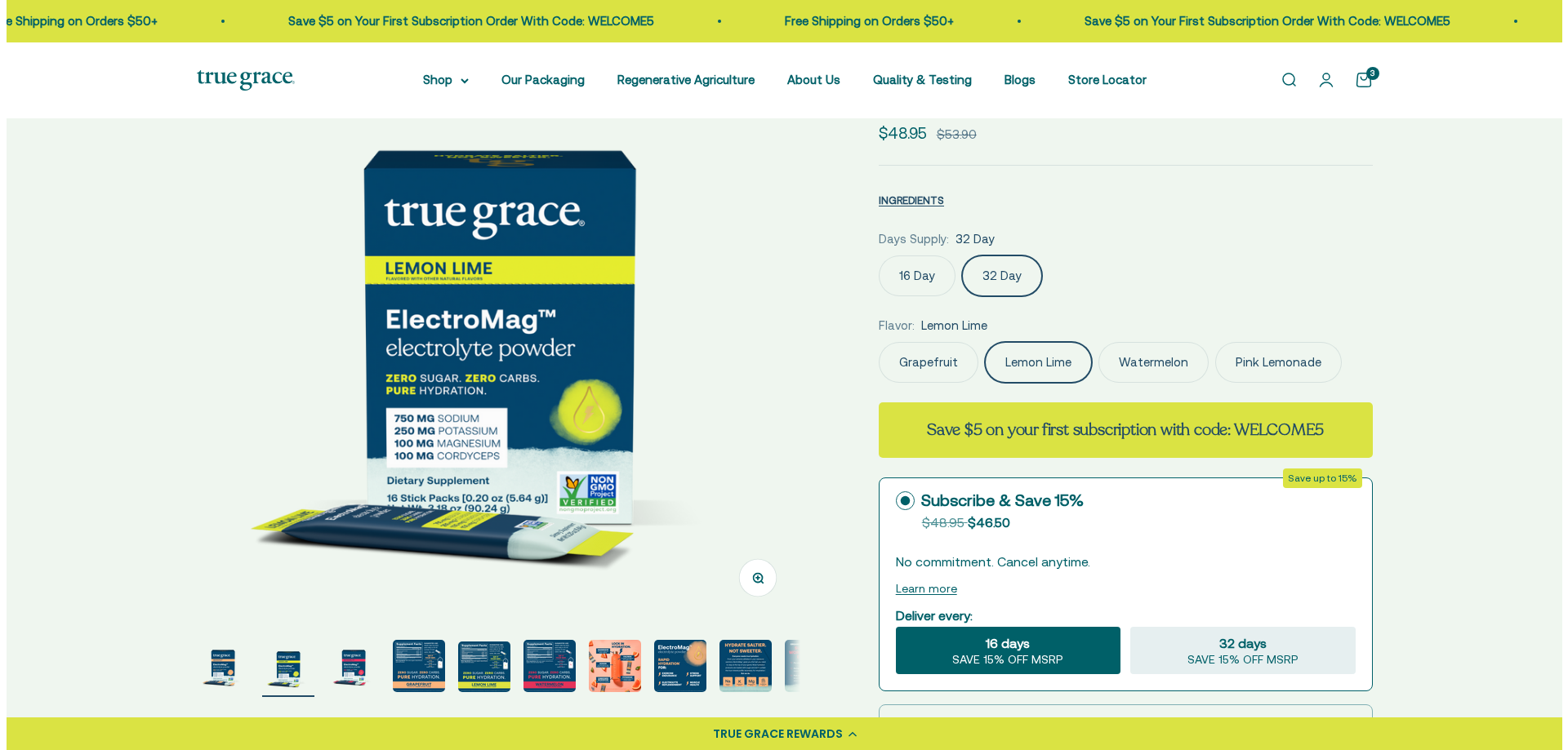
scroll to position [149, 0]
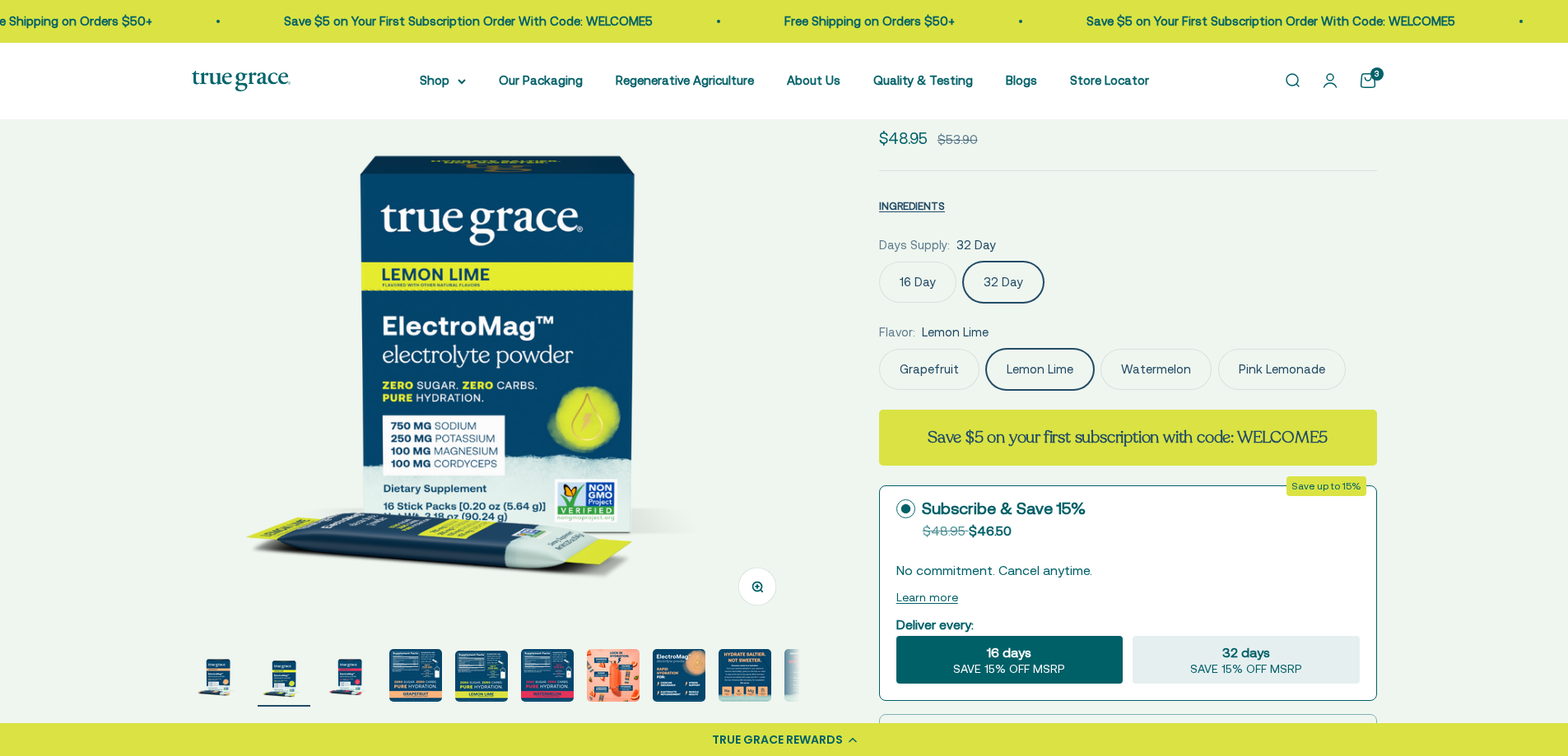
click at [1372, 82] on link "Open cart 3" at bounding box center [1368, 81] width 18 height 19
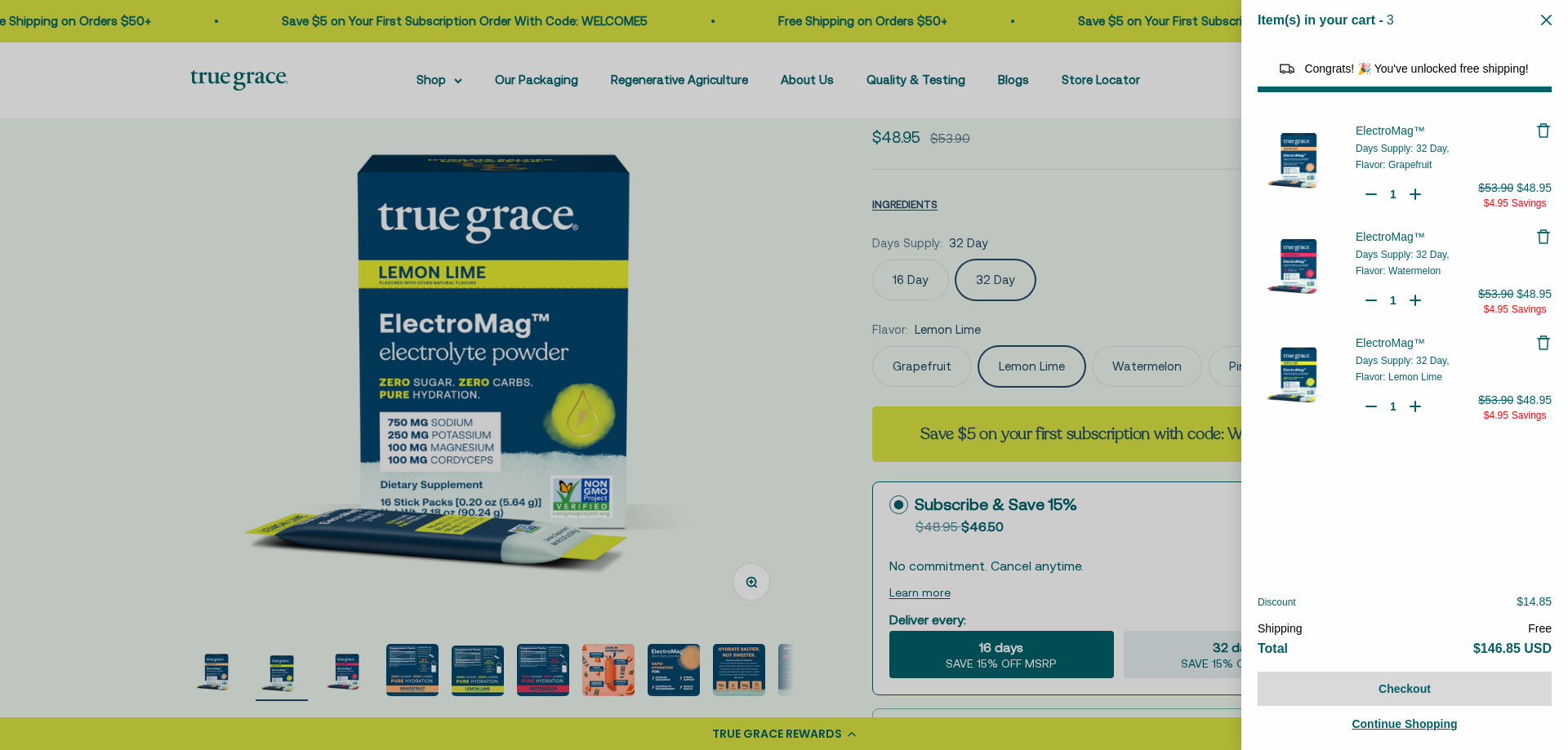
select select "44878154563798"
select select "40055698129088"
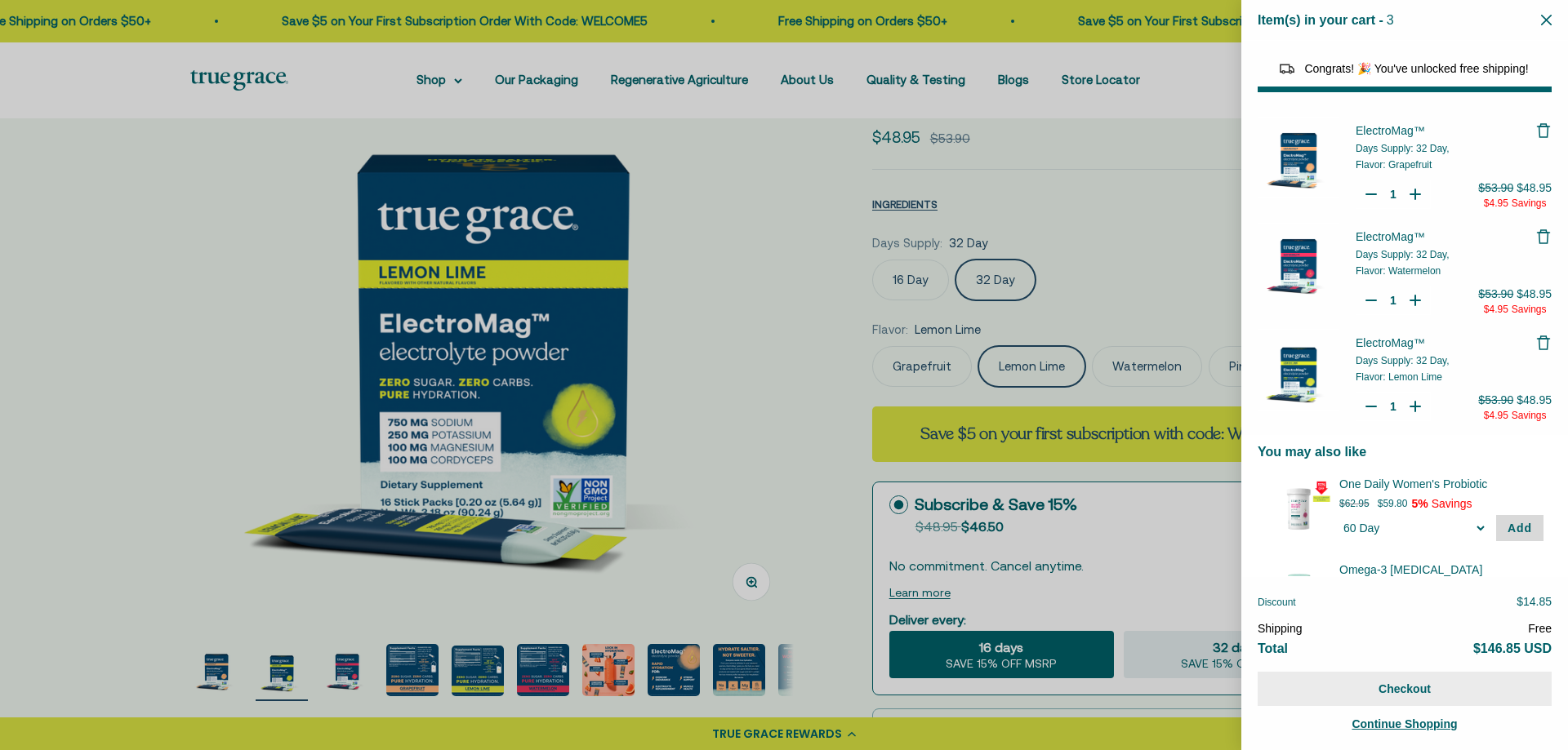
click at [1384, 697] on button "Checkout" at bounding box center [1404, 689] width 294 height 34
